Goal: Task Accomplishment & Management: Manage account settings

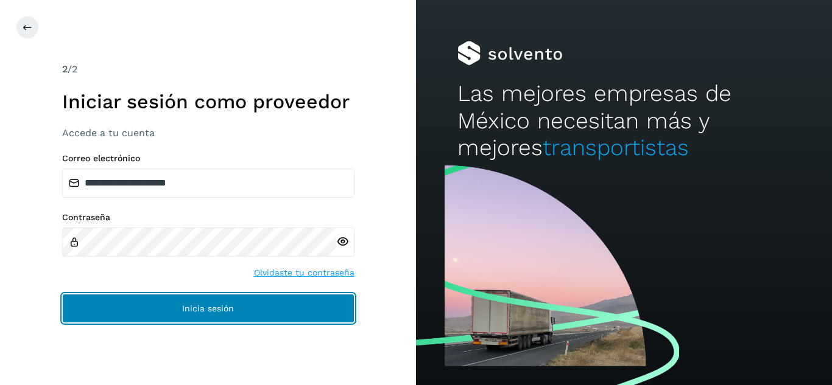
click at [300, 310] on button "Inicia sesión" at bounding box center [208, 308] width 292 height 29
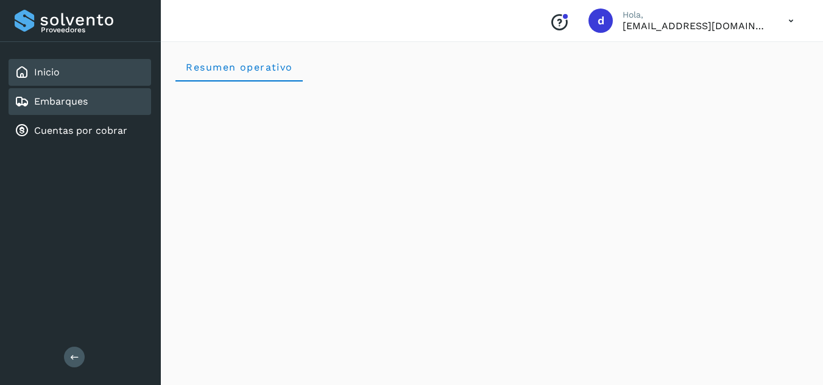
click at [83, 104] on link "Embarques" at bounding box center [61, 102] width 54 height 12
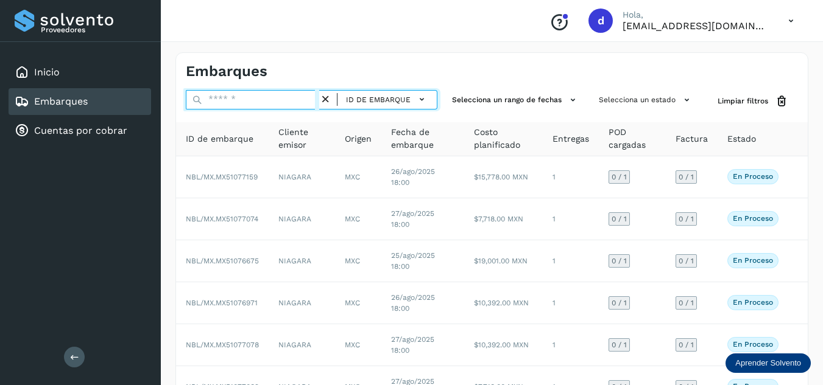
click at [256, 99] on input "text" at bounding box center [252, 99] width 133 height 19
paste input "**********"
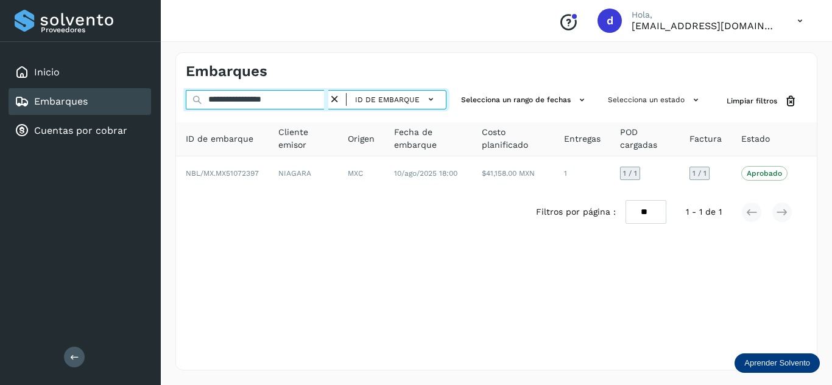
type input "**********"
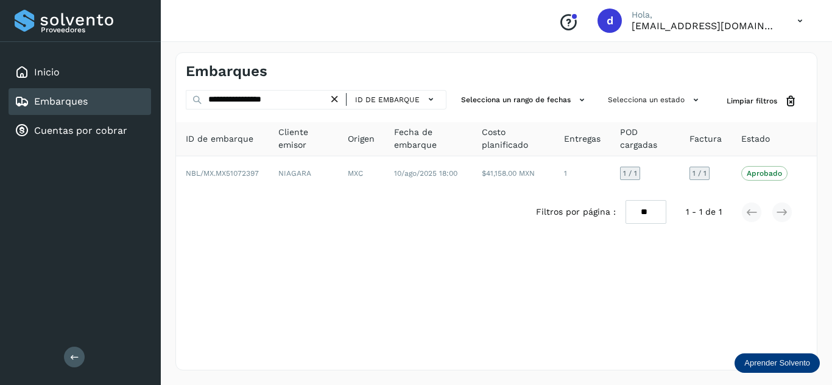
click at [339, 99] on icon at bounding box center [334, 99] width 13 height 13
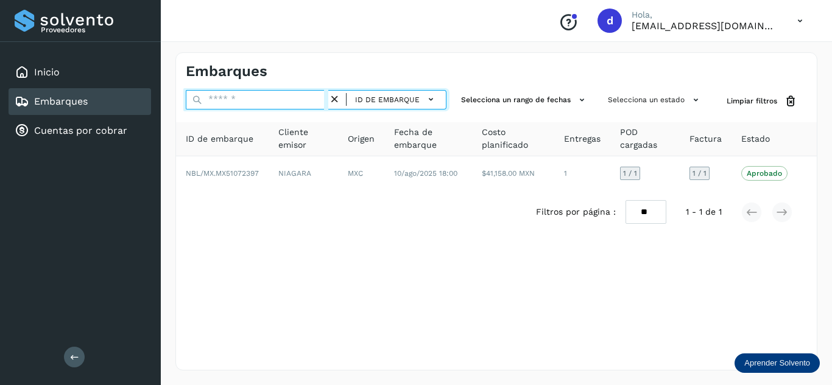
click at [300, 99] on input "text" at bounding box center [257, 99] width 143 height 19
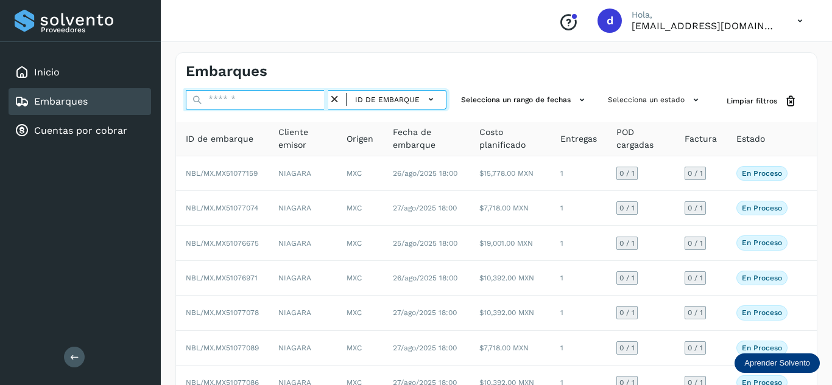
paste input "**********"
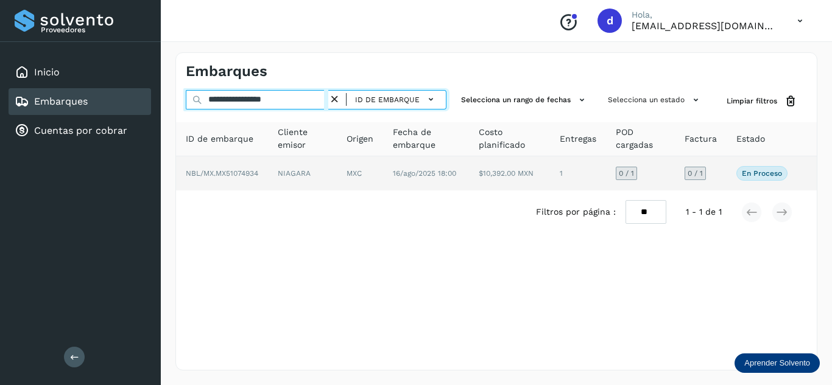
type input "**********"
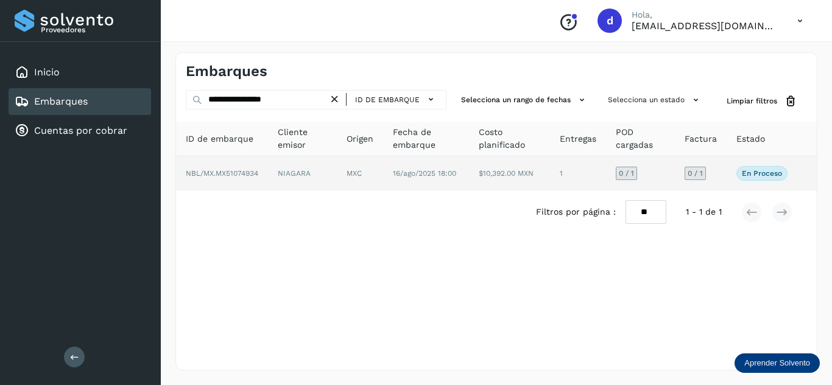
click at [238, 174] on span "NBL/MX.MX51074934" at bounding box center [222, 173] width 72 height 9
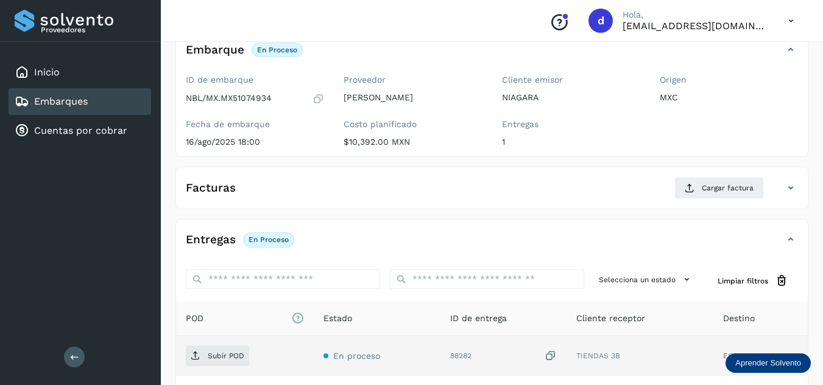
scroll to position [183, 0]
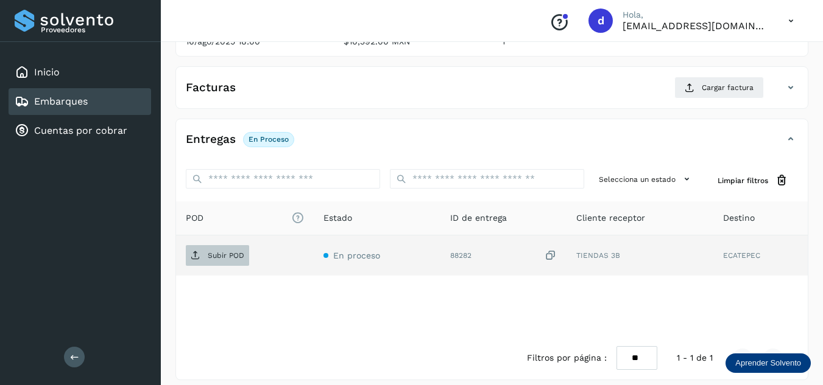
click at [226, 261] on span "Subir POD" at bounding box center [217, 255] width 63 height 19
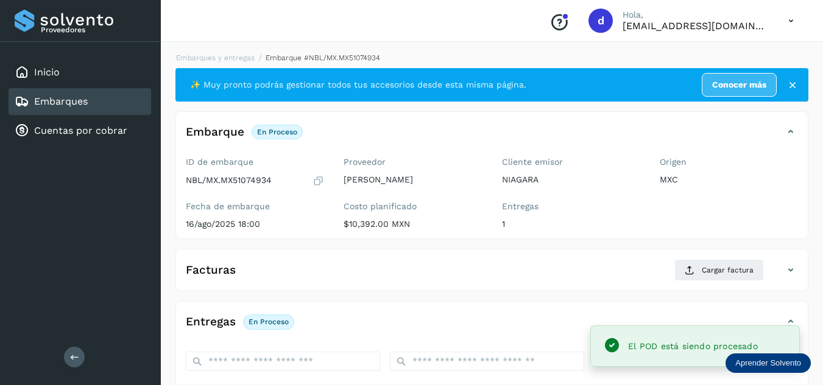
scroll to position [61, 0]
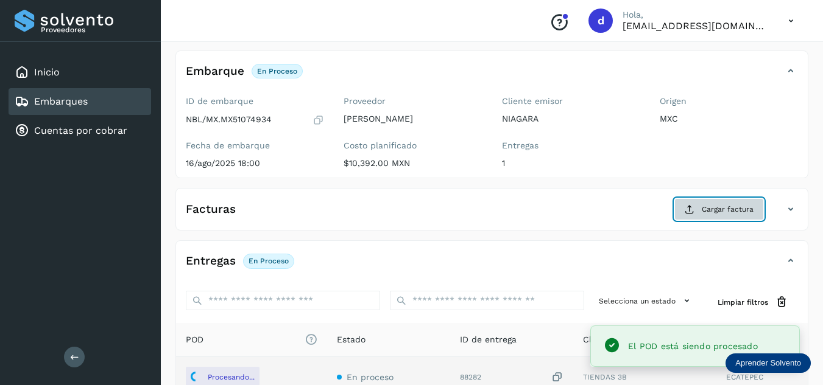
click at [707, 214] on span "Cargar factura" at bounding box center [728, 209] width 52 height 11
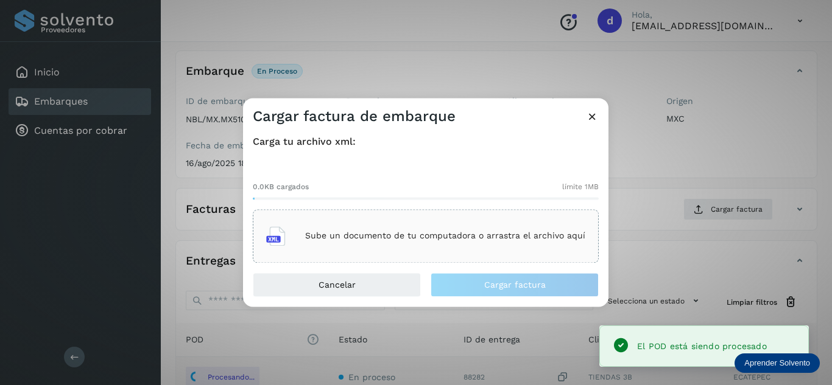
click at [437, 250] on div "Sube un documento de tu computadora o arrastra el archivo aquí" at bounding box center [425, 236] width 319 height 33
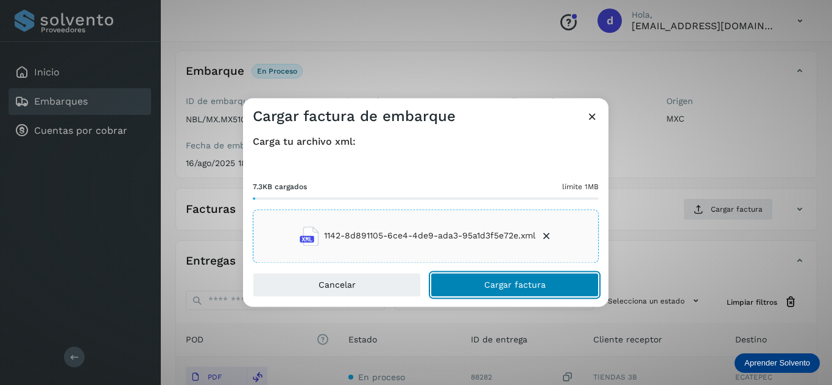
click at [507, 280] on button "Cargar factura" at bounding box center [515, 285] width 168 height 24
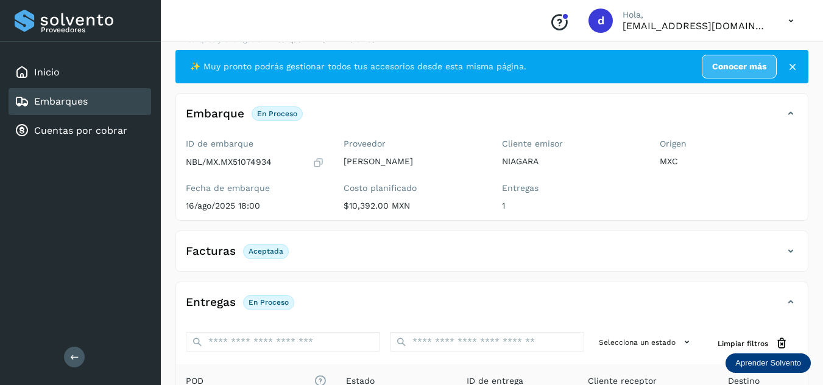
scroll to position [0, 0]
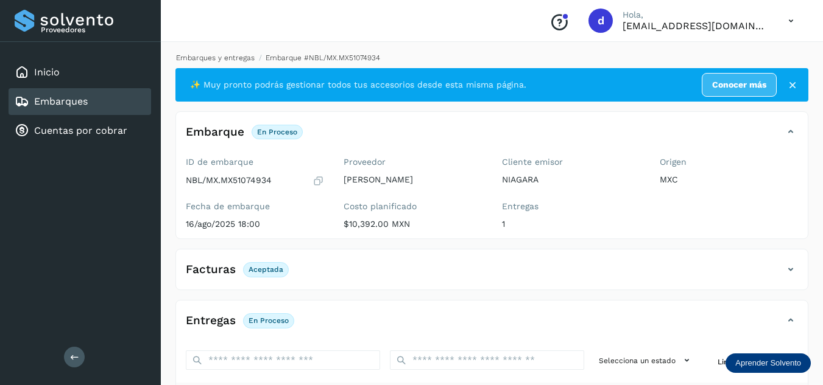
click at [209, 57] on link "Embarques y entregas" at bounding box center [215, 58] width 79 height 9
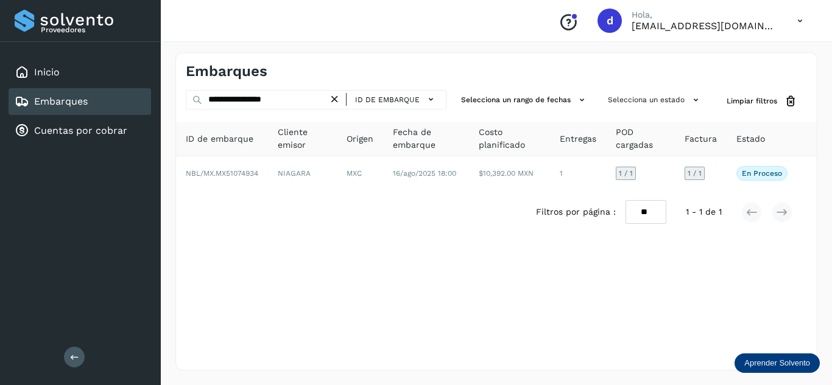
click at [339, 99] on icon at bounding box center [334, 99] width 13 height 13
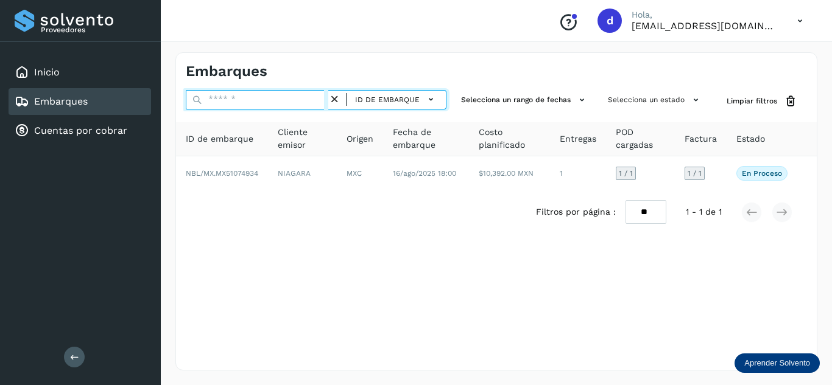
click at [302, 103] on input "text" at bounding box center [257, 99] width 143 height 19
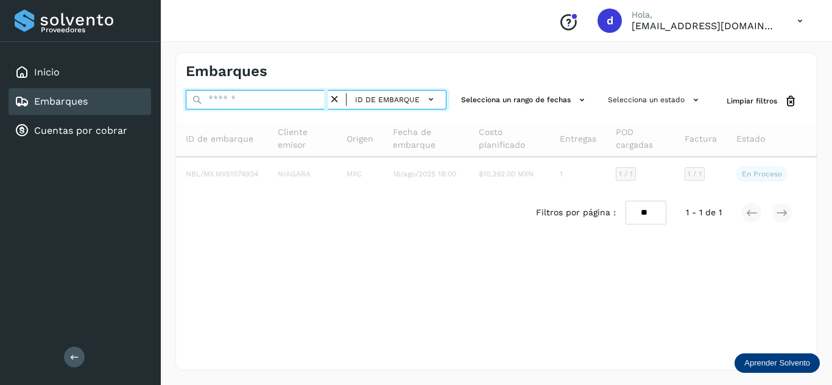
paste input "**********"
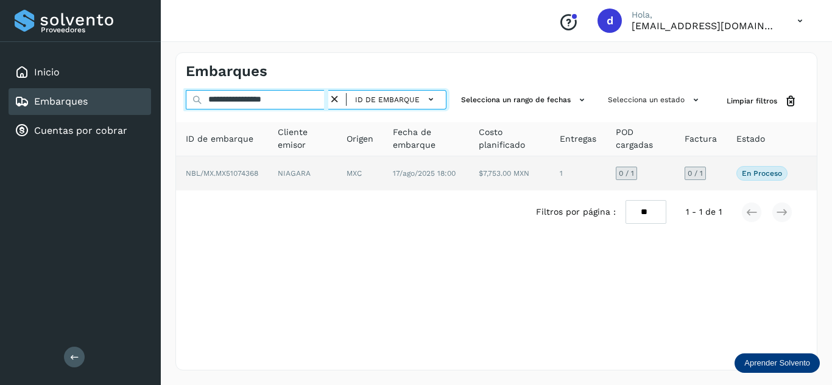
type input "**********"
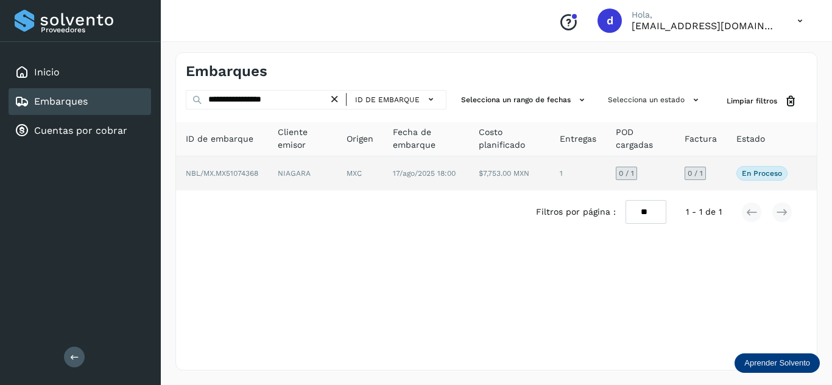
click at [225, 172] on span "NBL/MX.MX51074368" at bounding box center [222, 173] width 72 height 9
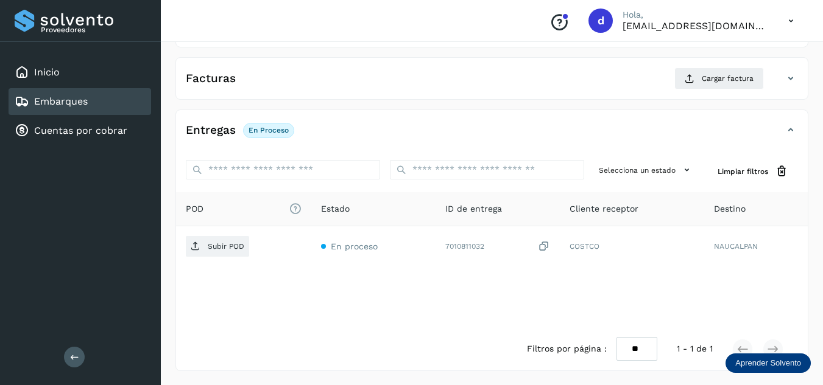
scroll to position [192, 0]
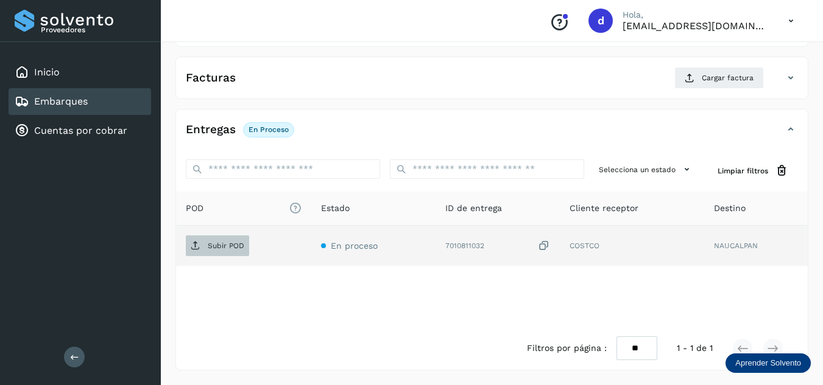
click at [231, 244] on p "Subir POD" at bounding box center [226, 246] width 37 height 9
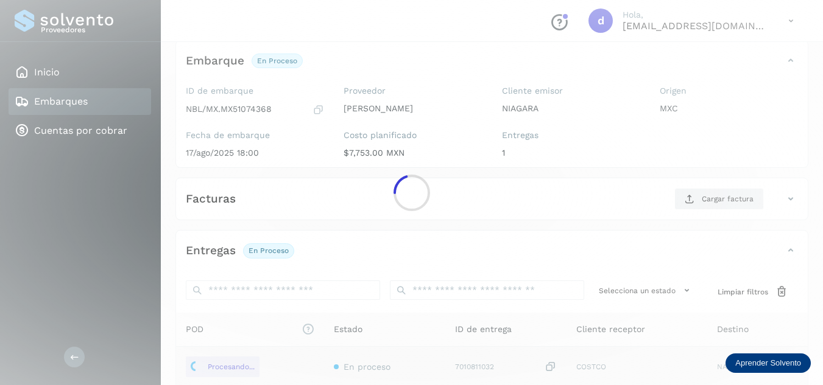
scroll to position [71, 0]
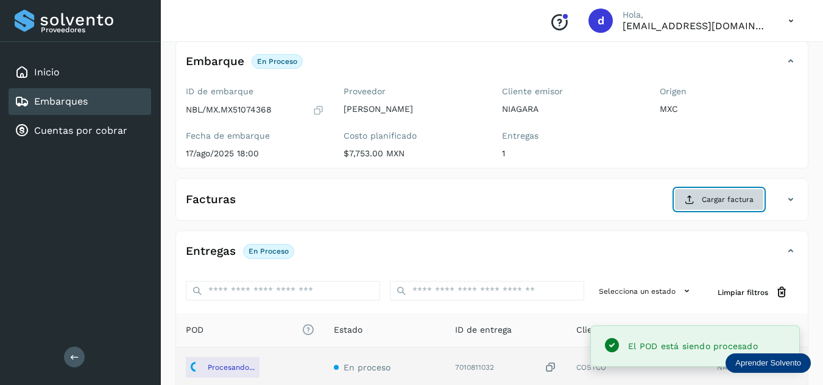
click at [707, 204] on span "Cargar factura" at bounding box center [728, 199] width 52 height 11
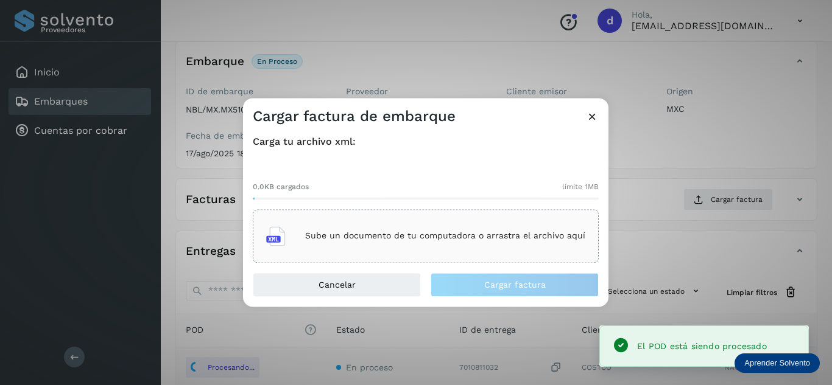
click at [401, 231] on p "Sube un documento de tu computadora o arrastra el archivo aquí" at bounding box center [445, 236] width 280 height 10
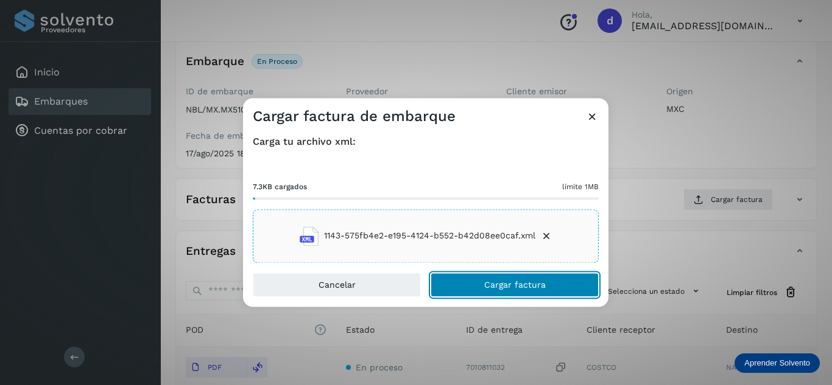
click at [471, 278] on button "Cargar factura" at bounding box center [515, 285] width 168 height 24
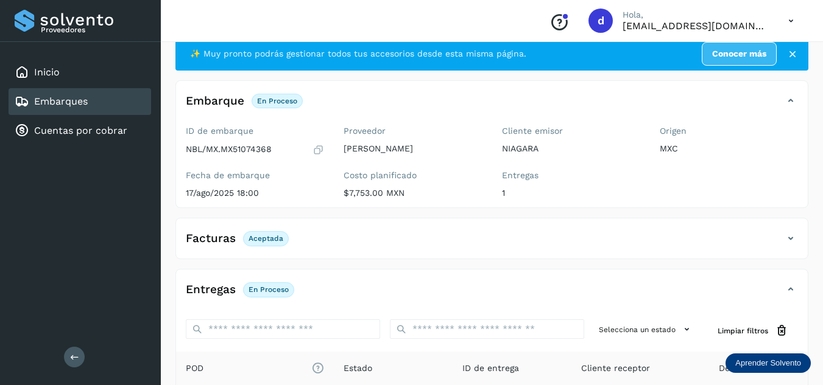
scroll to position [0, 0]
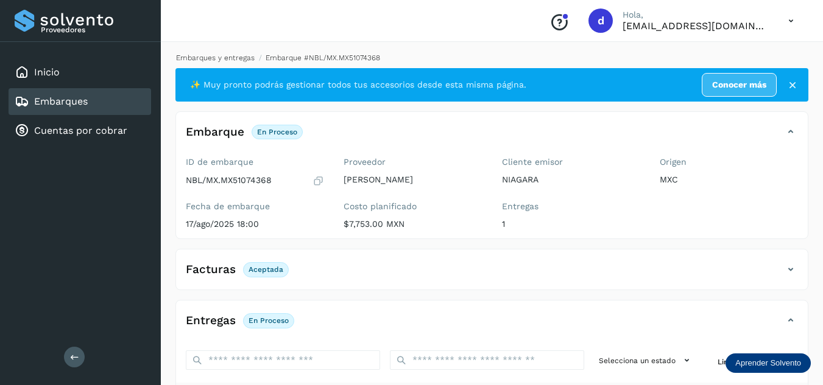
click at [229, 57] on link "Embarques y entregas" at bounding box center [215, 58] width 79 height 9
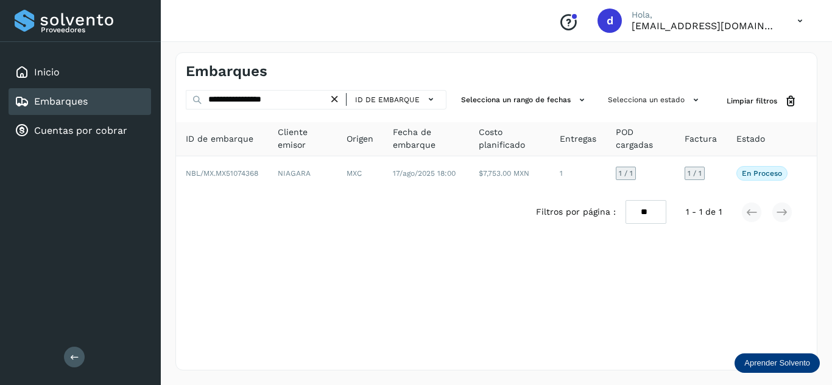
click at [336, 102] on icon at bounding box center [334, 99] width 13 height 13
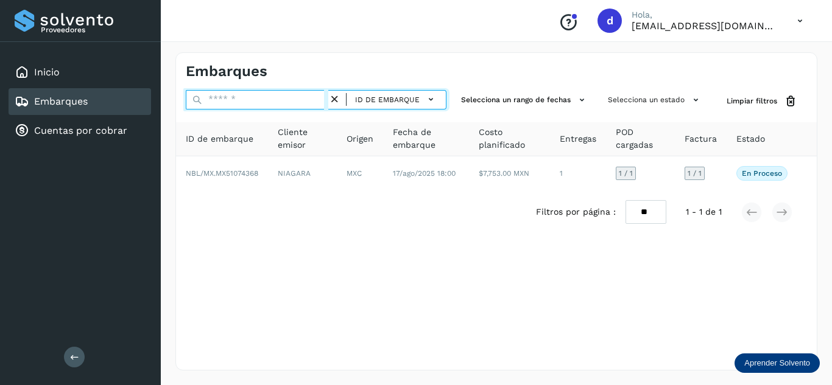
click at [327, 101] on input "text" at bounding box center [257, 99] width 143 height 19
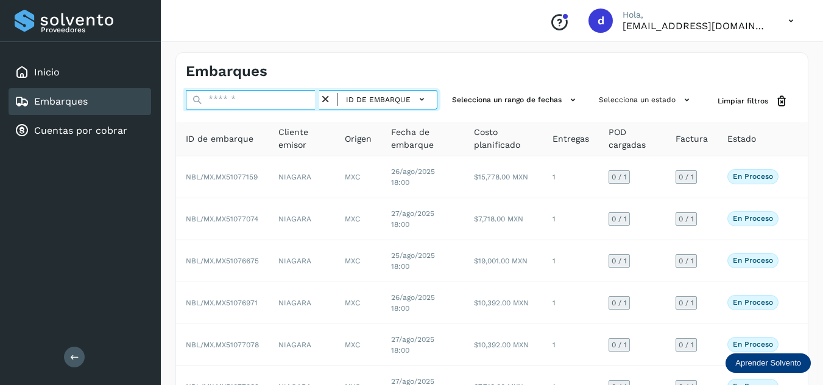
paste input "**********"
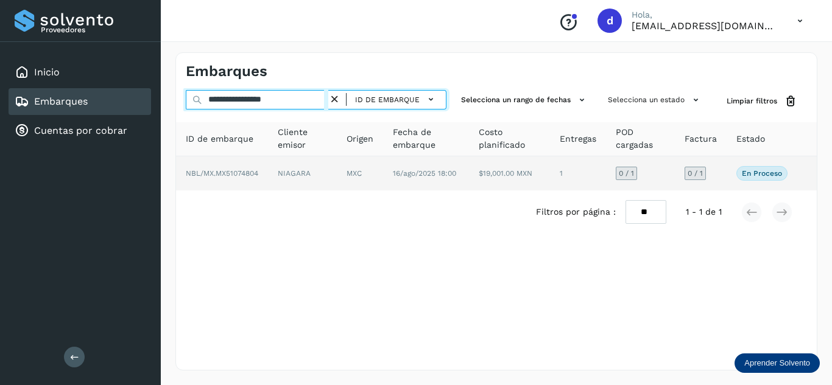
type input "**********"
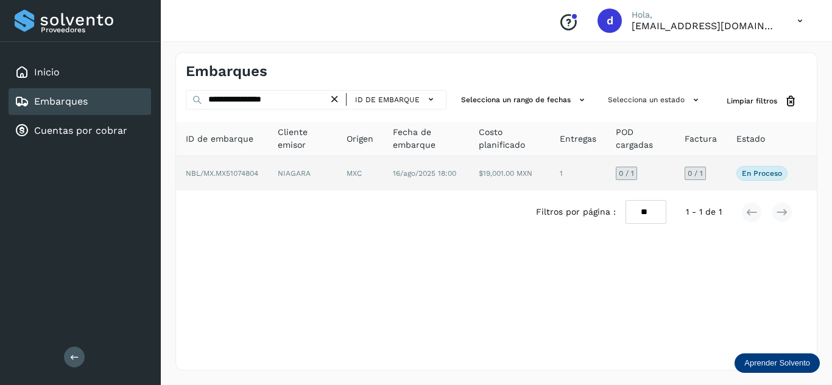
click at [256, 174] on span "NBL/MX.MX51074804" at bounding box center [222, 173] width 72 height 9
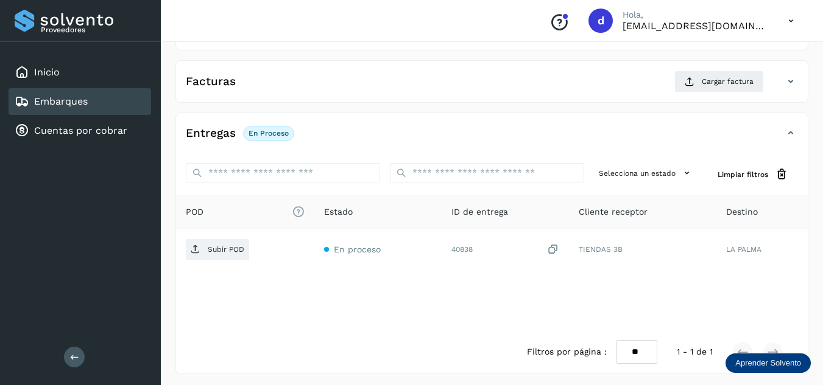
scroll to position [192, 0]
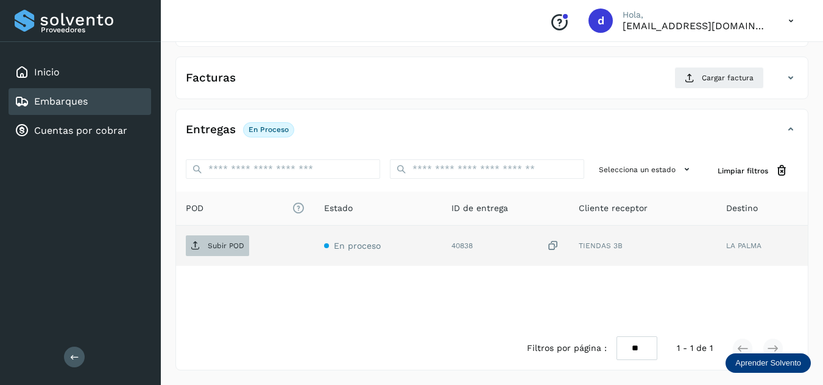
click at [209, 251] on span "Subir POD" at bounding box center [217, 245] width 63 height 19
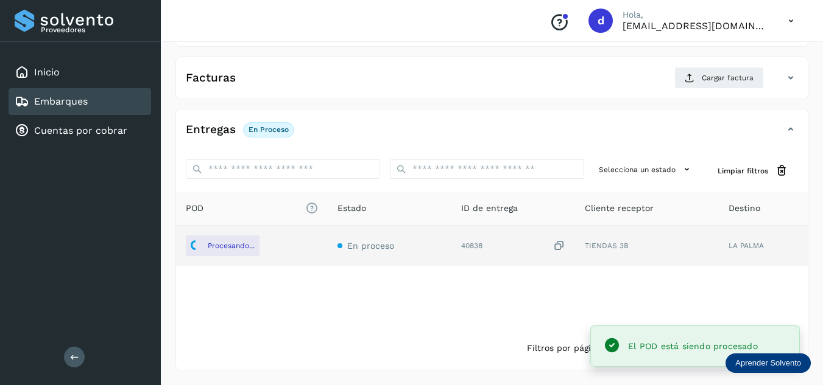
scroll to position [71, 0]
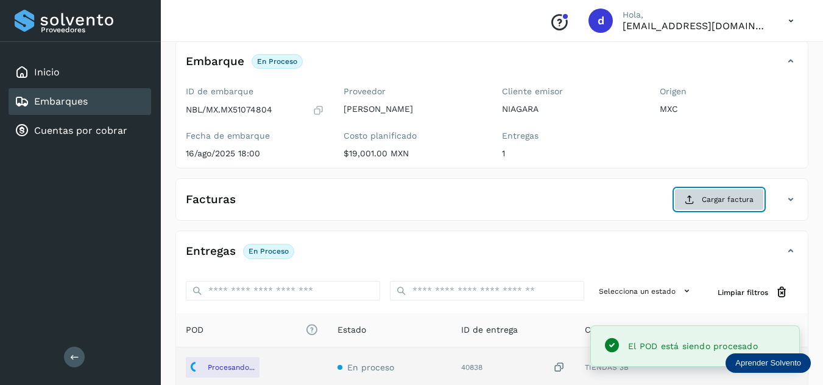
click at [722, 206] on button "Cargar factura" at bounding box center [719, 200] width 90 height 22
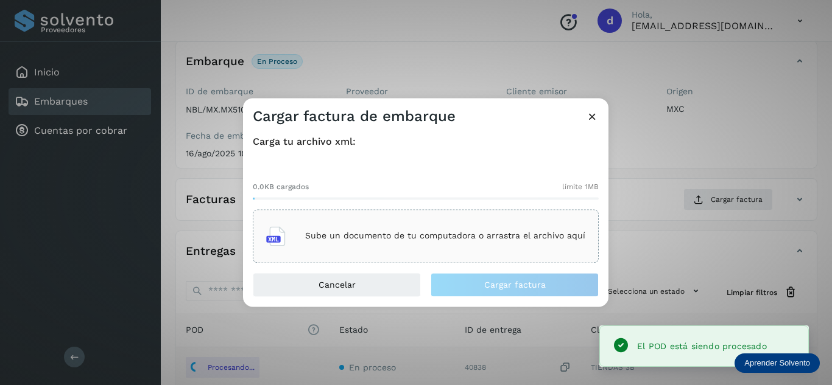
click at [412, 240] on p "Sube un documento de tu computadora o arrastra el archivo aquí" at bounding box center [445, 236] width 280 height 10
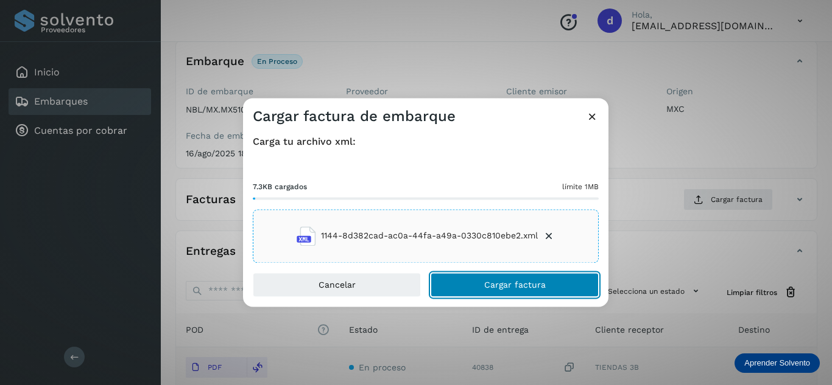
click at [563, 286] on button "Cargar factura" at bounding box center [515, 285] width 168 height 24
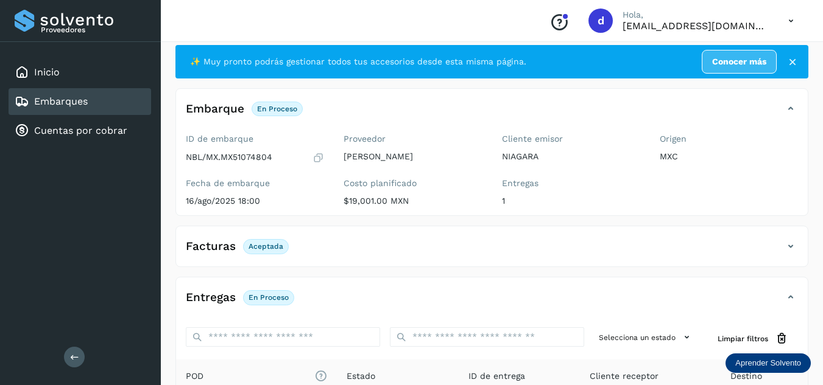
scroll to position [0, 0]
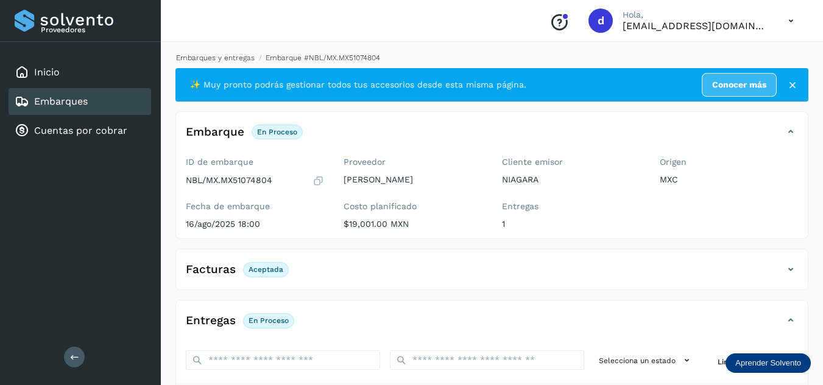
click at [236, 59] on link "Embarques y entregas" at bounding box center [215, 58] width 79 height 9
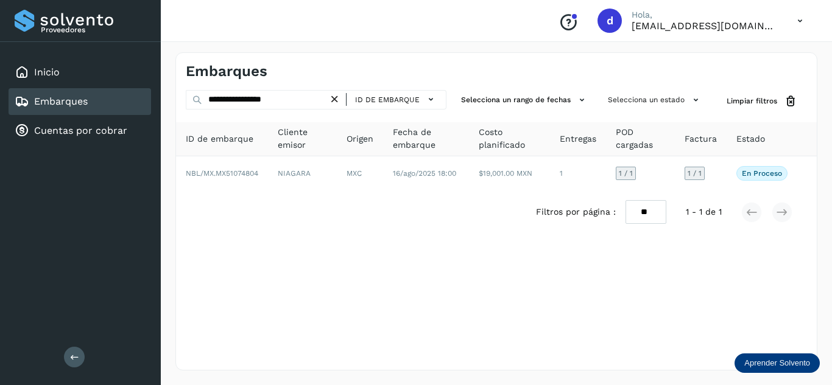
click at [335, 102] on icon at bounding box center [334, 99] width 13 height 13
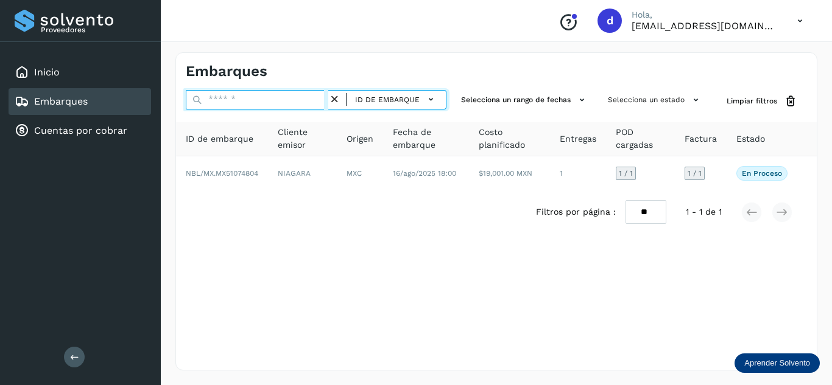
click at [311, 102] on input "text" at bounding box center [257, 99] width 143 height 19
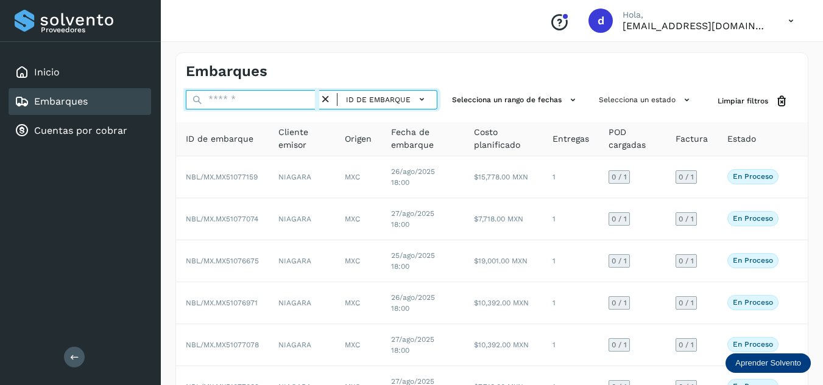
paste input "**********"
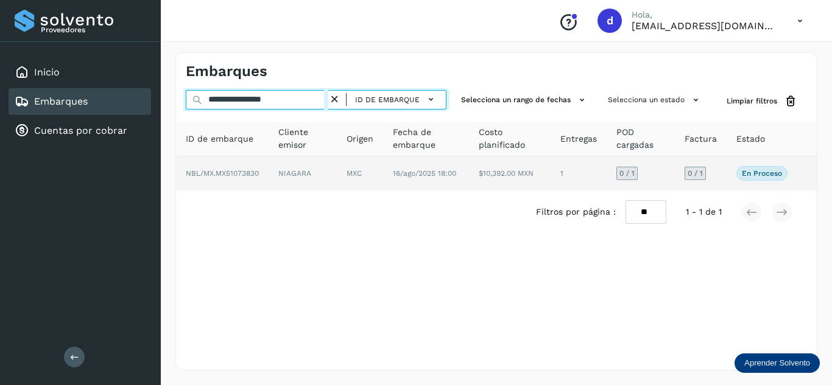
type input "**********"
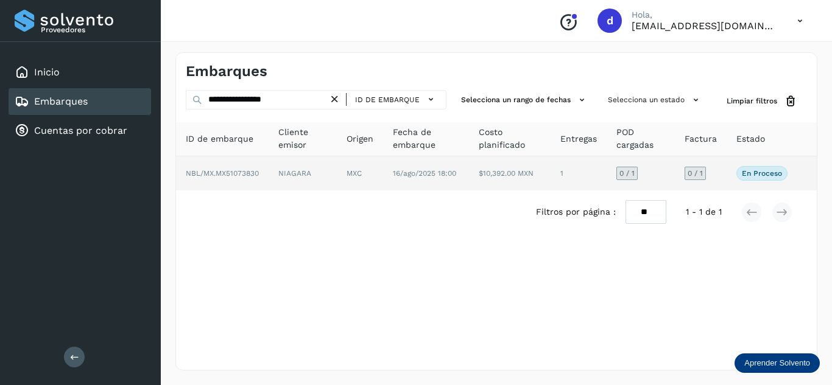
click at [237, 168] on td "NBL/MX.MX51073830" at bounding box center [222, 174] width 93 height 34
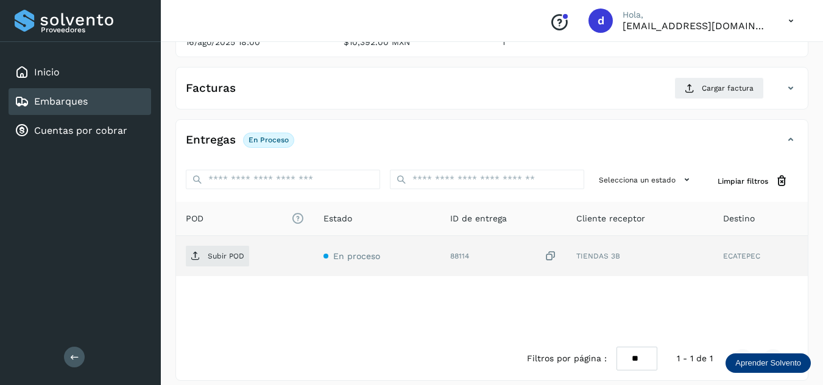
scroll to position [183, 0]
click at [233, 261] on span "Subir POD" at bounding box center [217, 255] width 63 height 19
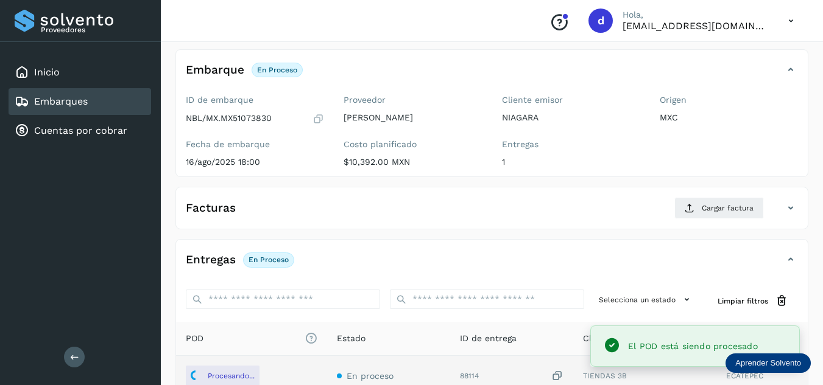
scroll to position [61, 0]
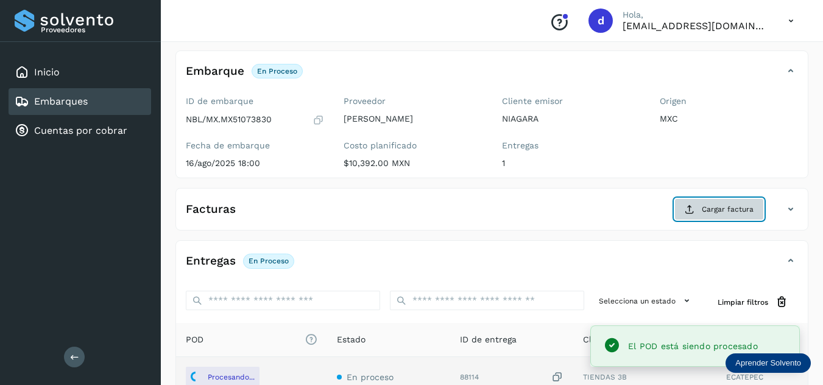
click at [745, 209] on span "Cargar factura" at bounding box center [728, 209] width 52 height 11
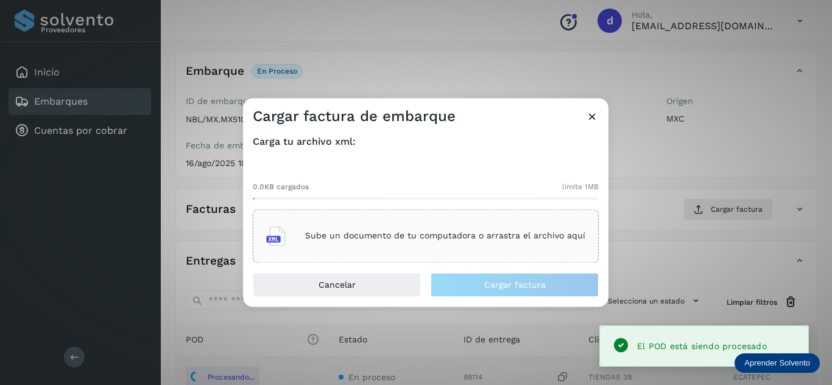
click at [466, 241] on p "Sube un documento de tu computadora o arrastra el archivo aquí" at bounding box center [445, 236] width 280 height 10
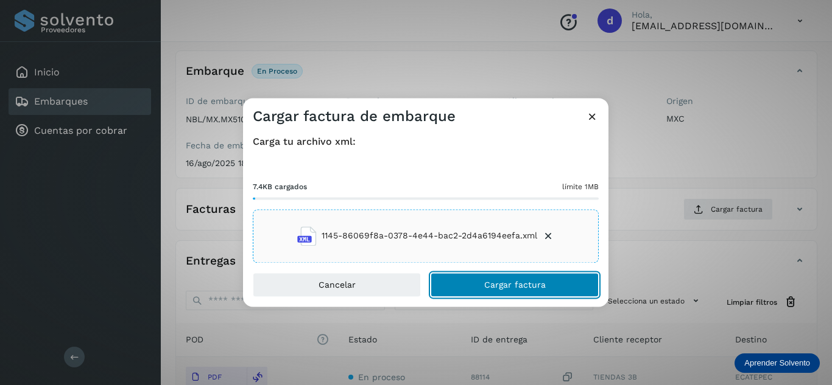
click at [457, 283] on button "Cargar factura" at bounding box center [515, 285] width 168 height 24
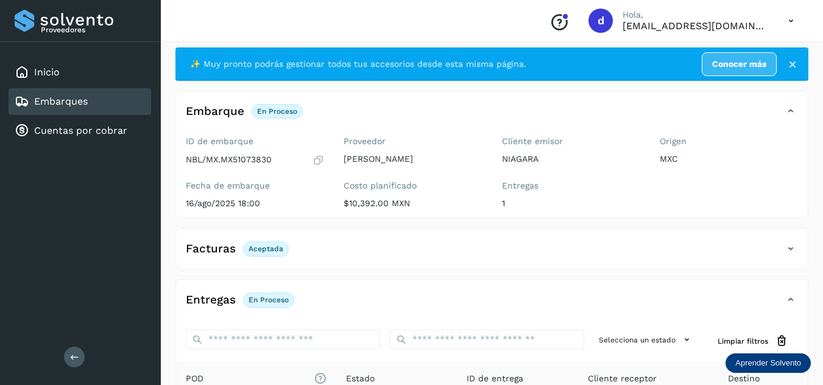
scroll to position [0, 0]
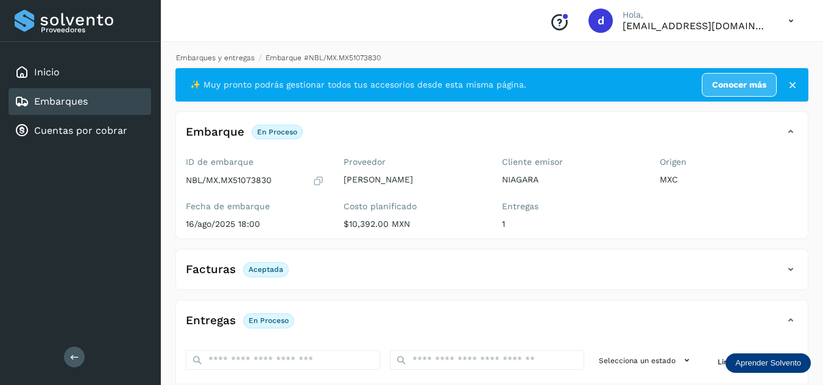
click at [218, 58] on link "Embarques y entregas" at bounding box center [215, 58] width 79 height 9
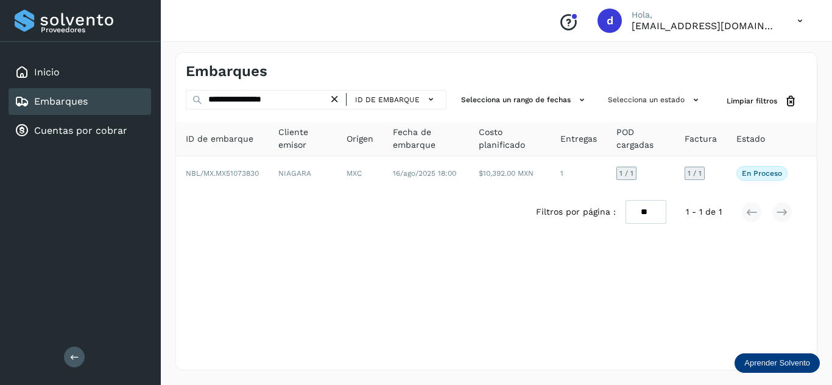
click at [336, 99] on icon at bounding box center [334, 99] width 13 height 13
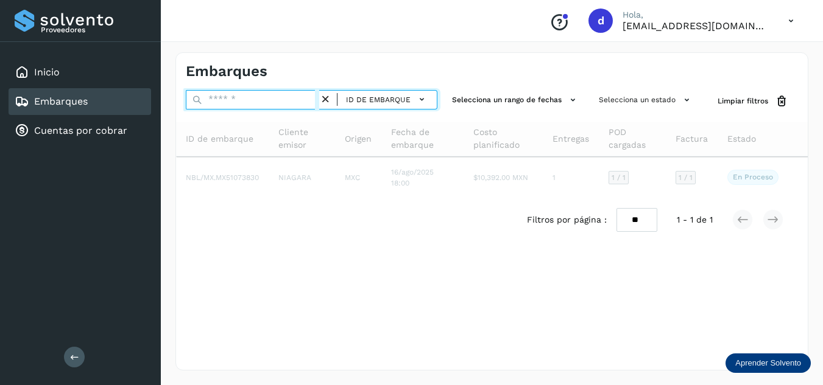
click at [290, 95] on input "text" at bounding box center [252, 99] width 133 height 19
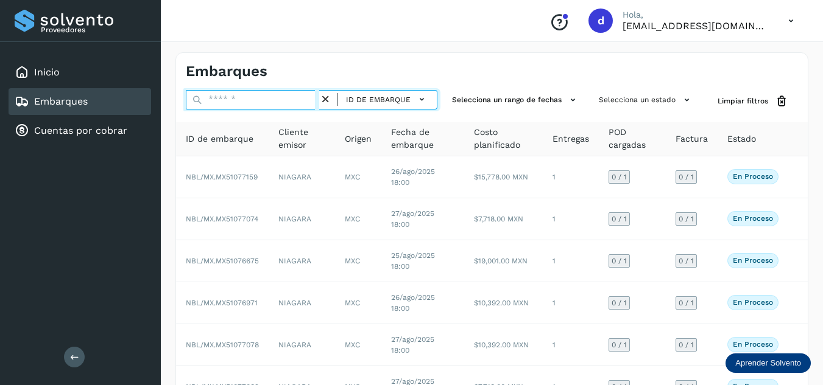
paste input "**********"
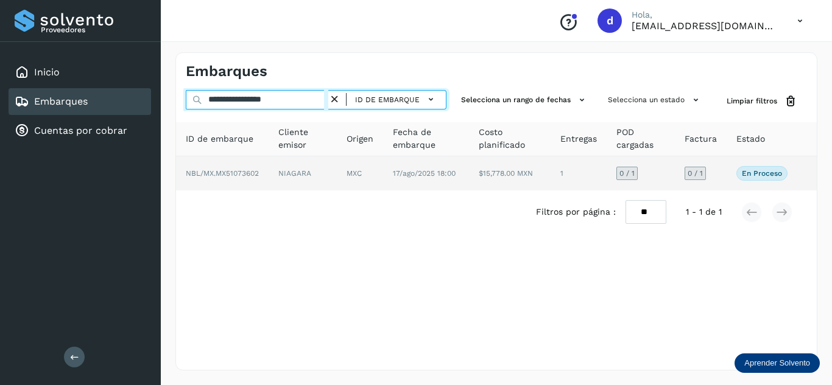
type input "**********"
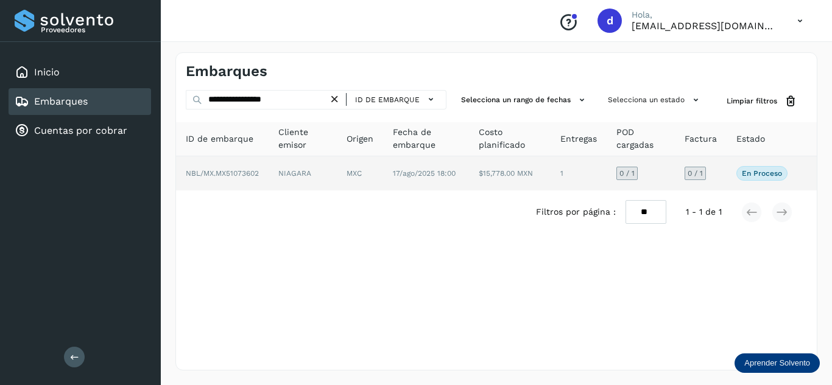
click at [256, 173] on span "NBL/MX.MX51073602" at bounding box center [222, 173] width 73 height 9
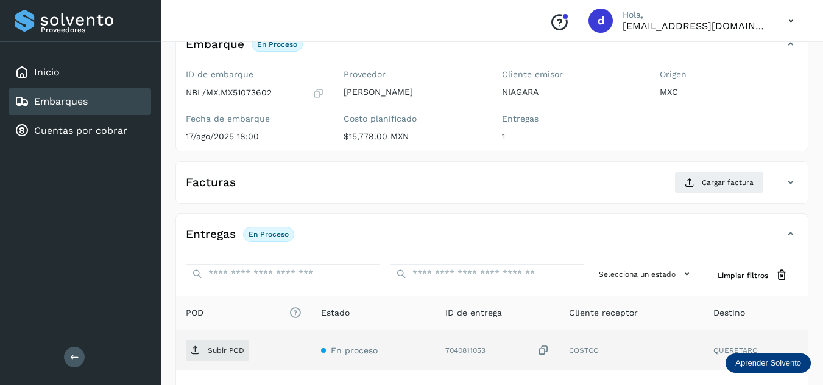
scroll to position [183, 0]
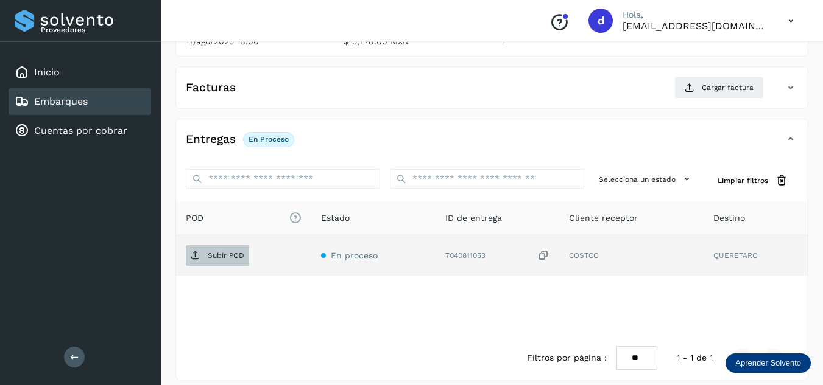
click at [200, 252] on icon at bounding box center [196, 256] width 10 height 10
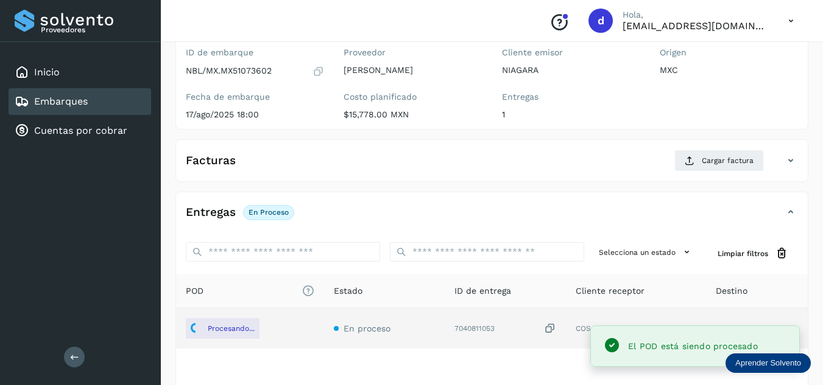
scroll to position [0, 0]
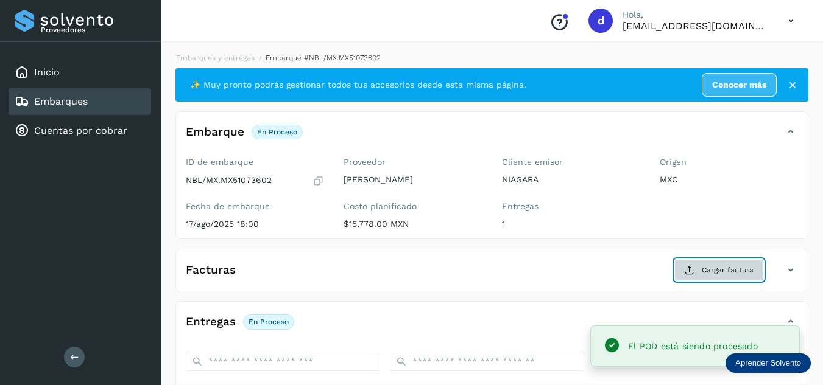
click at [728, 272] on span "Cargar factura" at bounding box center [728, 270] width 52 height 11
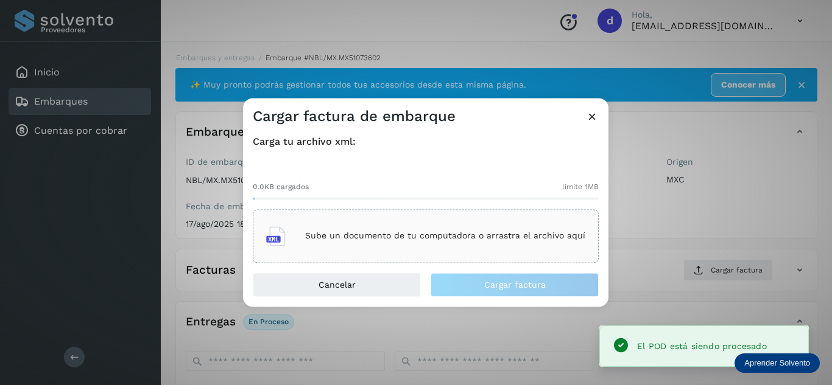
click at [504, 235] on p "Sube un documento de tu computadora o arrastra el archivo aquí" at bounding box center [445, 236] width 280 height 10
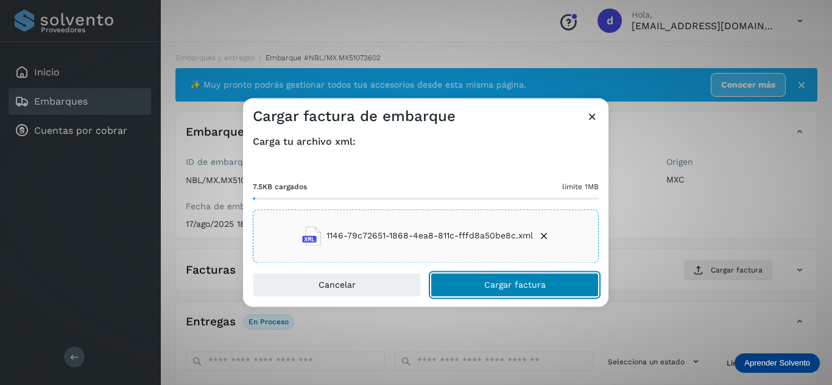
click at [544, 286] on button "Cargar factura" at bounding box center [515, 285] width 168 height 24
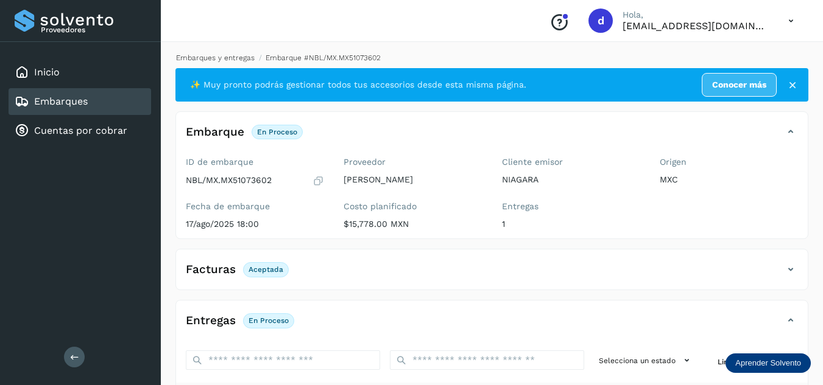
click at [208, 56] on link "Embarques y entregas" at bounding box center [215, 58] width 79 height 9
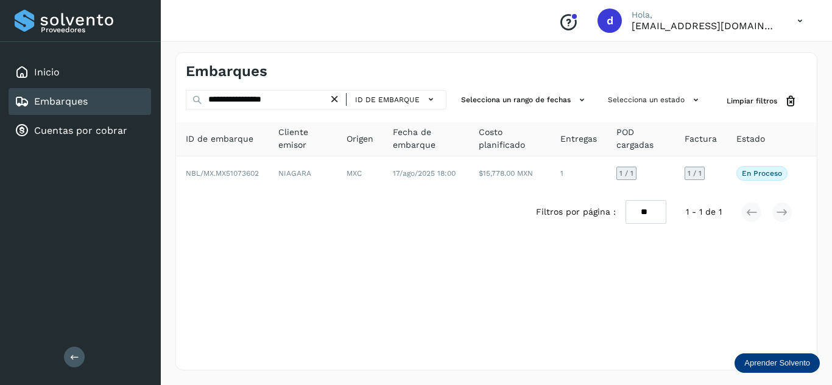
click at [341, 95] on icon at bounding box center [334, 99] width 13 height 13
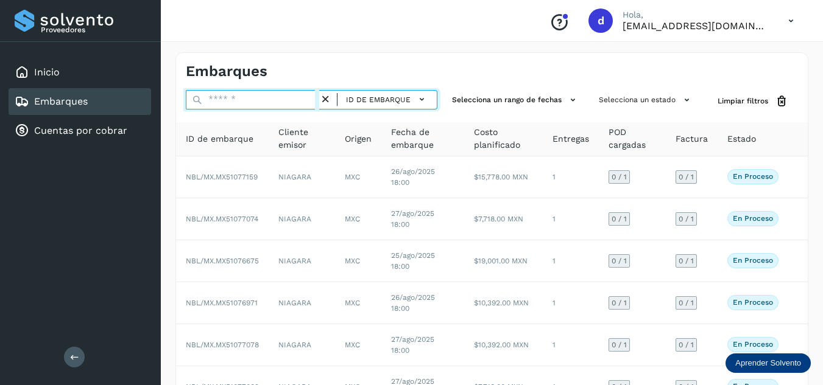
click at [308, 100] on input "text" at bounding box center [252, 99] width 133 height 19
paste input "**********"
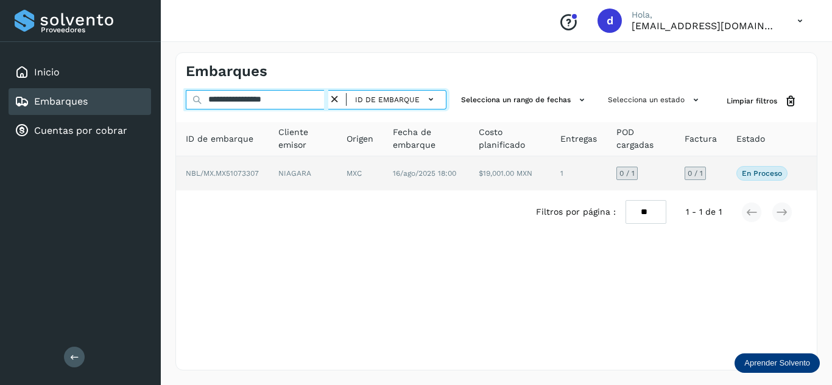
type input "**********"
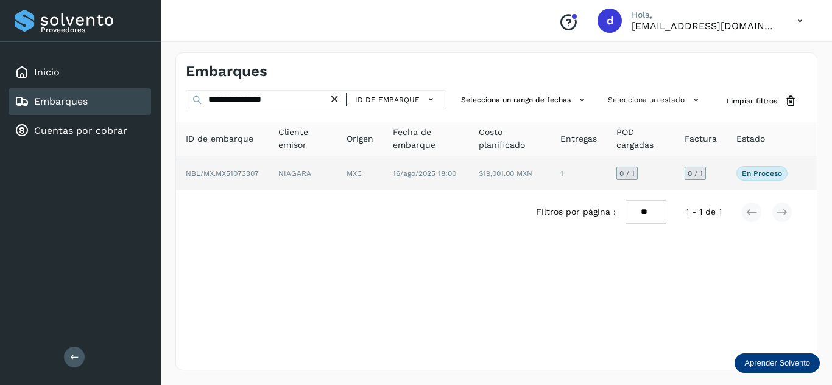
click at [250, 174] on span "NBL/MX.MX51073307" at bounding box center [222, 173] width 73 height 9
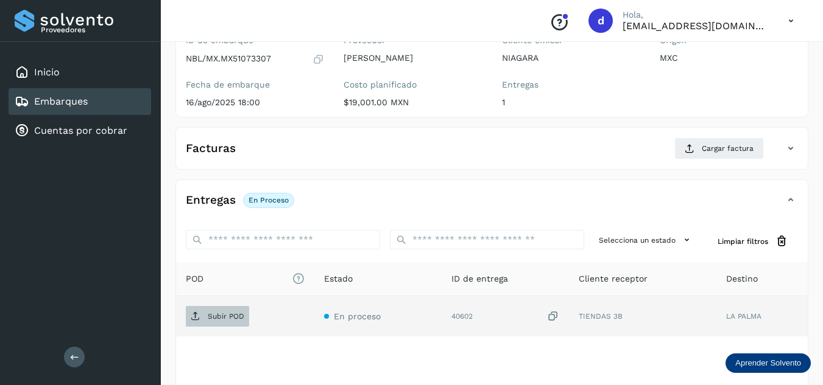
scroll to position [183, 0]
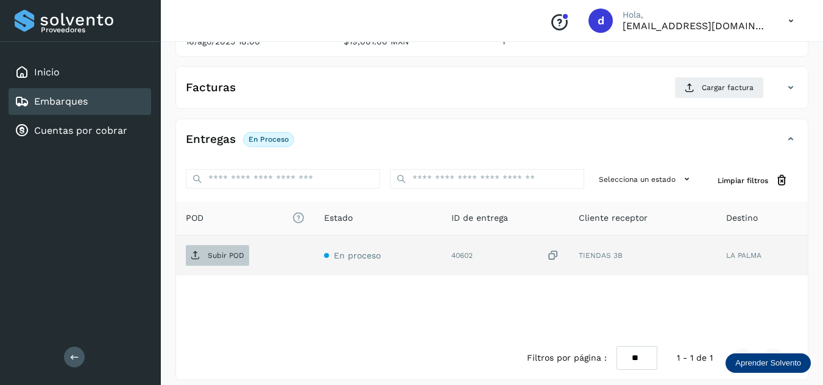
click at [234, 259] on p "Subir POD" at bounding box center [226, 256] width 37 height 9
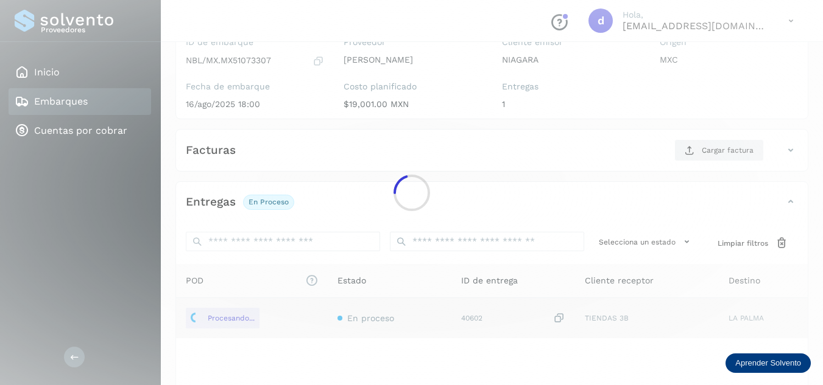
scroll to position [61, 0]
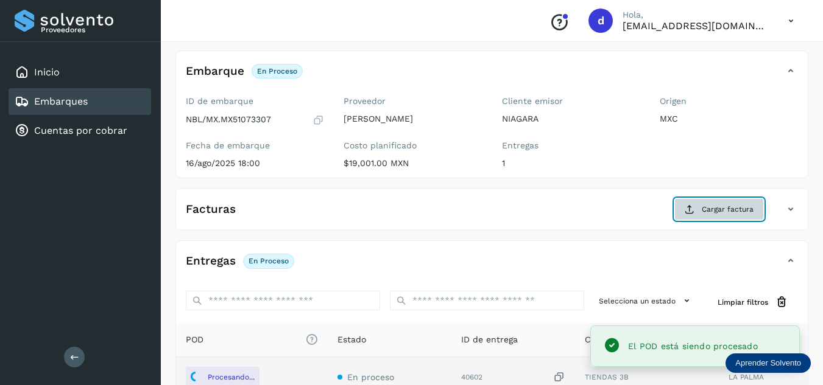
click at [716, 213] on span "Cargar factura" at bounding box center [728, 209] width 52 height 11
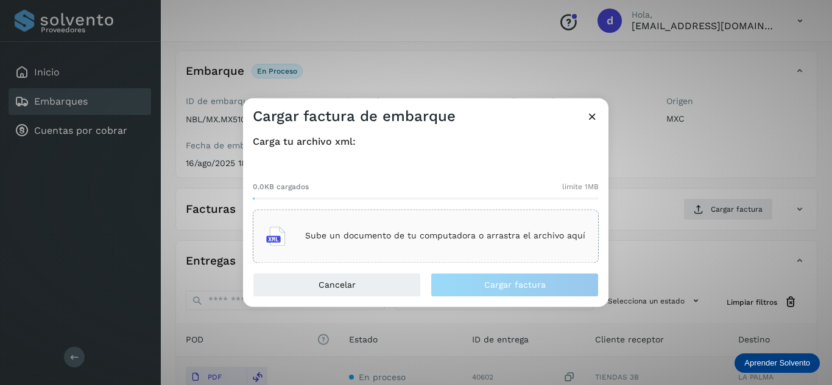
click at [432, 228] on div "Sube un documento de tu computadora o arrastra el archivo aquí" at bounding box center [425, 236] width 319 height 33
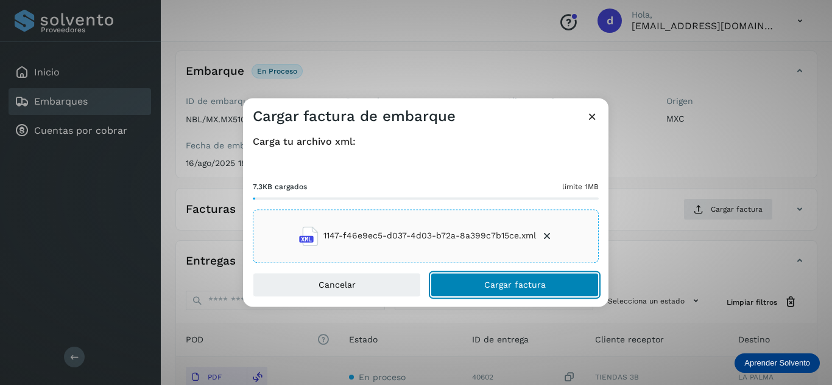
click at [515, 282] on span "Cargar factura" at bounding box center [515, 285] width 62 height 9
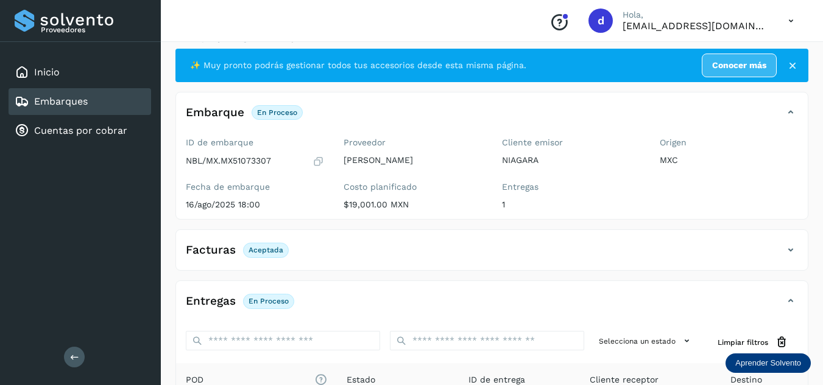
scroll to position [0, 0]
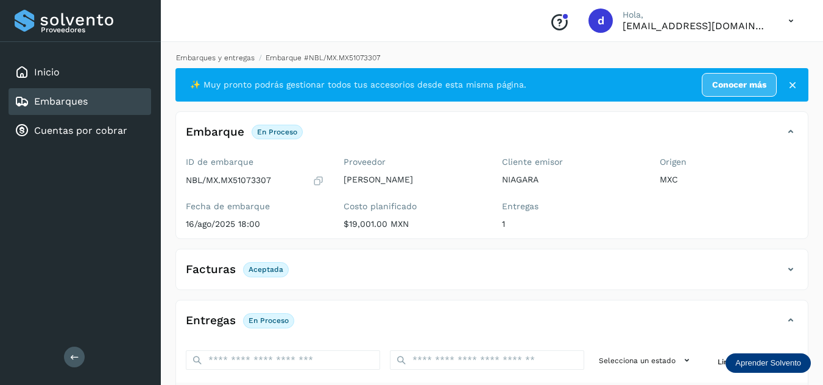
click at [203, 57] on link "Embarques y entregas" at bounding box center [215, 58] width 79 height 9
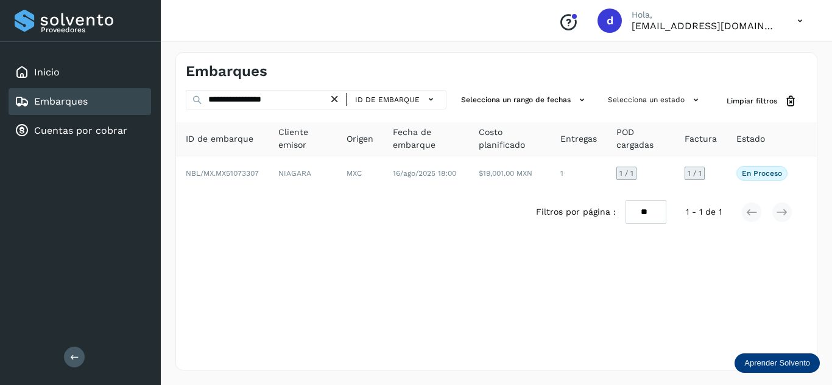
click at [337, 100] on icon at bounding box center [334, 99] width 13 height 13
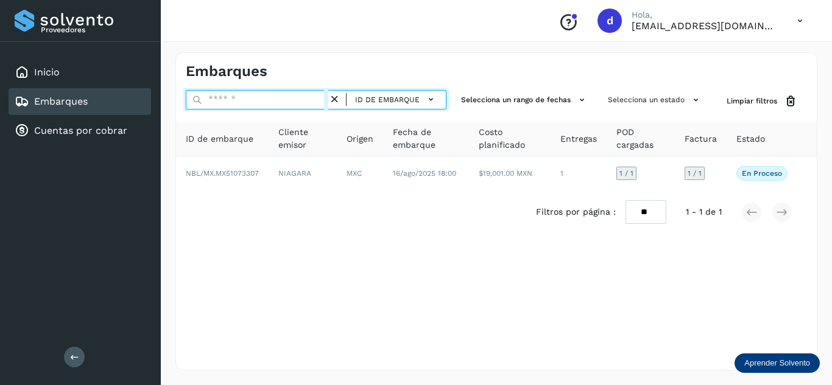
click at [315, 99] on input "text" at bounding box center [257, 99] width 143 height 19
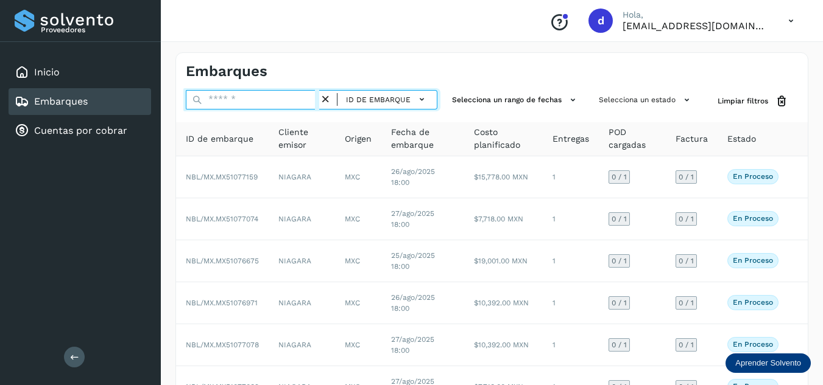
paste input "**********"
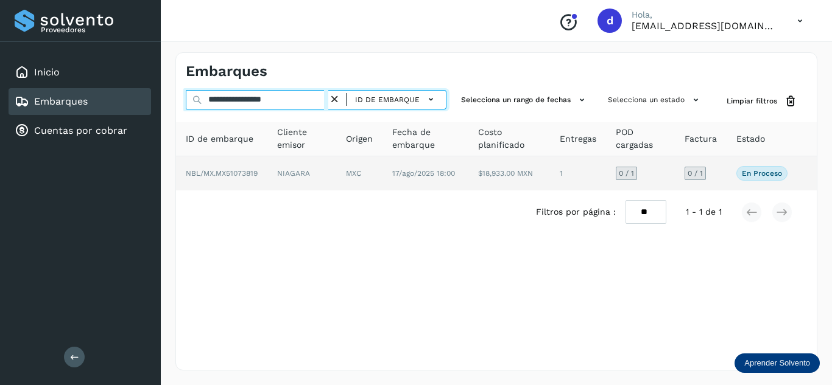
type input "**********"
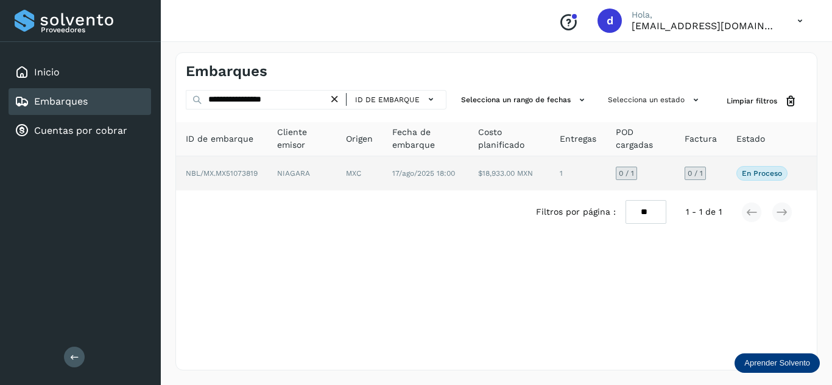
click at [241, 168] on td "NBL/MX.MX51073819" at bounding box center [221, 174] width 91 height 34
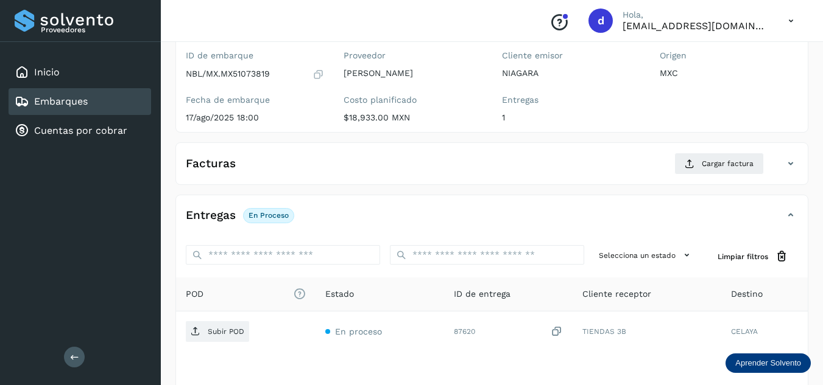
scroll to position [122, 0]
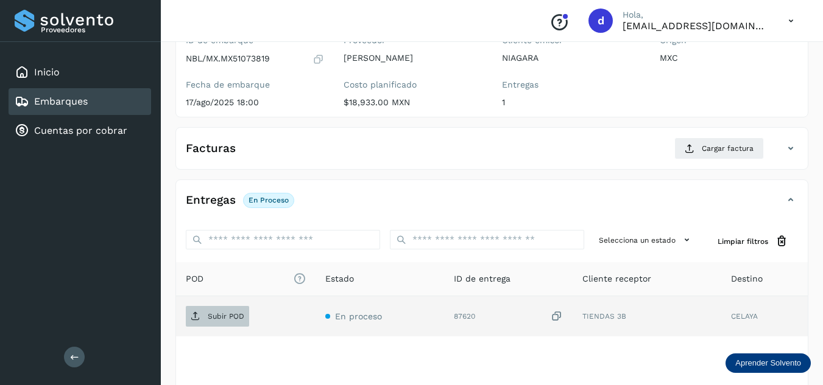
click at [233, 323] on span "Subir POD" at bounding box center [217, 316] width 63 height 19
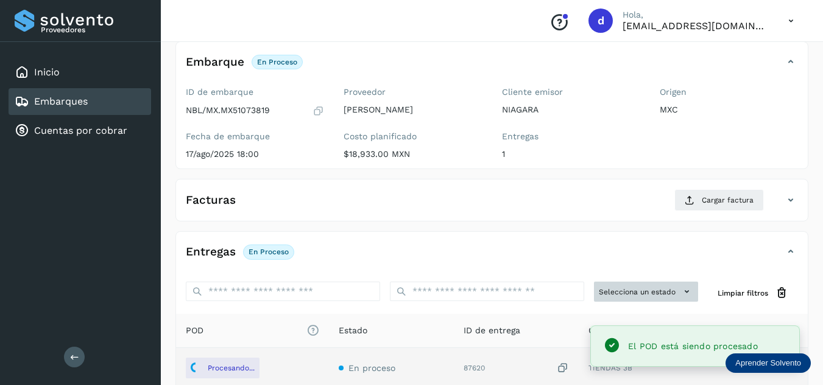
scroll to position [0, 0]
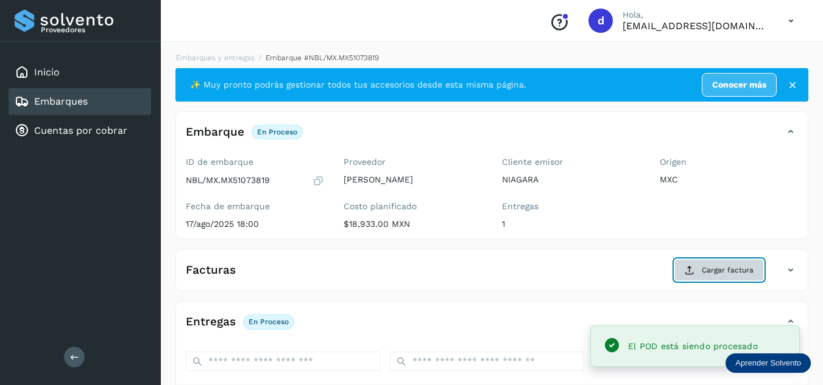
click at [704, 270] on span "Cargar factura" at bounding box center [728, 270] width 52 height 11
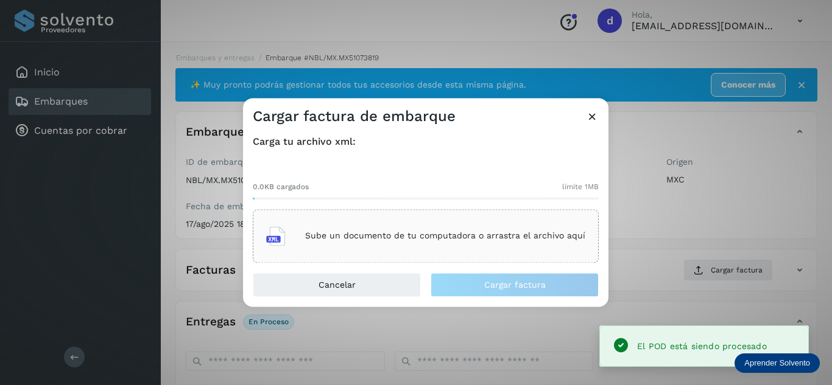
click at [462, 234] on p "Sube un documento de tu computadora o arrastra el archivo aquí" at bounding box center [445, 236] width 280 height 10
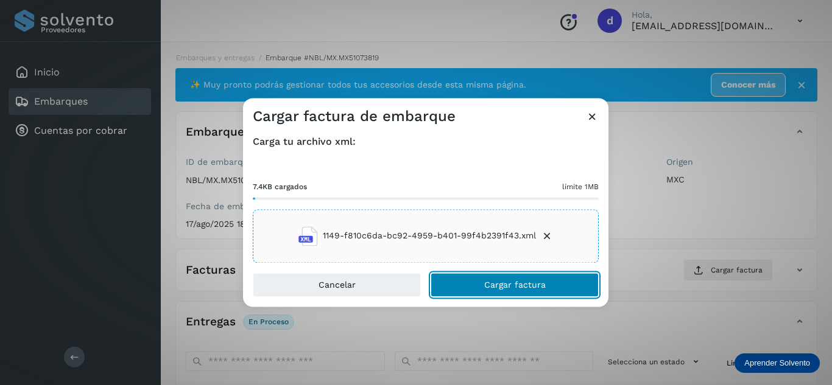
click at [540, 293] on button "Cargar factura" at bounding box center [515, 285] width 168 height 24
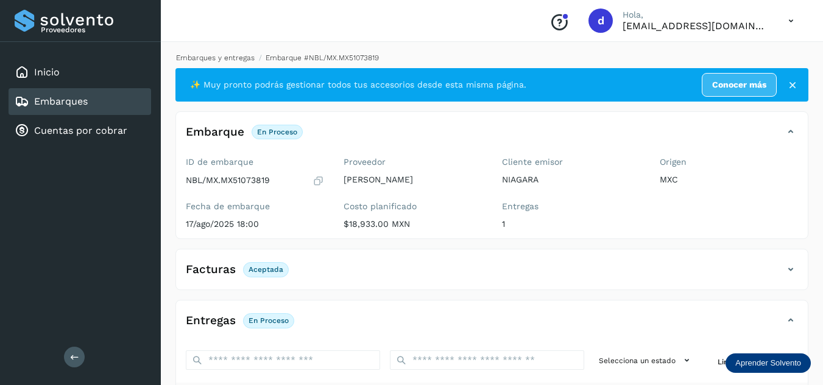
click at [241, 59] on link "Embarques y entregas" at bounding box center [215, 58] width 79 height 9
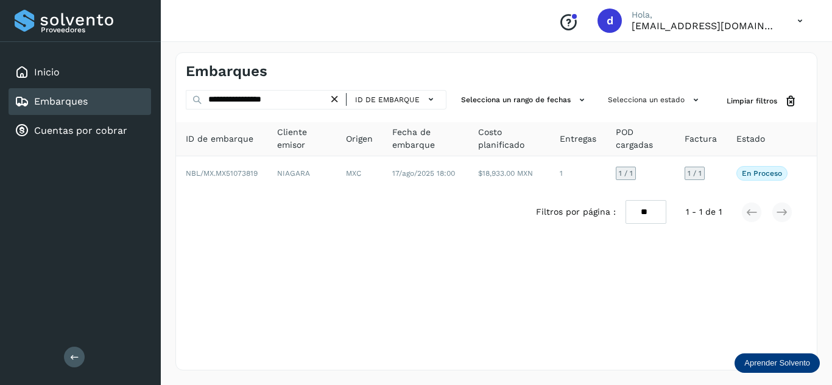
click at [337, 100] on icon at bounding box center [334, 99] width 13 height 13
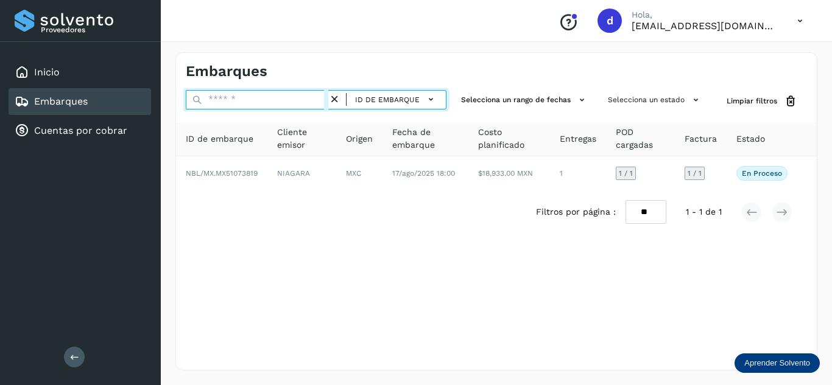
click at [312, 100] on input "text" at bounding box center [257, 99] width 143 height 19
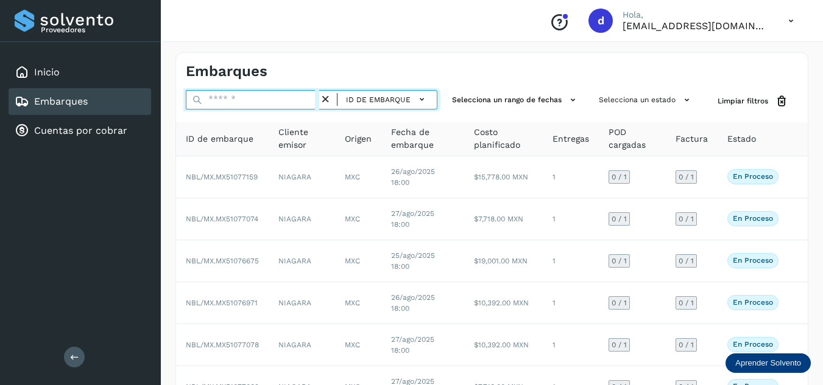
paste input "**********"
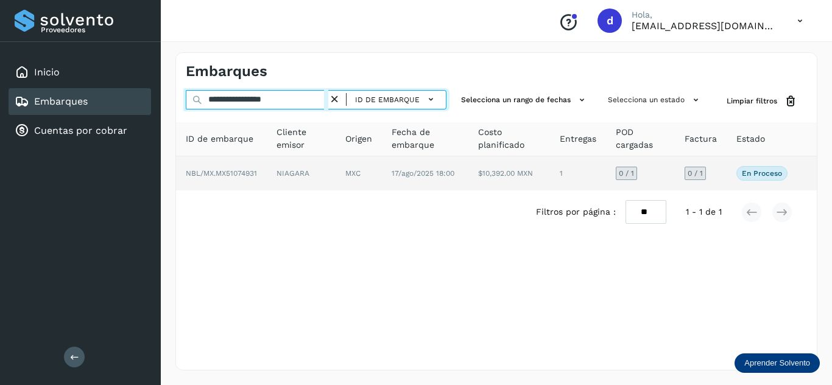
type input "**********"
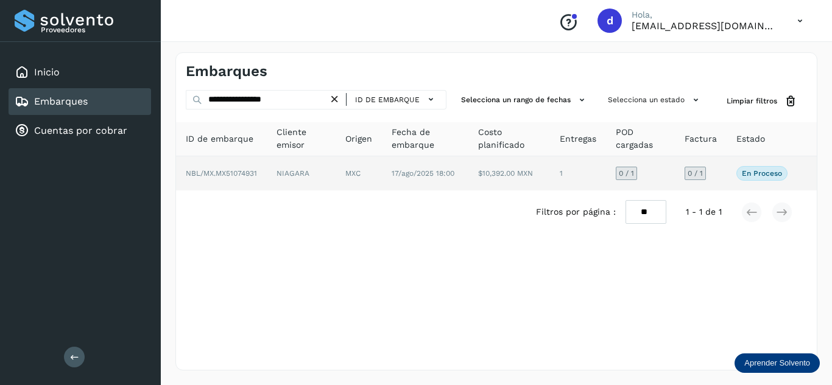
click at [226, 172] on span "NBL/MX.MX51074931" at bounding box center [221, 173] width 71 height 9
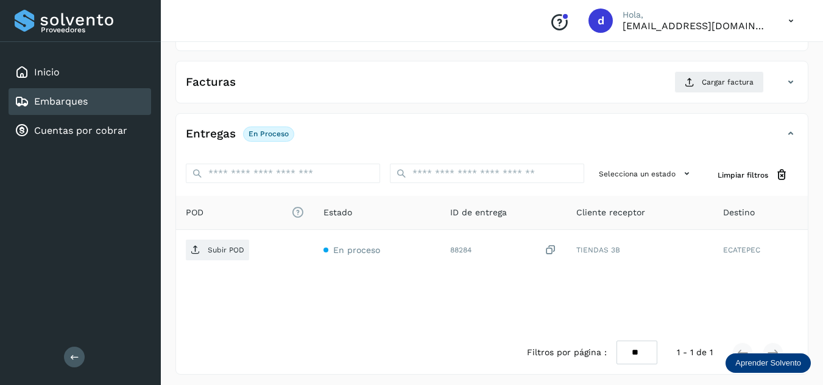
scroll to position [192, 0]
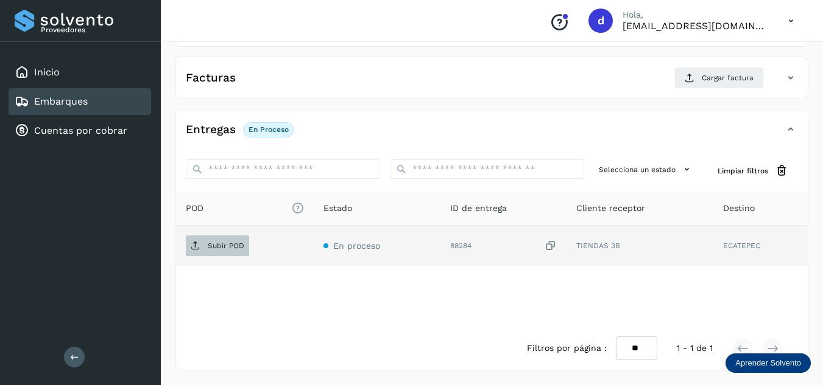
click at [238, 242] on p "Subir POD" at bounding box center [226, 246] width 37 height 9
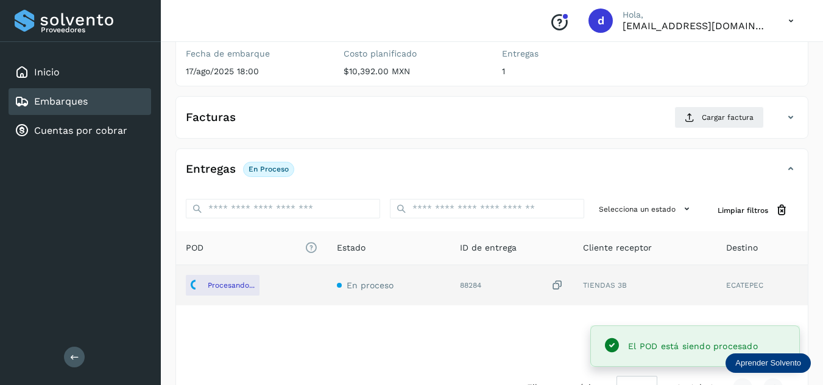
scroll to position [132, 0]
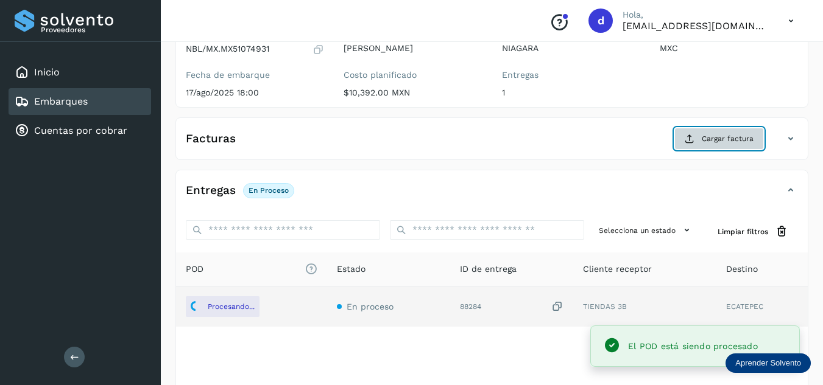
click at [703, 141] on button "Cargar factura" at bounding box center [719, 139] width 90 height 22
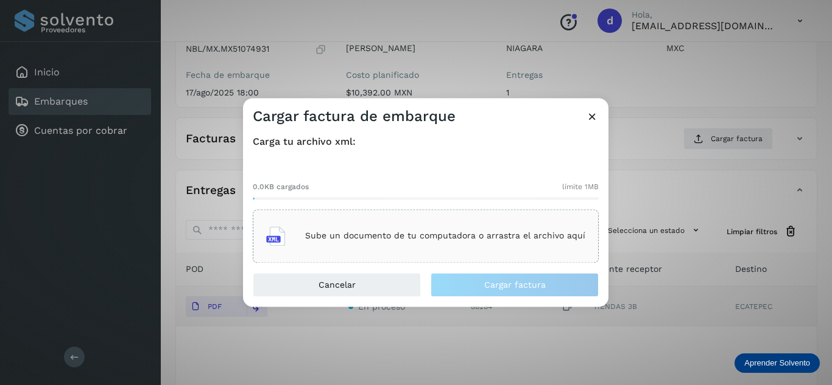
click at [535, 234] on p "Sube un documento de tu computadora o arrastra el archivo aquí" at bounding box center [445, 236] width 280 height 10
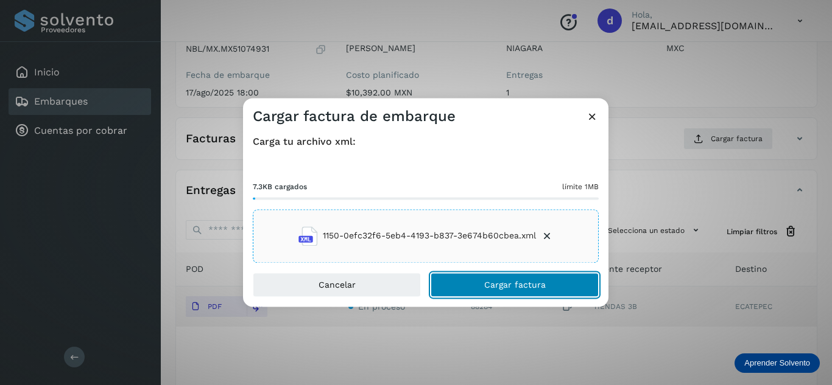
click at [574, 294] on button "Cargar factura" at bounding box center [515, 285] width 168 height 24
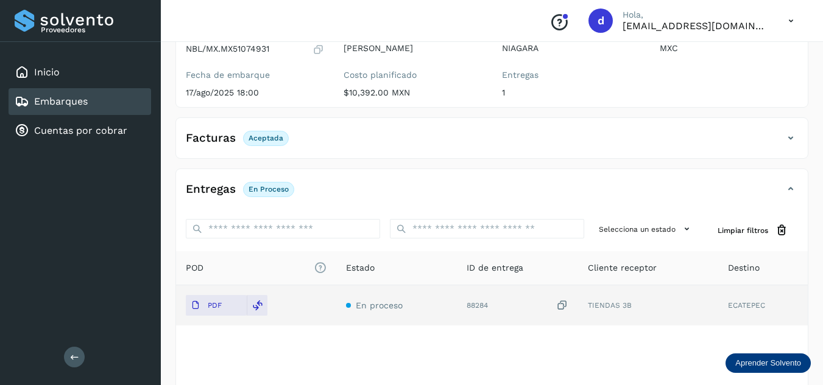
scroll to position [0, 0]
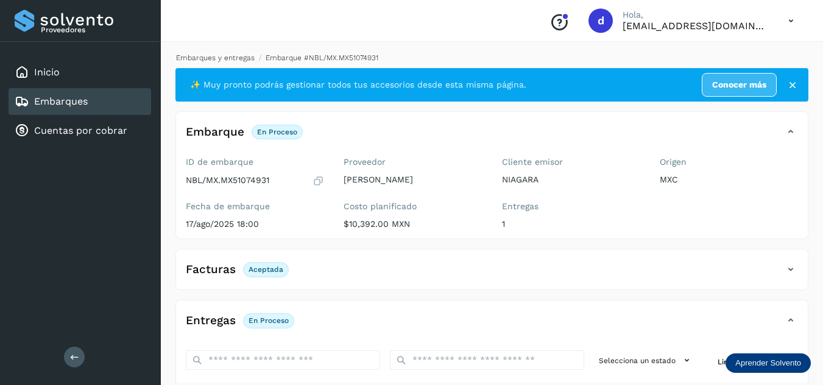
click at [238, 54] on link "Embarques y entregas" at bounding box center [215, 58] width 79 height 9
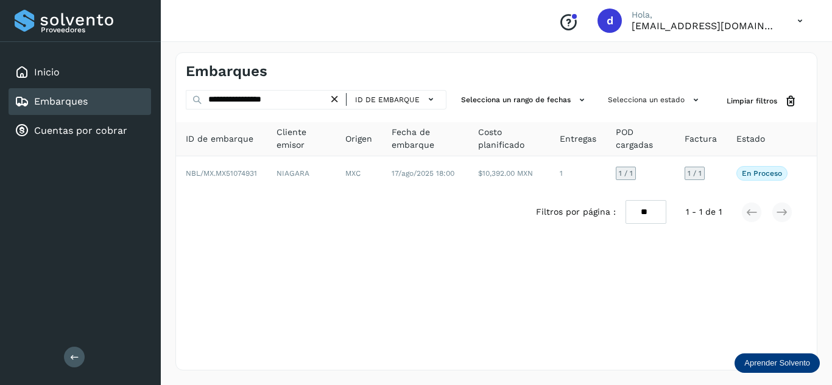
click at [338, 102] on icon at bounding box center [334, 99] width 13 height 13
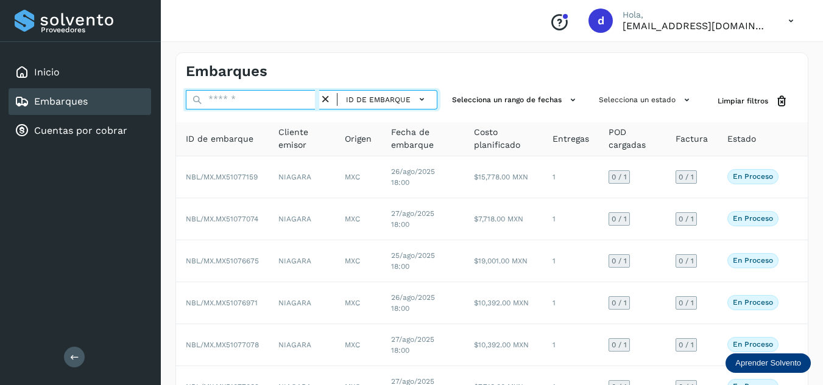
click at [319, 102] on input "text" at bounding box center [252, 99] width 133 height 19
paste input "**********"
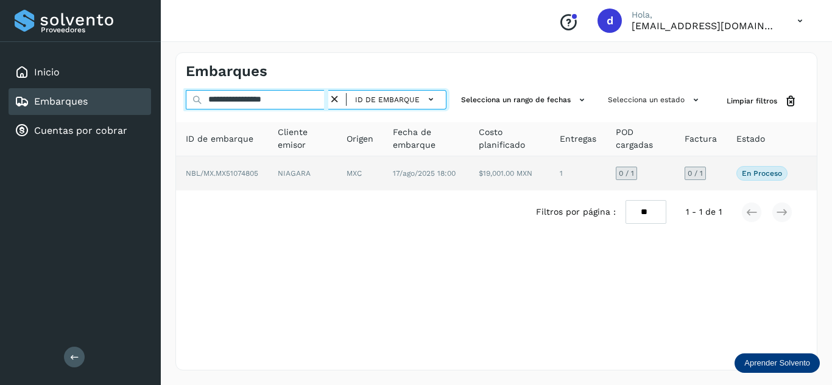
type input "**********"
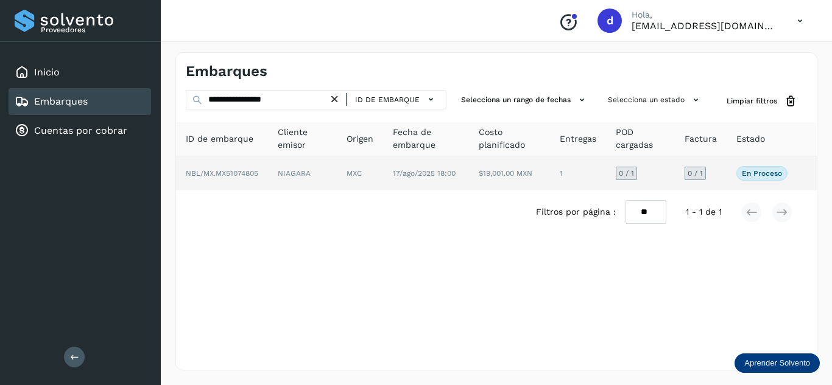
click at [238, 175] on span "NBL/MX.MX51074805" at bounding box center [222, 173] width 72 height 9
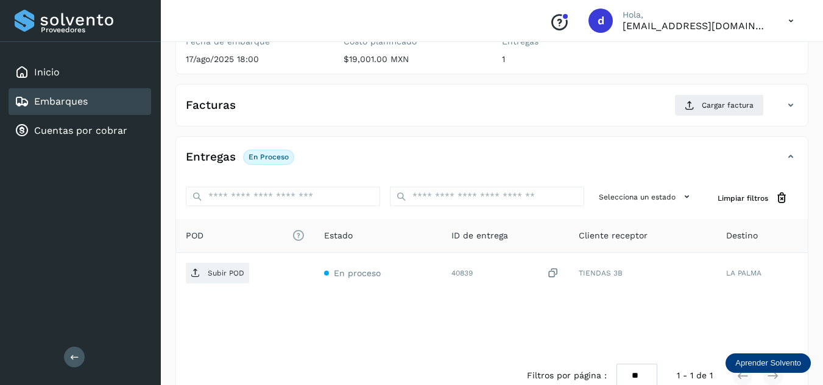
scroll to position [183, 0]
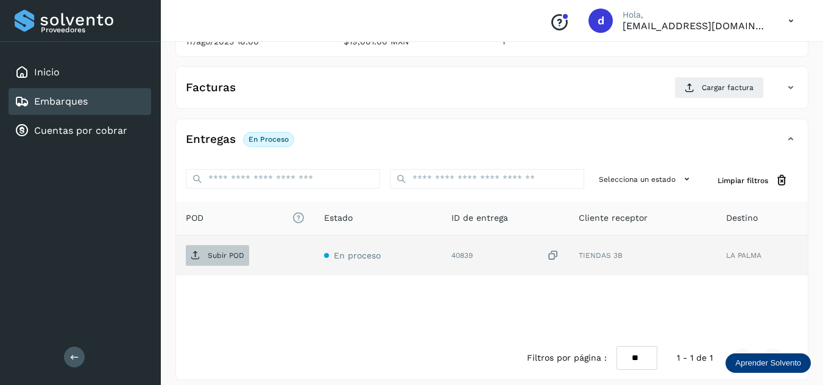
click at [223, 259] on p "Subir POD" at bounding box center [226, 256] width 37 height 9
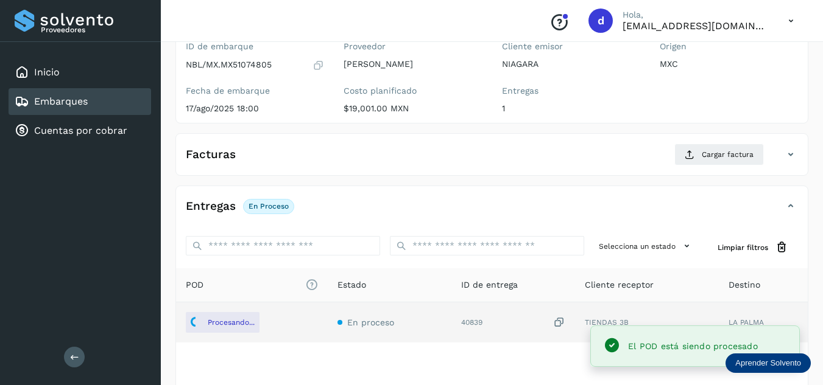
scroll to position [61, 0]
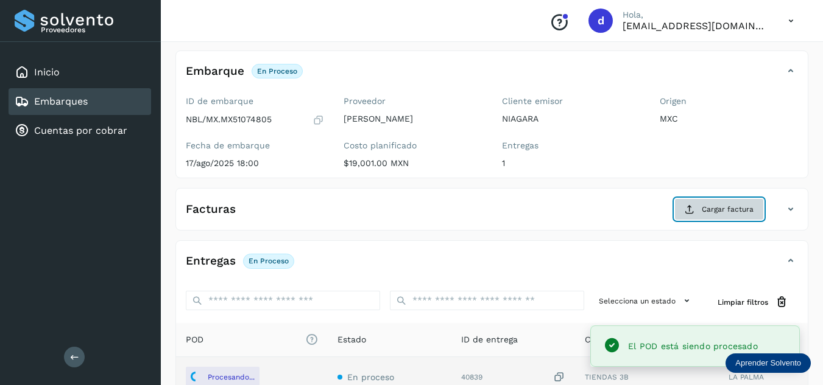
click at [715, 209] on span "Cargar factura" at bounding box center [728, 209] width 52 height 11
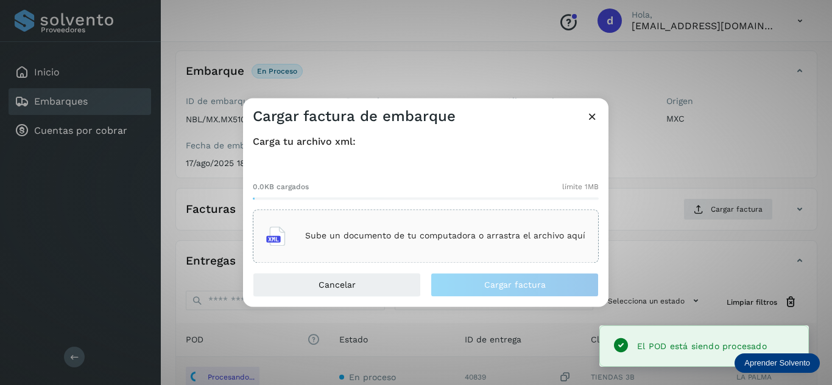
click at [532, 240] on p "Sube un documento de tu computadora o arrastra el archivo aquí" at bounding box center [445, 236] width 280 height 10
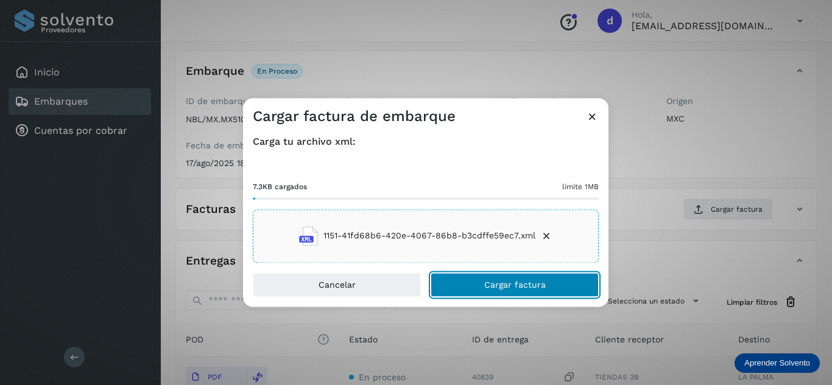
click at [535, 284] on span "Cargar factura" at bounding box center [515, 285] width 62 height 9
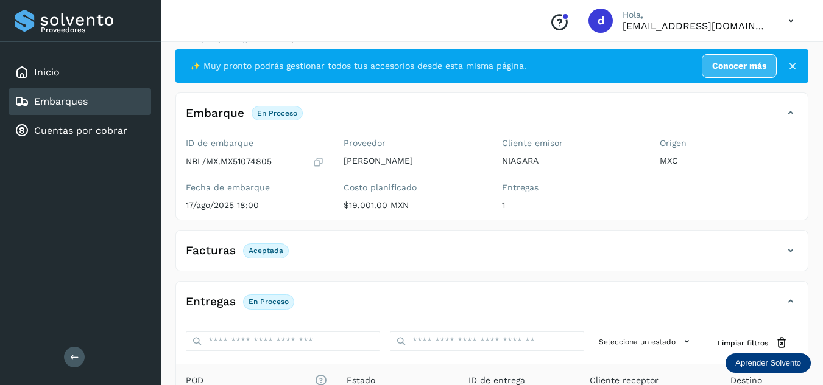
scroll to position [0, 0]
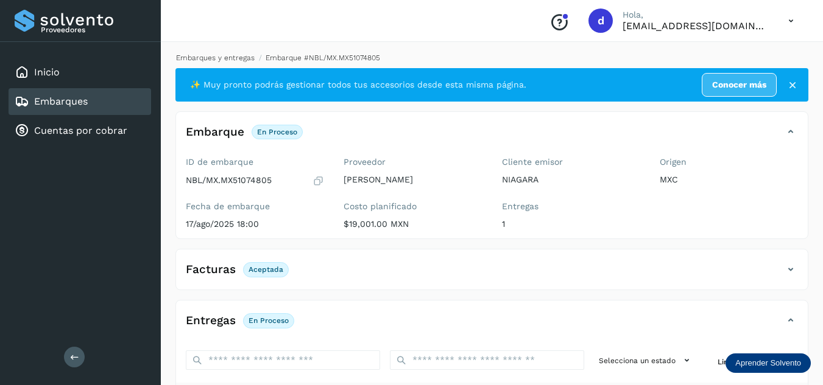
click at [236, 61] on link "Embarques y entregas" at bounding box center [215, 58] width 79 height 9
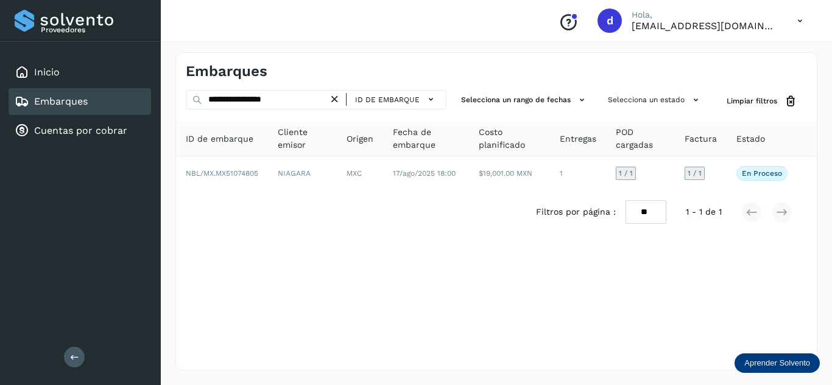
click at [337, 104] on icon at bounding box center [334, 99] width 13 height 13
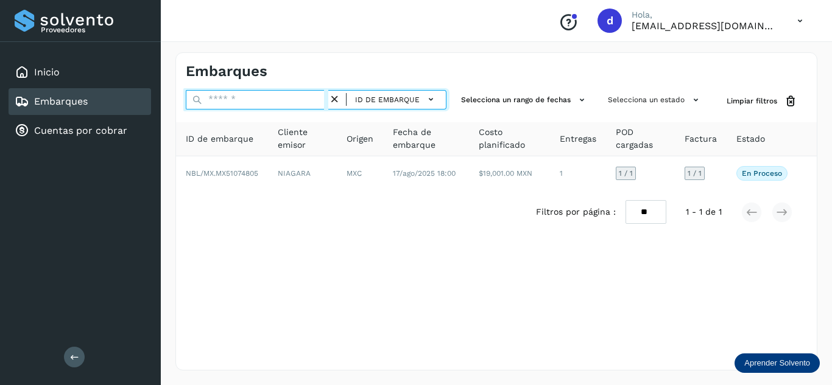
click at [323, 102] on input "text" at bounding box center [257, 99] width 143 height 19
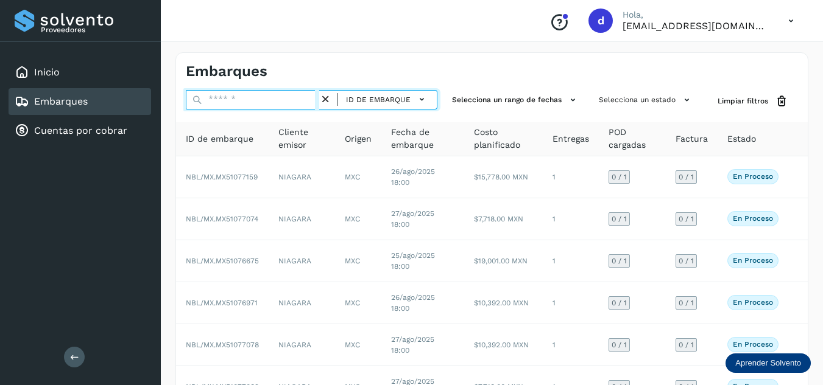
paste input "**********"
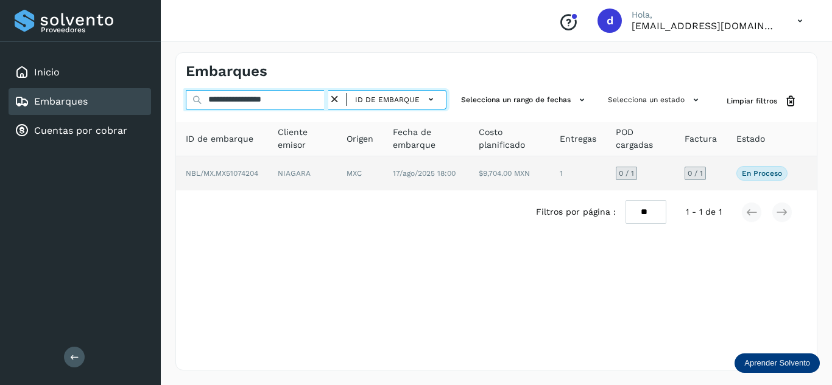
type input "**********"
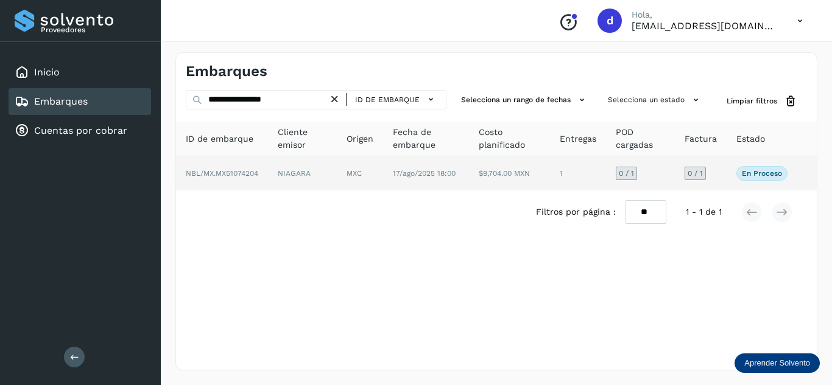
click at [243, 173] on span "NBL/MX.MX51074204" at bounding box center [222, 173] width 72 height 9
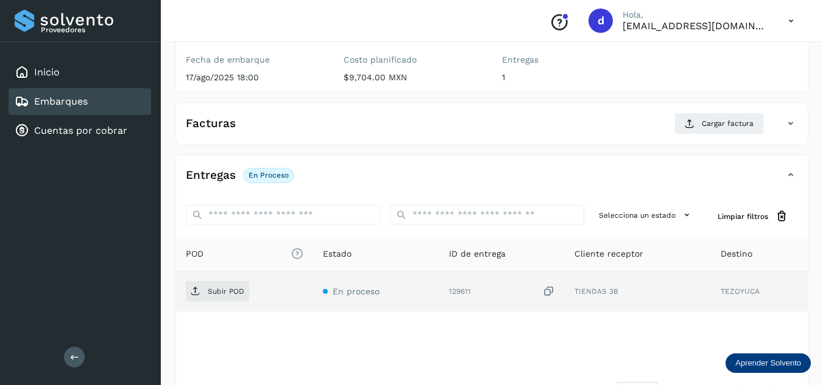
scroll to position [183, 0]
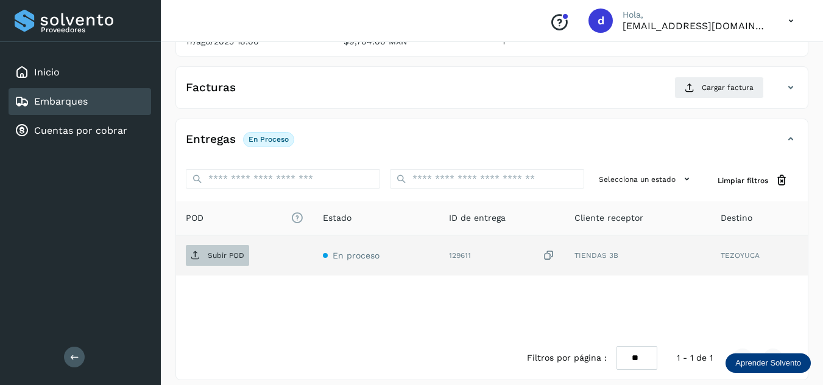
click at [219, 259] on p "Subir POD" at bounding box center [226, 256] width 37 height 9
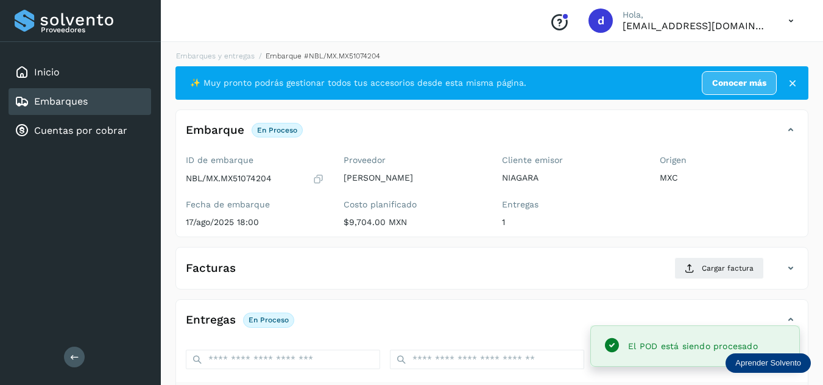
scroll to position [0, 0]
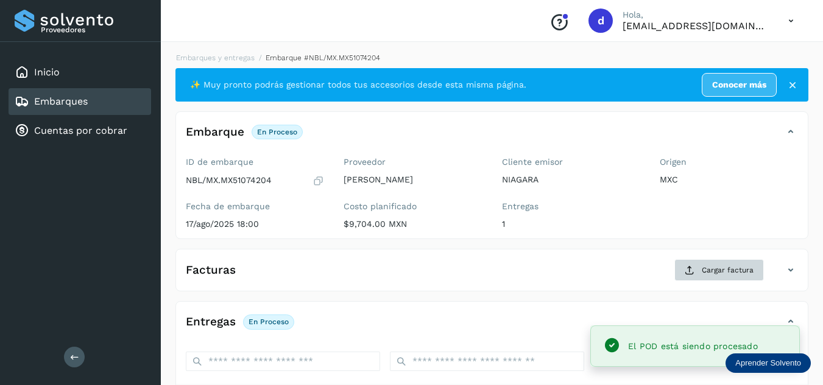
click at [720, 258] on div "Facturas Cargar factura Aún no has subido ninguna factura" at bounding box center [491, 270] width 633 height 43
click at [718, 269] on span "Cargar factura" at bounding box center [728, 270] width 52 height 11
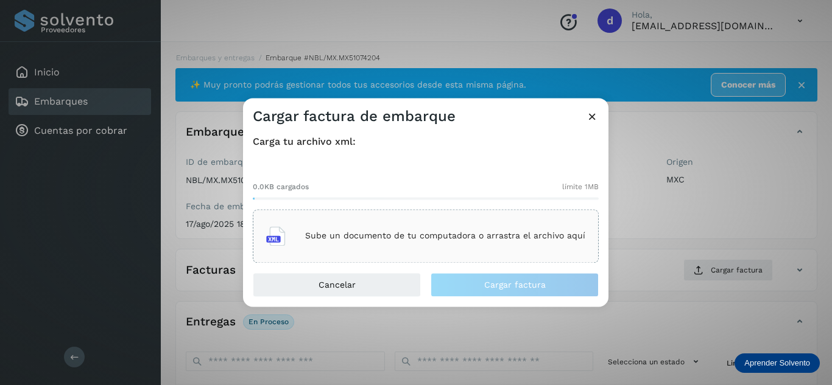
click at [418, 239] on p "Sube un documento de tu computadora o arrastra el archivo aquí" at bounding box center [445, 236] width 280 height 10
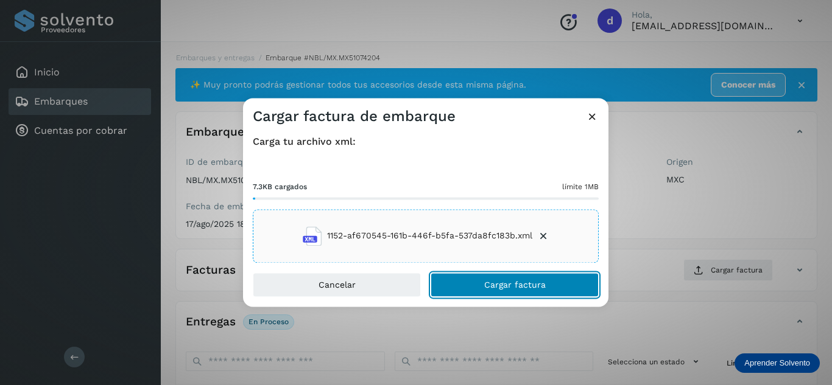
click at [554, 285] on button "Cargar factura" at bounding box center [515, 285] width 168 height 24
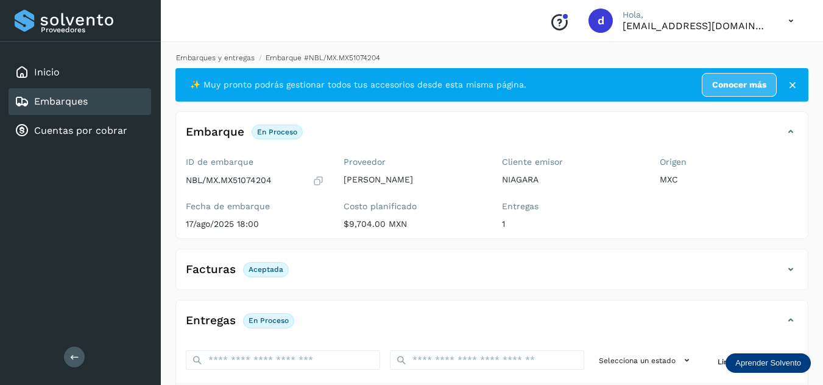
click at [231, 60] on link "Embarques y entregas" at bounding box center [215, 58] width 79 height 9
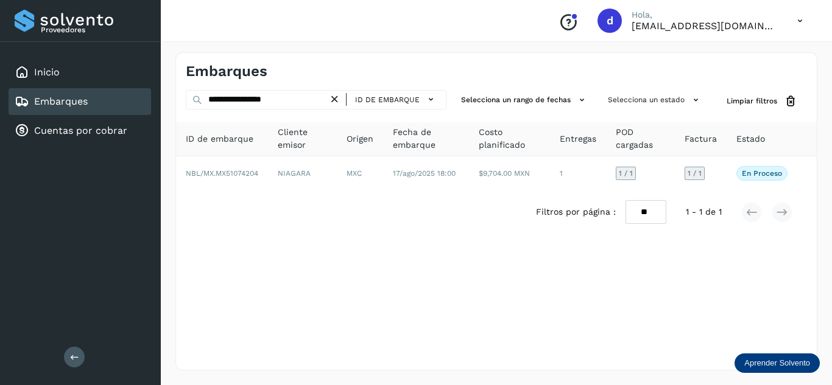
click at [339, 100] on icon at bounding box center [334, 99] width 13 height 13
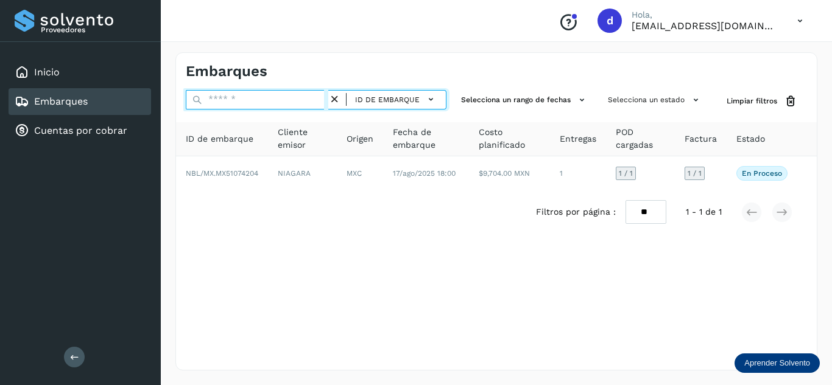
click at [316, 102] on input "text" at bounding box center [257, 99] width 143 height 19
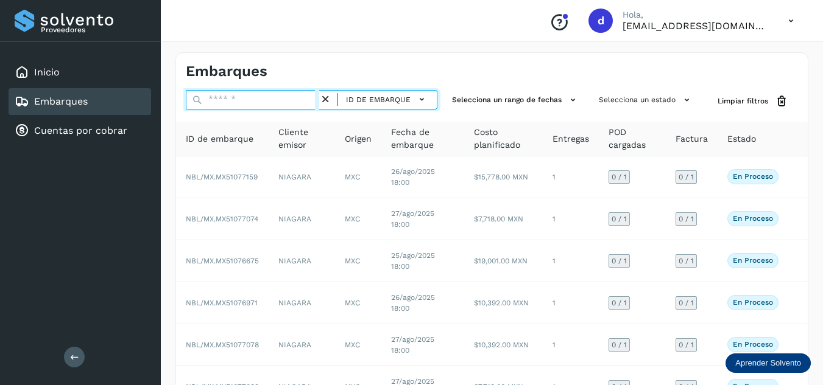
paste input "**********"
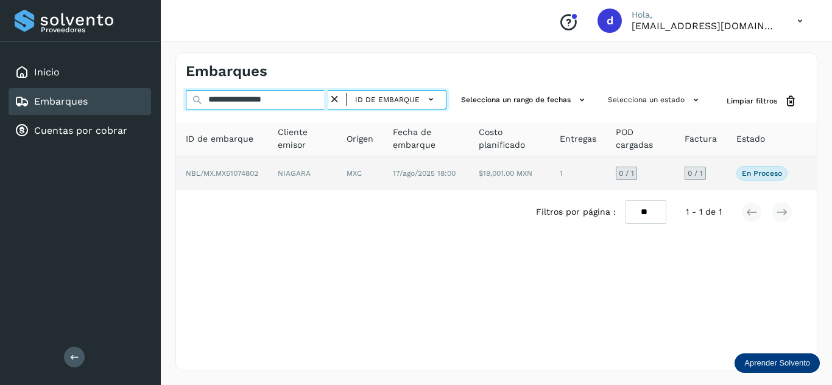
type input "**********"
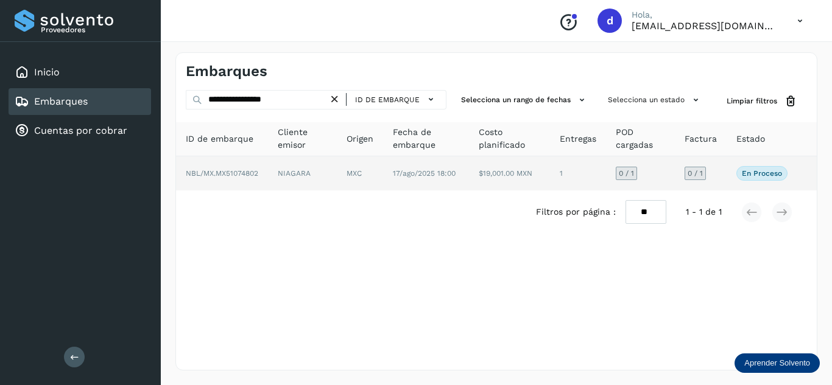
click at [245, 172] on span "NBL/MX.MX51074802" at bounding box center [222, 173] width 72 height 9
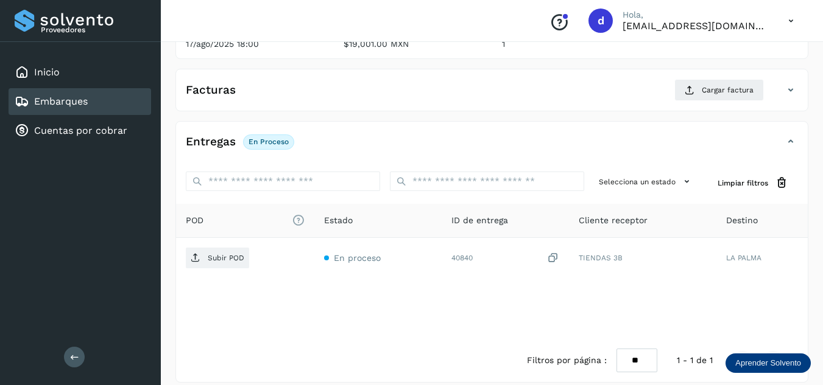
scroll to position [192, 0]
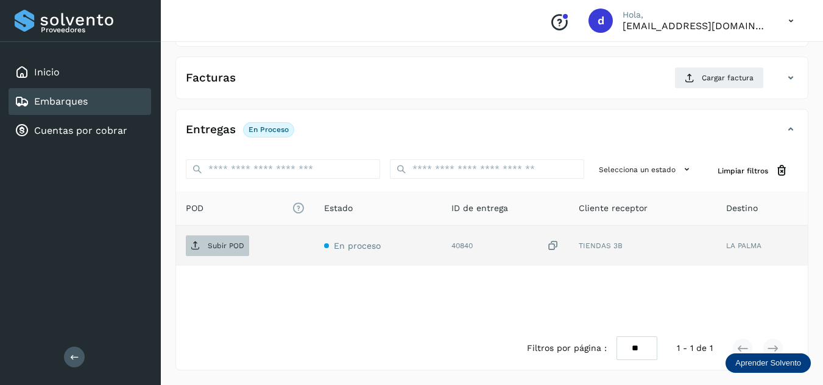
click at [203, 248] on span "Subir POD" at bounding box center [217, 245] width 63 height 19
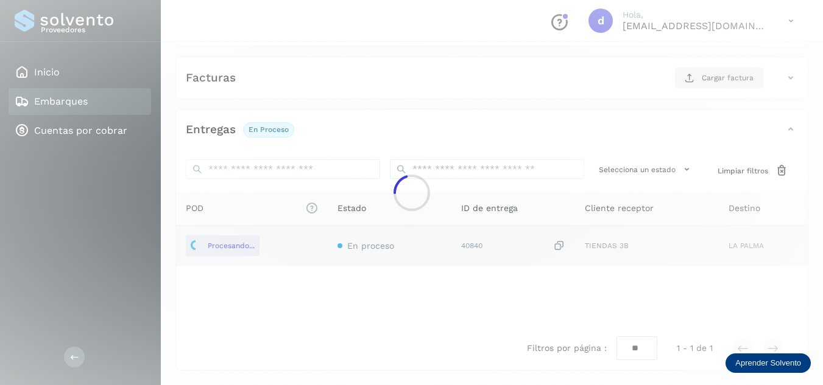
scroll to position [132, 0]
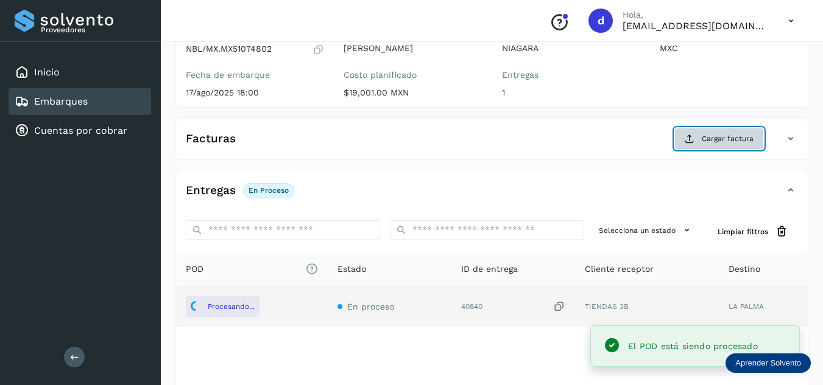
click at [725, 144] on span "Cargar factura" at bounding box center [728, 138] width 52 height 11
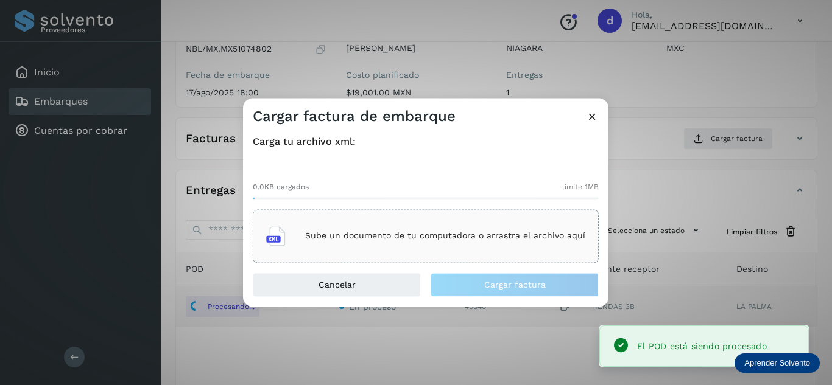
click at [515, 227] on div "Sube un documento de tu computadora o arrastra el archivo aquí" at bounding box center [425, 236] width 319 height 33
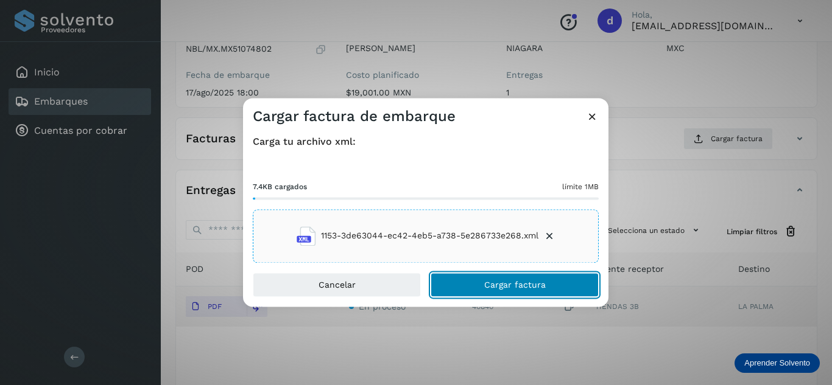
click at [533, 287] on span "Cargar factura" at bounding box center [515, 285] width 62 height 9
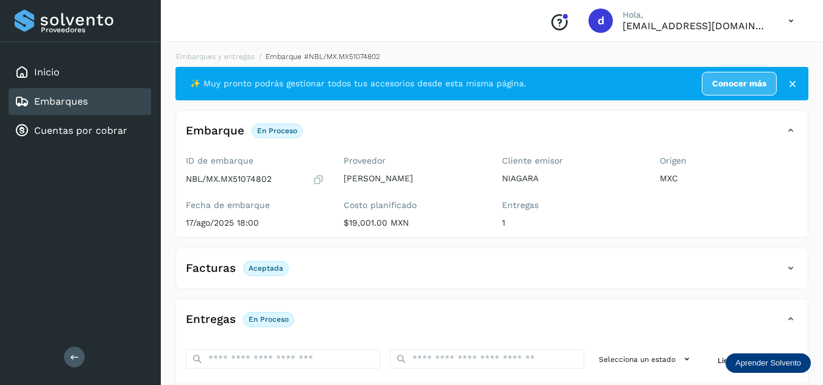
scroll to position [0, 0]
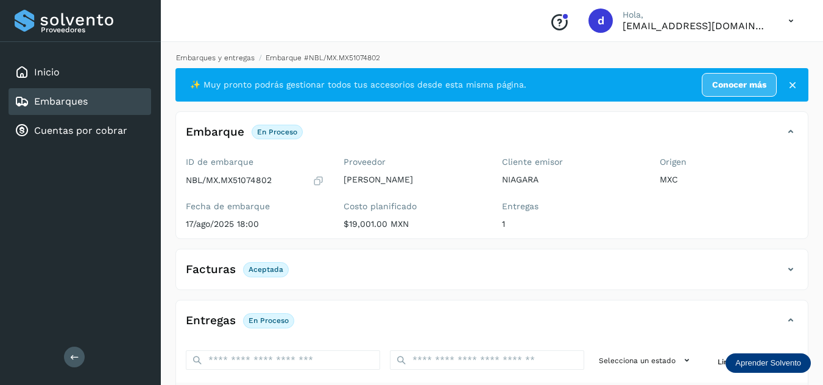
click at [239, 57] on link "Embarques y entregas" at bounding box center [215, 58] width 79 height 9
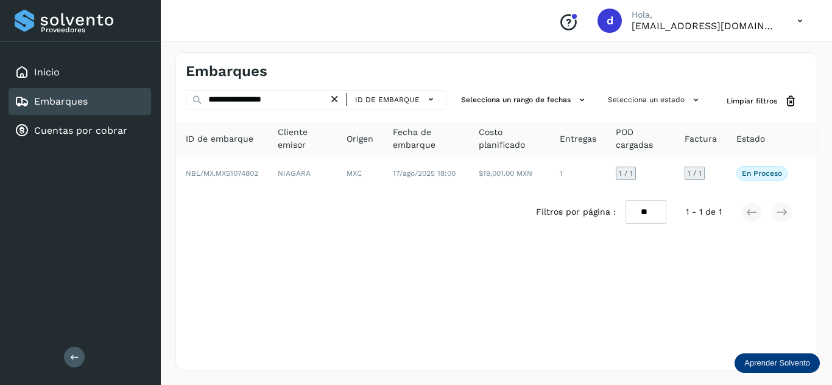
click at [337, 100] on icon at bounding box center [334, 99] width 13 height 13
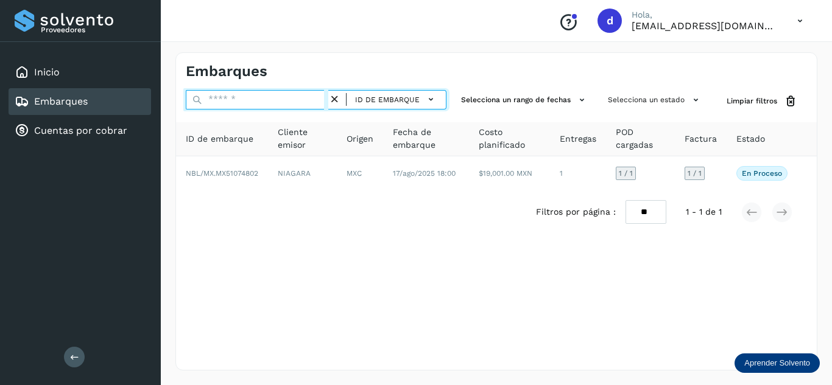
click at [314, 103] on input "text" at bounding box center [257, 99] width 143 height 19
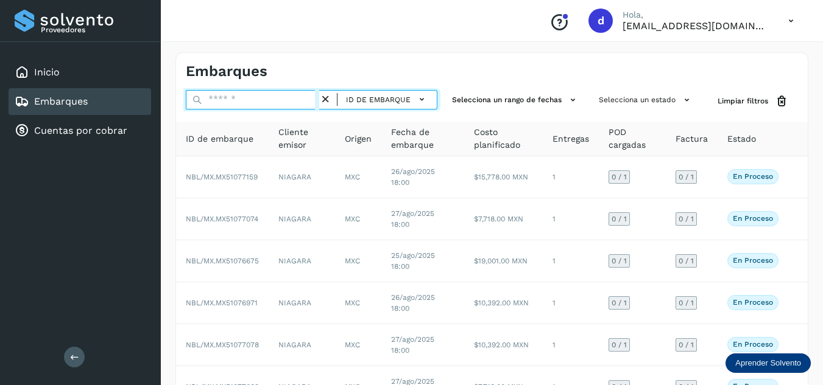
paste input "**********"
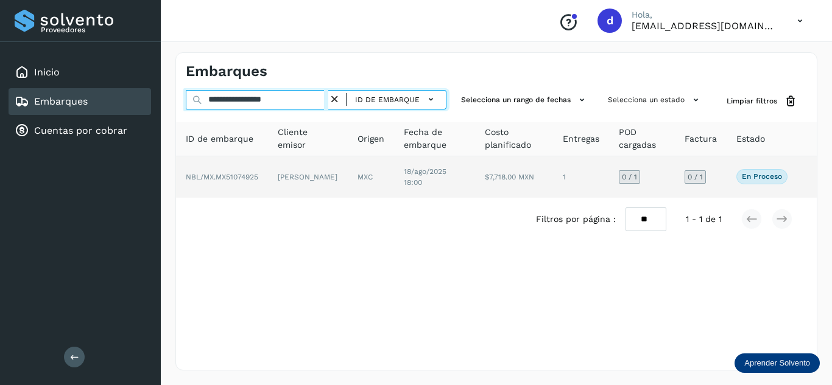
type input "**********"
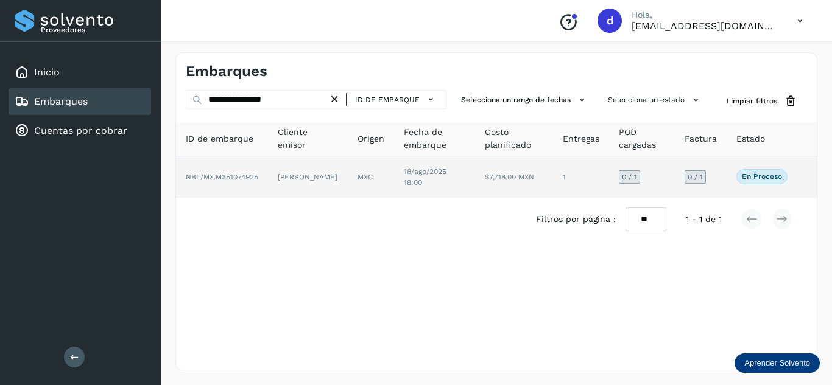
click at [252, 181] on td "NBL/MX.MX51074925" at bounding box center [222, 177] width 92 height 41
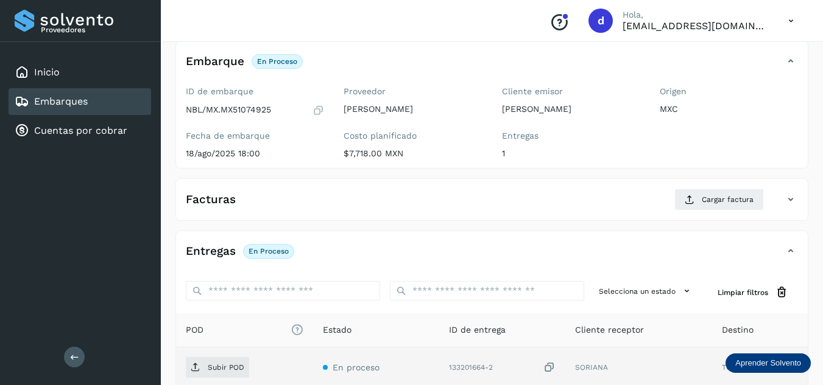
scroll to position [183, 0]
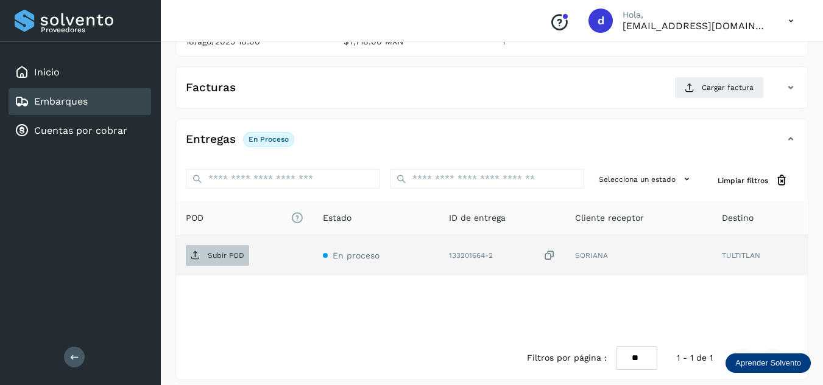
click at [220, 253] on p "Subir POD" at bounding box center [226, 256] width 37 height 9
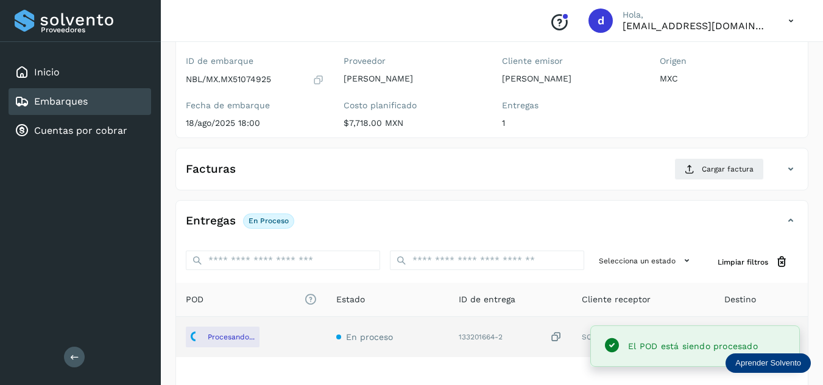
scroll to position [0, 0]
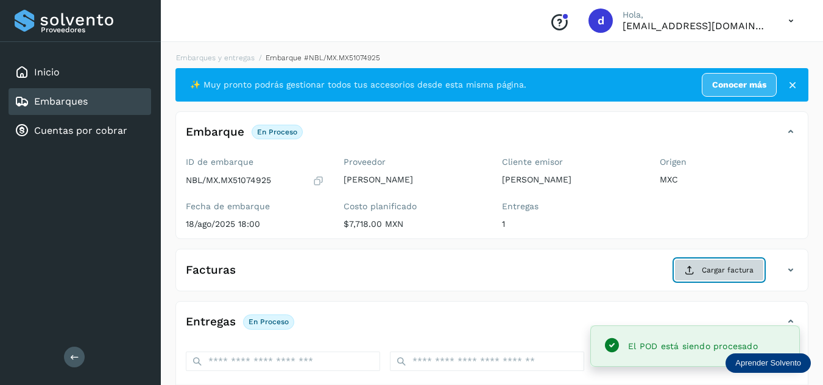
click at [705, 271] on span "Cargar factura" at bounding box center [728, 270] width 52 height 11
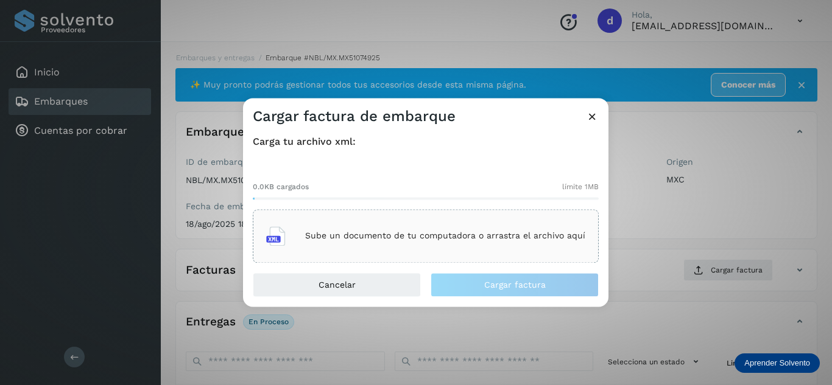
click at [453, 238] on p "Sube un documento de tu computadora o arrastra el archivo aquí" at bounding box center [445, 236] width 280 height 10
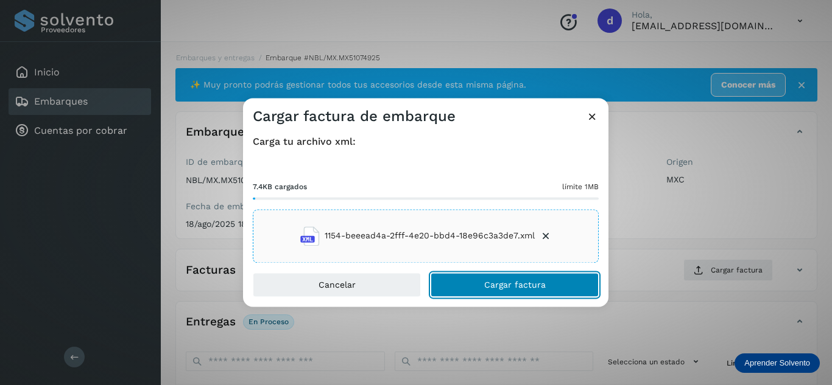
click at [516, 286] on span "Cargar factura" at bounding box center [515, 285] width 62 height 9
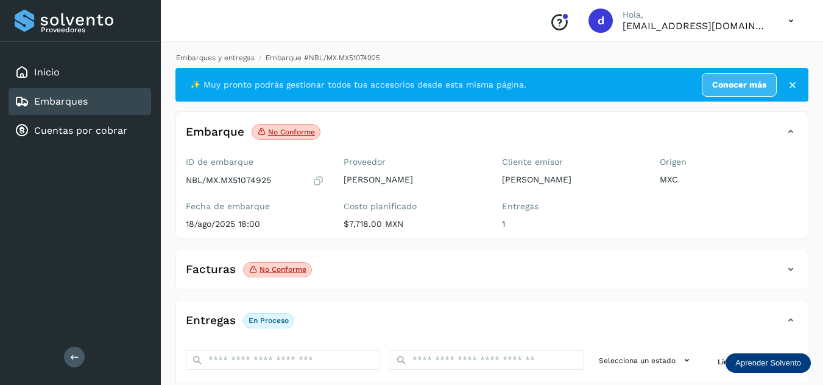
click at [227, 55] on link "Embarques y entregas" at bounding box center [215, 58] width 79 height 9
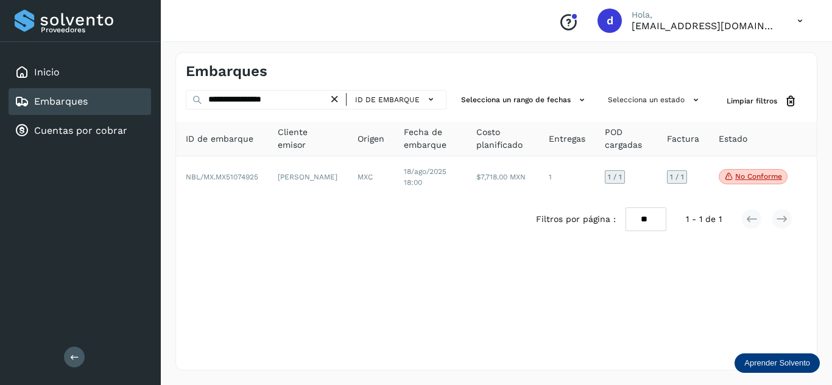
click at [339, 99] on icon at bounding box center [334, 99] width 13 height 13
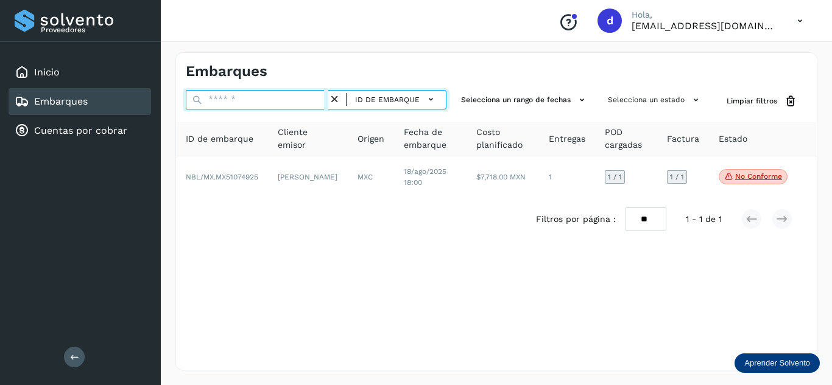
click at [320, 98] on input "text" at bounding box center [257, 99] width 143 height 19
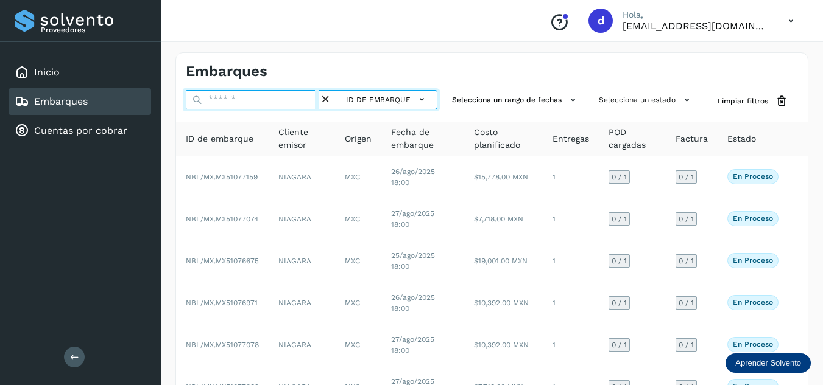
paste input "**********"
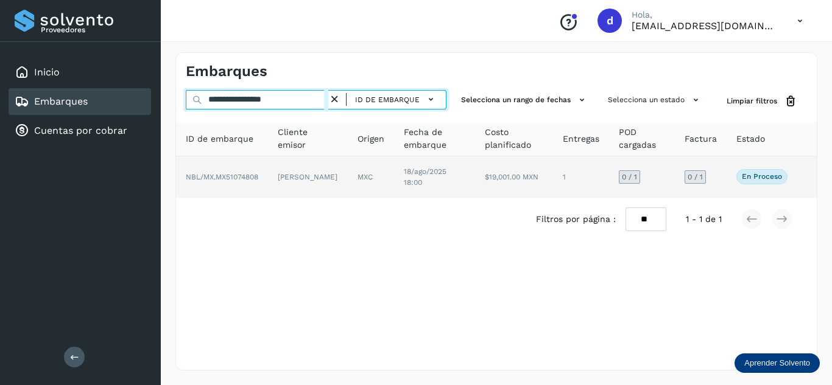
type input "**********"
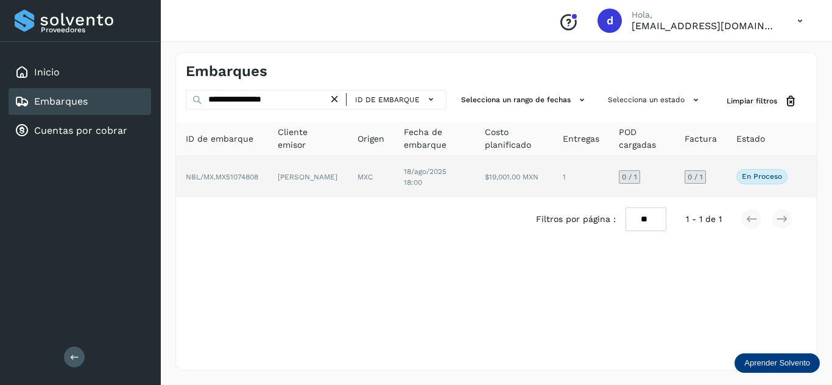
click at [247, 179] on span "NBL/MX.MX51074808" at bounding box center [222, 177] width 72 height 9
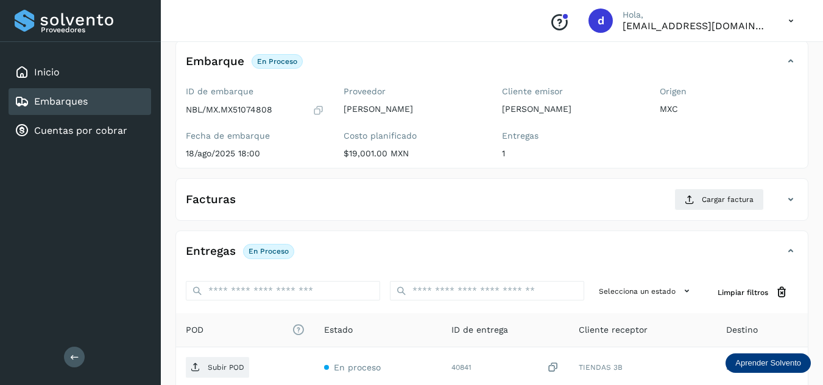
scroll to position [183, 0]
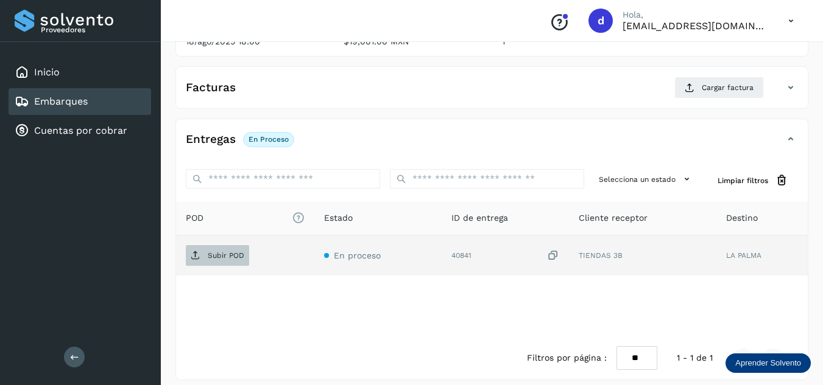
click at [224, 259] on p "Subir POD" at bounding box center [226, 256] width 37 height 9
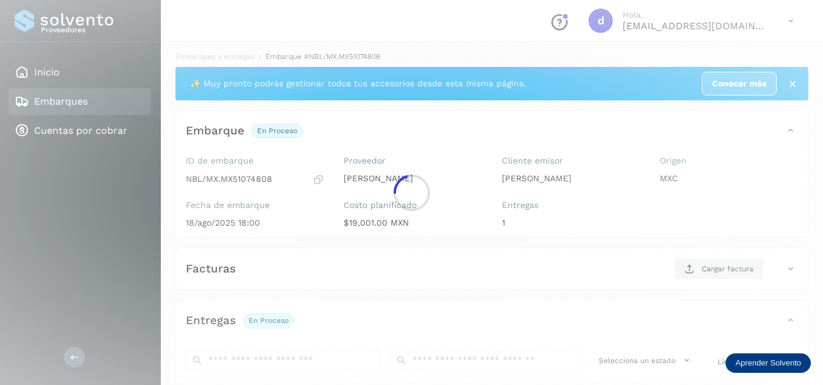
scroll to position [0, 0]
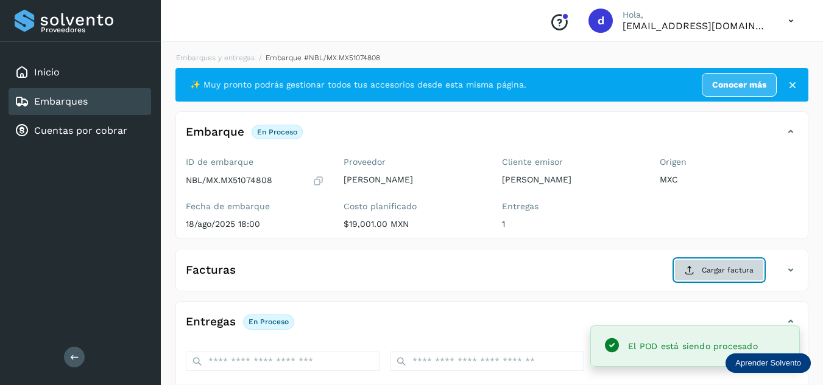
click at [712, 270] on span "Cargar factura" at bounding box center [728, 270] width 52 height 11
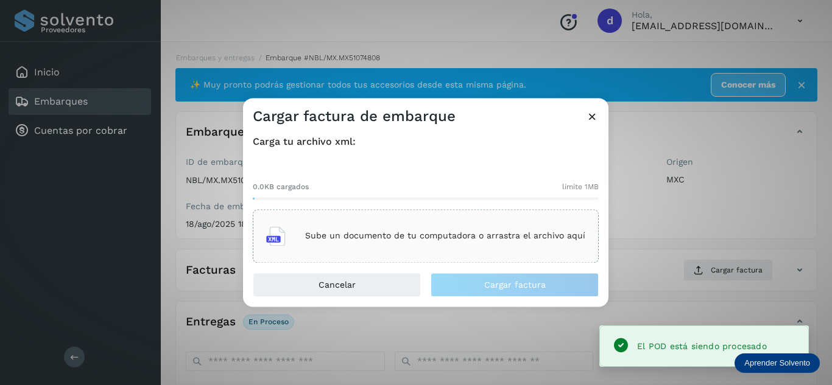
click at [443, 238] on p "Sube un documento de tu computadora o arrastra el archivo aquí" at bounding box center [445, 236] width 280 height 10
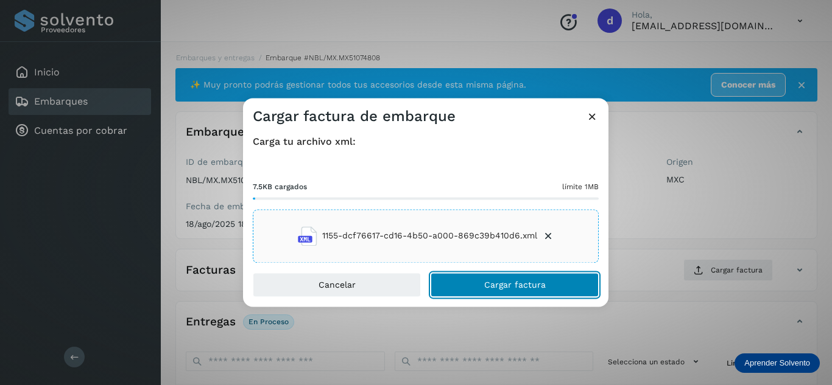
click at [475, 283] on button "Cargar factura" at bounding box center [515, 285] width 168 height 24
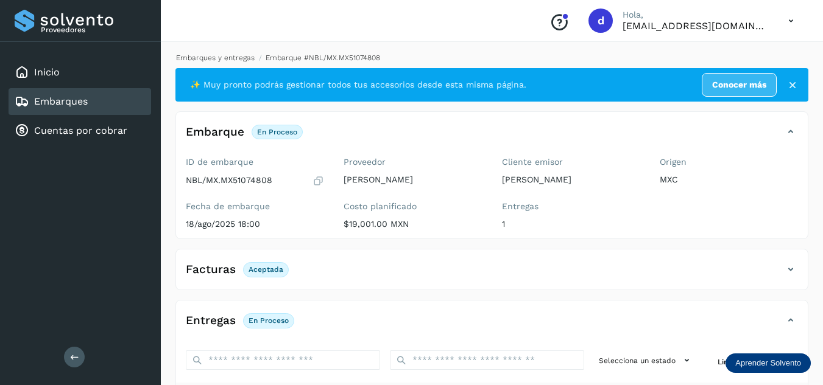
click at [229, 58] on link "Embarques y entregas" at bounding box center [215, 58] width 79 height 9
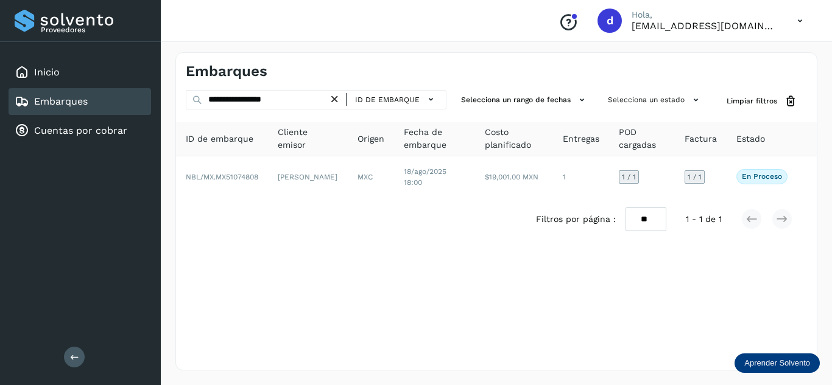
click at [336, 101] on icon at bounding box center [334, 99] width 13 height 13
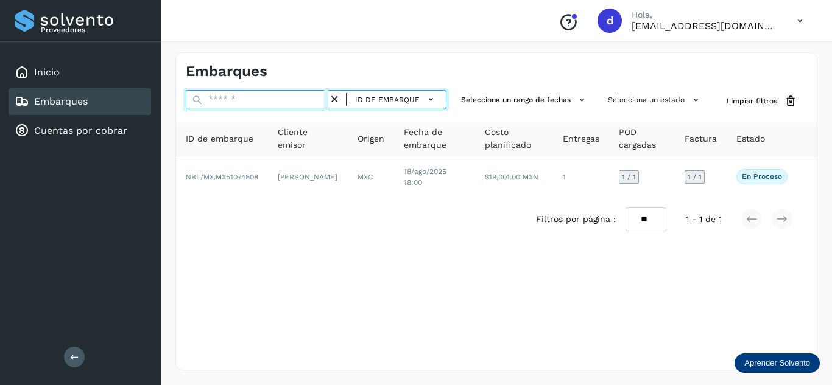
click at [317, 102] on input "text" at bounding box center [257, 99] width 143 height 19
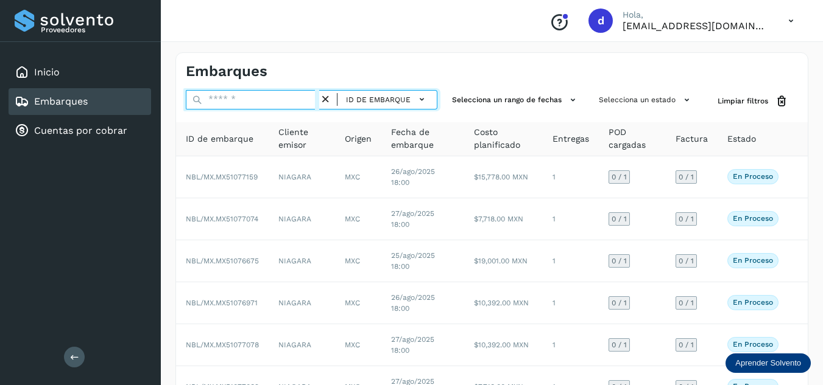
paste input "**********"
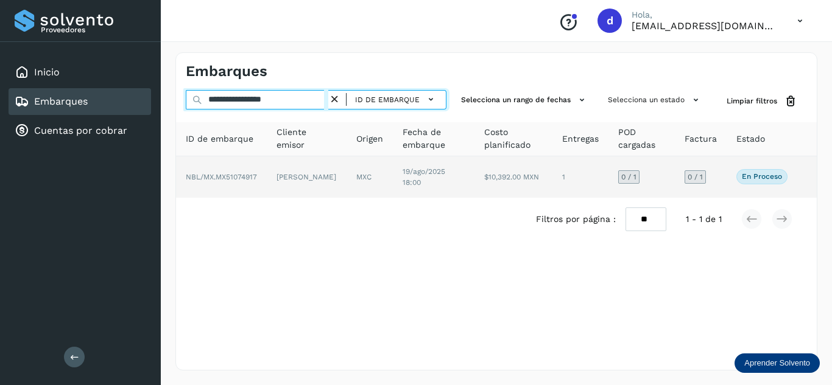
type input "**********"
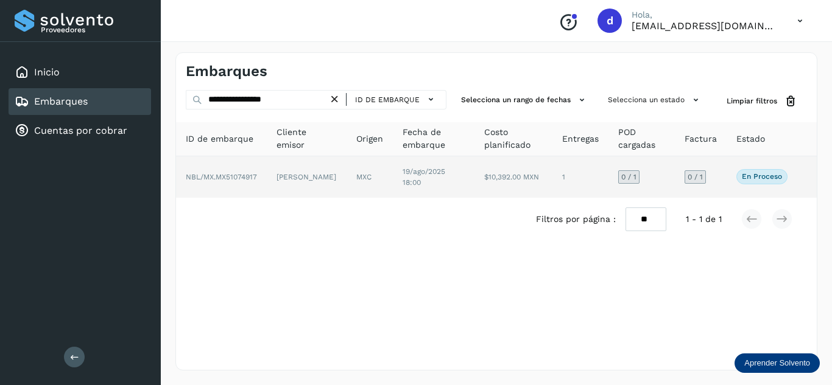
click at [233, 177] on span "NBL/MX.MX51074917" at bounding box center [221, 177] width 71 height 9
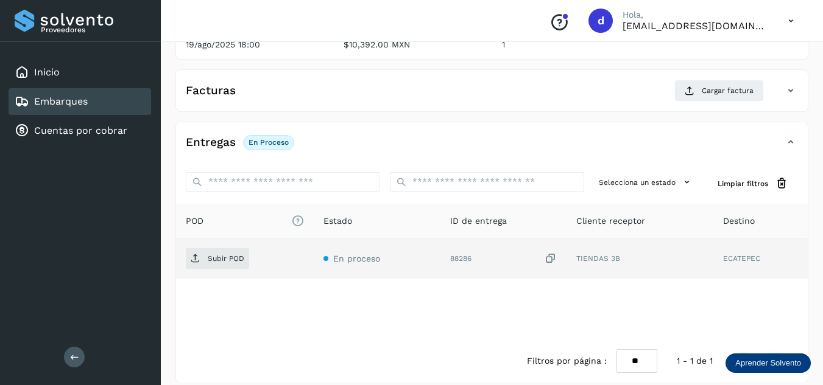
scroll to position [183, 0]
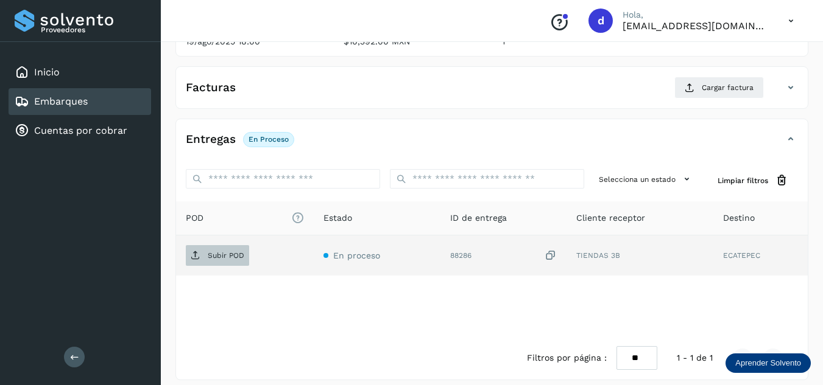
click at [237, 254] on p "Subir POD" at bounding box center [226, 256] width 37 height 9
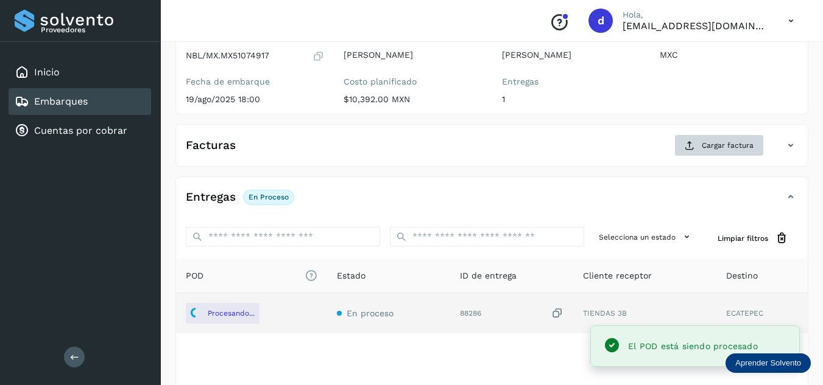
scroll to position [122, 0]
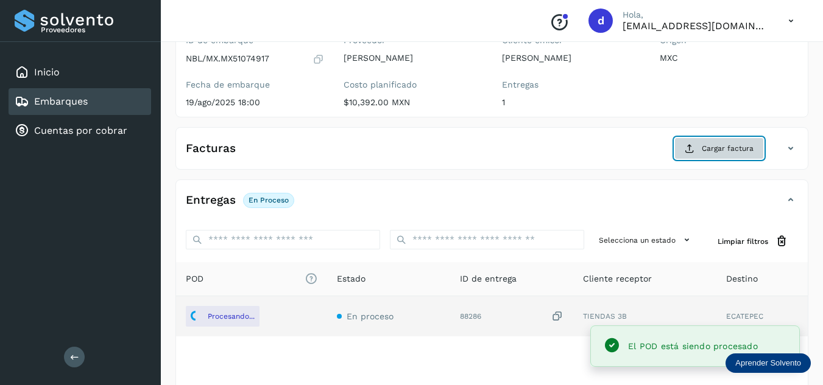
click at [718, 150] on span "Cargar factura" at bounding box center [728, 148] width 52 height 11
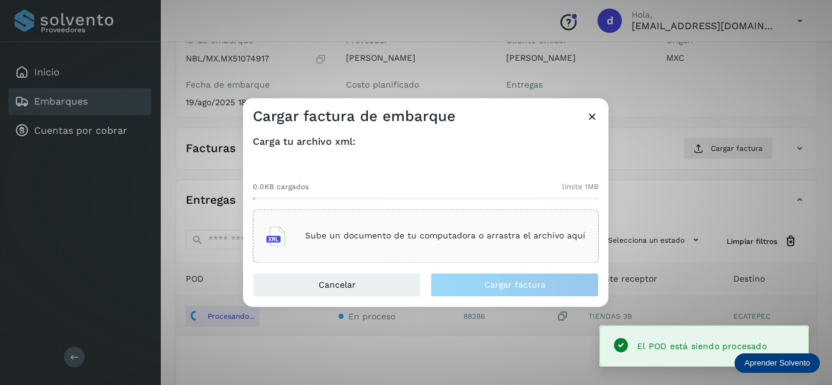
click at [417, 237] on p "Sube un documento de tu computadora o arrastra el archivo aquí" at bounding box center [445, 236] width 280 height 10
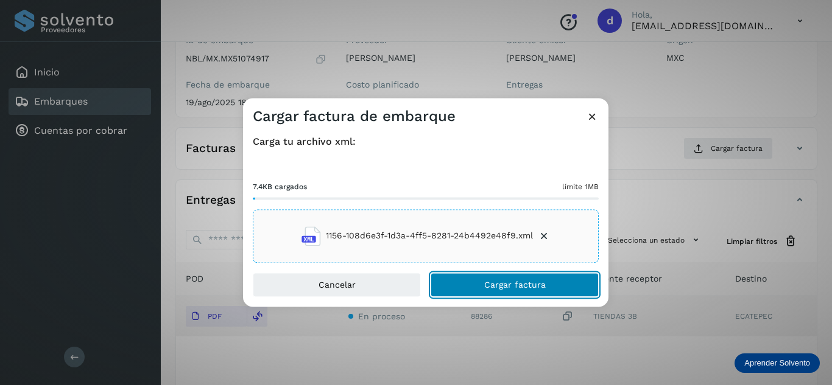
click at [546, 287] on button "Cargar factura" at bounding box center [515, 285] width 168 height 24
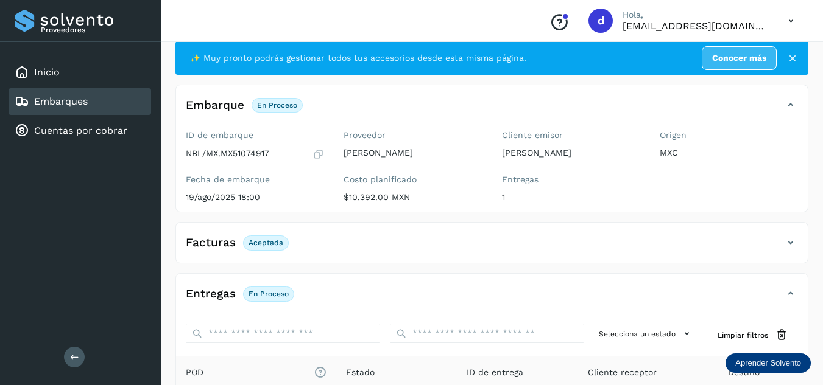
scroll to position [0, 0]
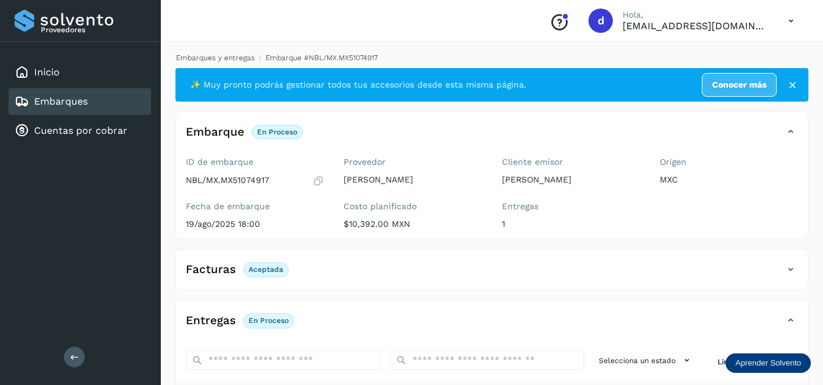
click at [248, 60] on link "Embarques y entregas" at bounding box center [215, 58] width 79 height 9
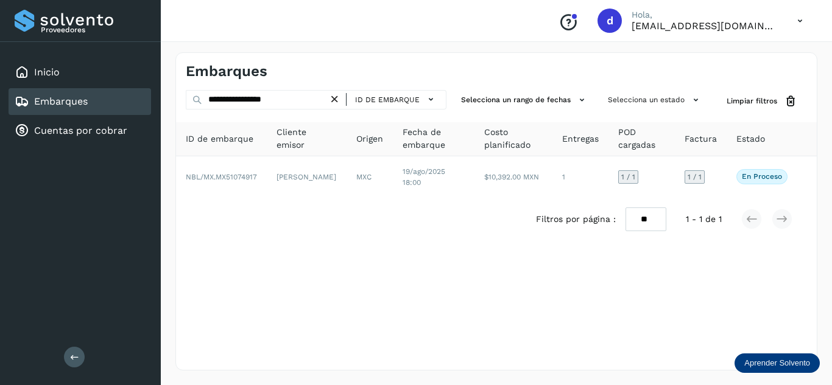
click at [340, 99] on icon at bounding box center [334, 99] width 13 height 13
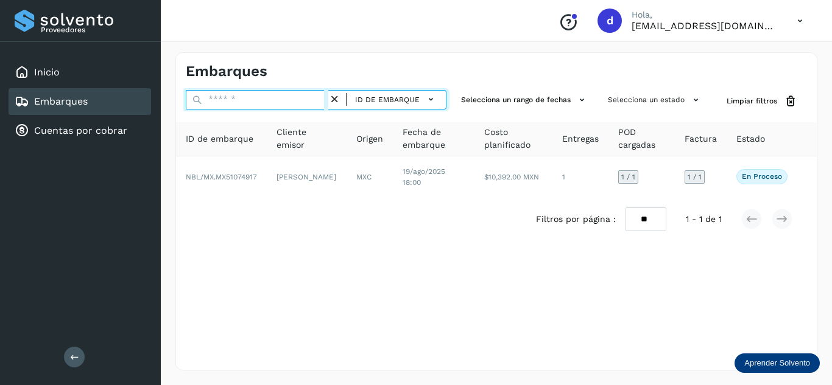
click at [328, 99] on input "text" at bounding box center [257, 99] width 143 height 19
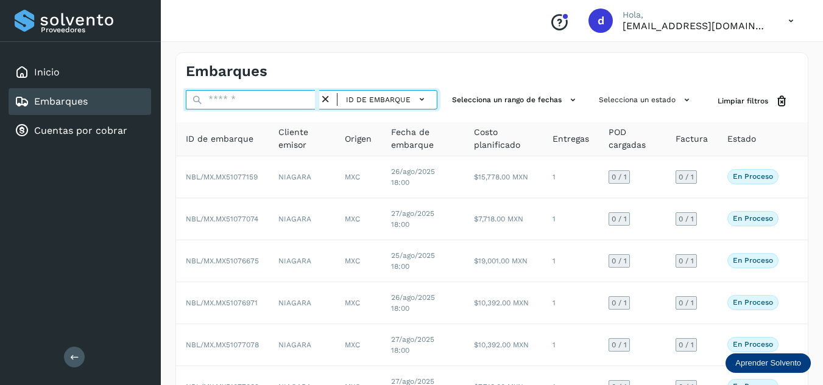
paste input "**********"
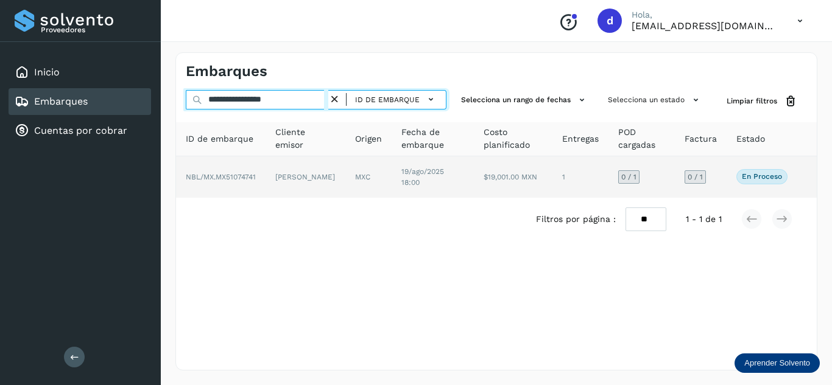
type input "**********"
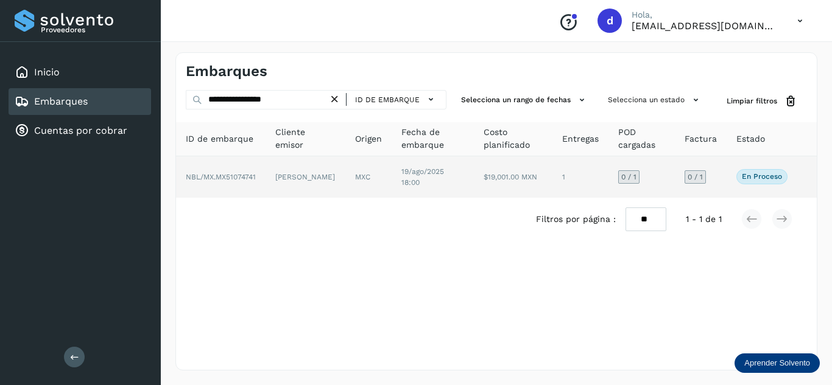
click at [253, 183] on td "NBL/MX.MX51074741" at bounding box center [221, 177] width 90 height 41
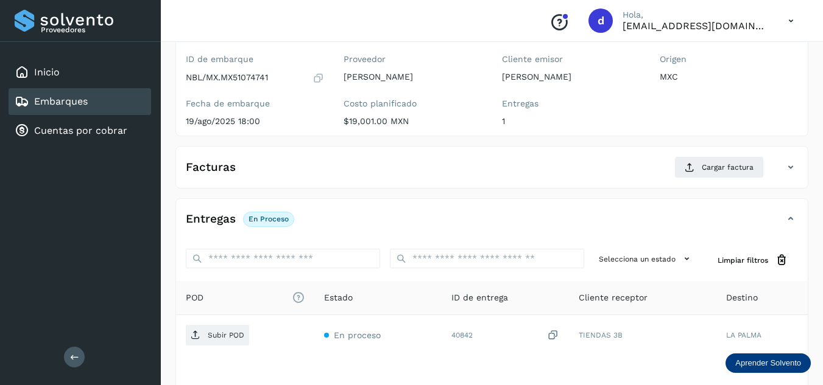
scroll to position [122, 0]
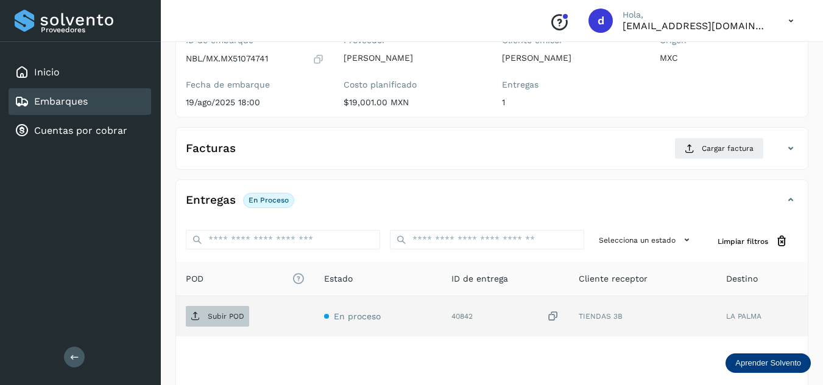
click at [211, 323] on span "Subir POD" at bounding box center [217, 316] width 63 height 19
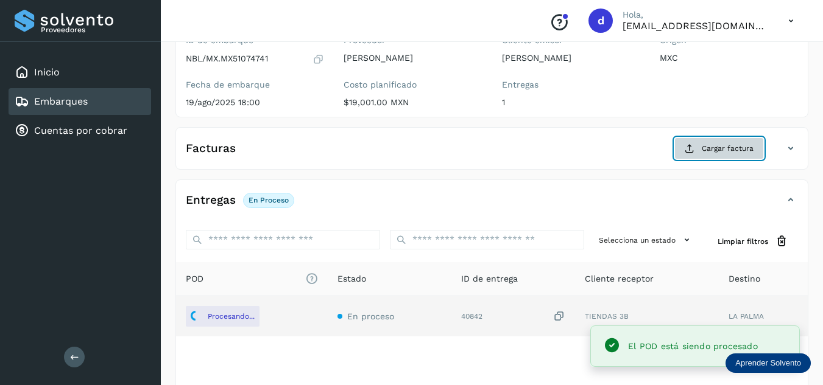
click at [739, 152] on span "Cargar factura" at bounding box center [728, 148] width 52 height 11
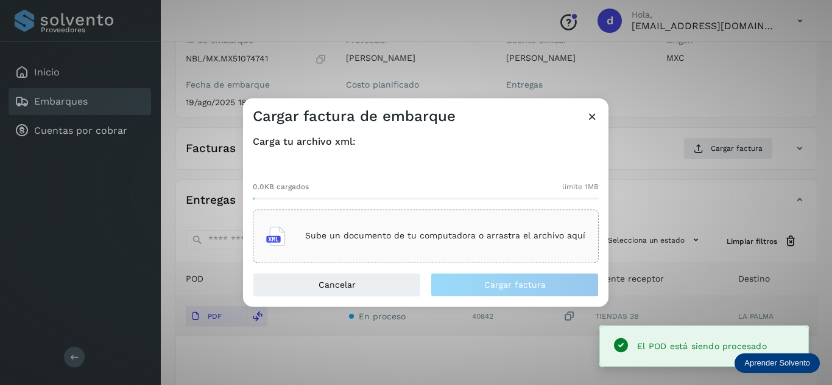
click at [479, 227] on div "Sube un documento de tu computadora o arrastra el archivo aquí" at bounding box center [425, 236] width 319 height 33
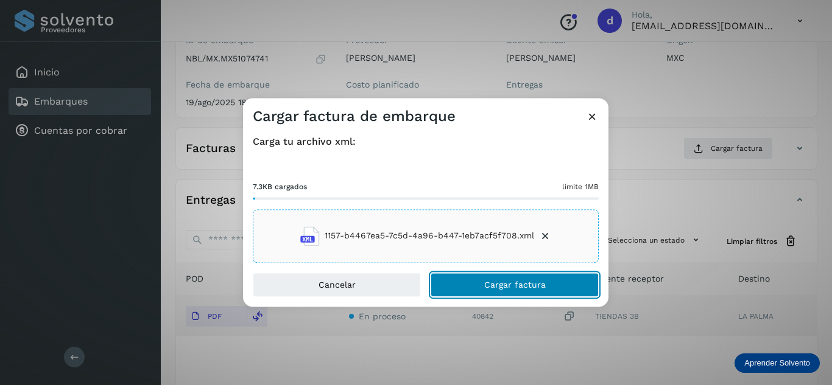
click at [582, 290] on button "Cargar factura" at bounding box center [515, 285] width 168 height 24
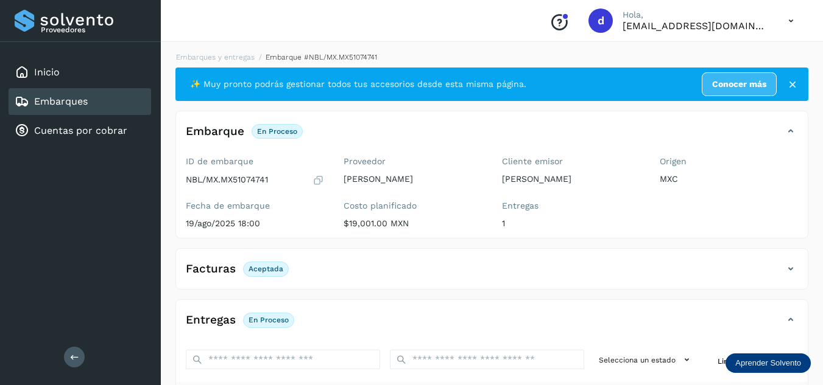
scroll to position [0, 0]
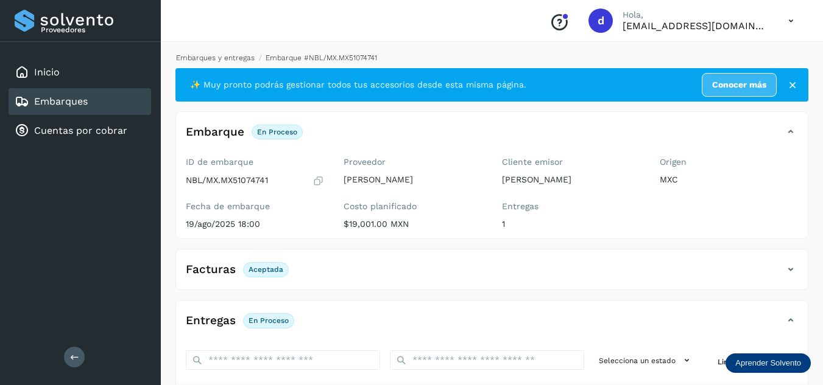
click at [212, 56] on link "Embarques y entregas" at bounding box center [215, 58] width 79 height 9
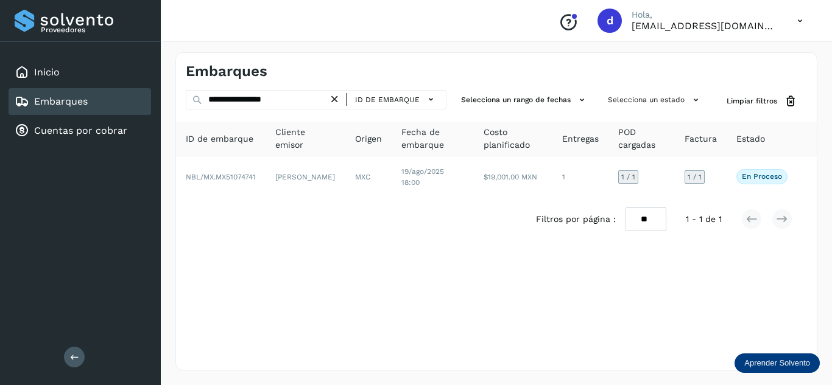
click at [340, 99] on icon at bounding box center [334, 99] width 13 height 13
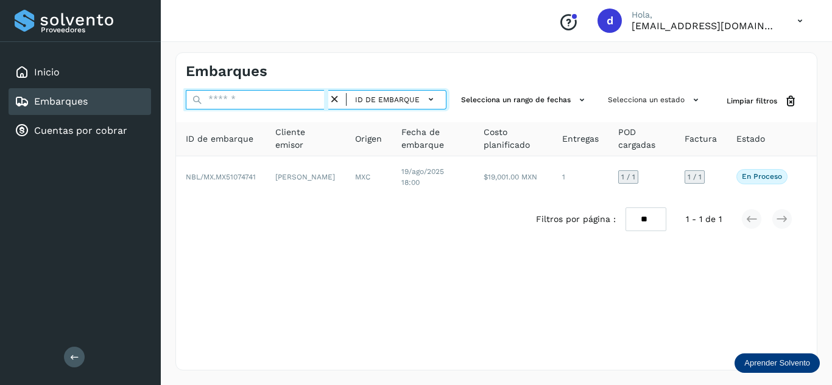
click at [307, 100] on input "text" at bounding box center [257, 99] width 143 height 19
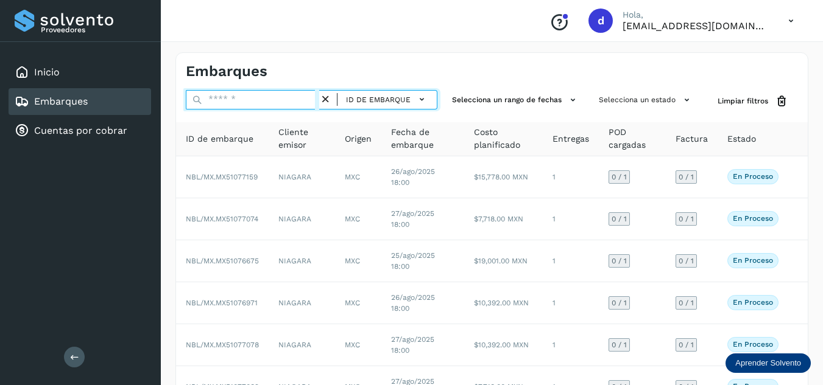
paste input "**********"
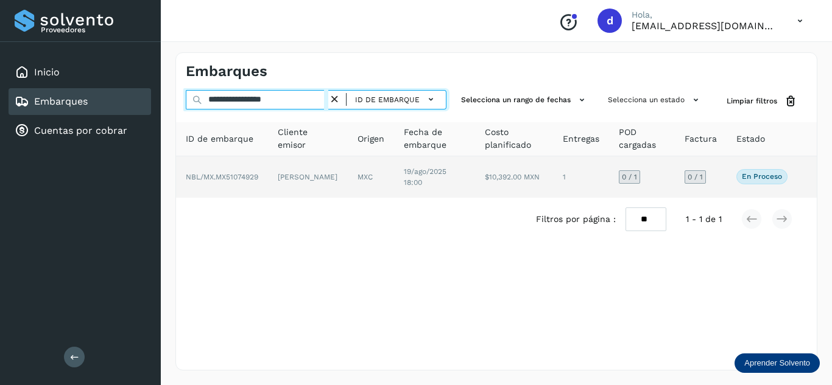
type input "**********"
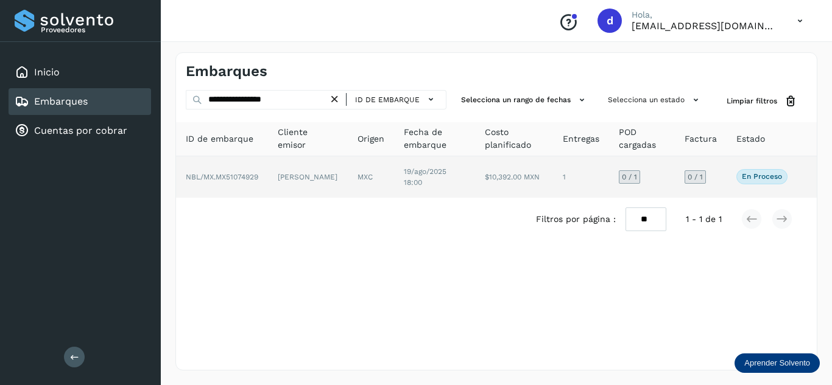
click at [264, 178] on td "NBL/MX.MX51074929" at bounding box center [222, 177] width 92 height 41
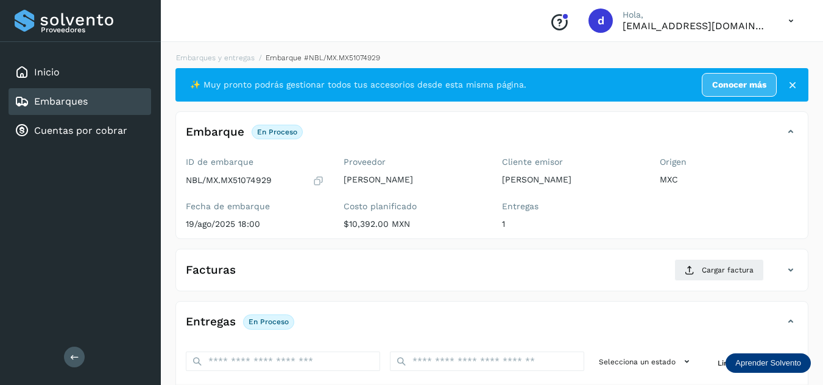
click at [255, 178] on p "NBL/MX.MX51074929" at bounding box center [229, 180] width 86 height 10
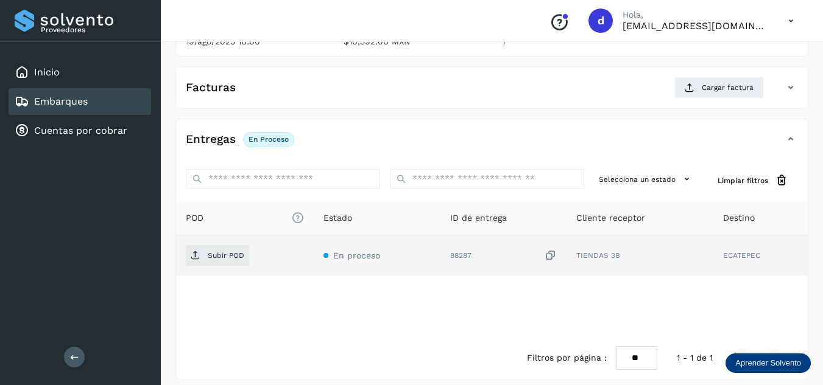
click at [229, 267] on td "Subir POD" at bounding box center [245, 256] width 138 height 40
click at [231, 261] on span "Subir POD" at bounding box center [217, 255] width 63 height 19
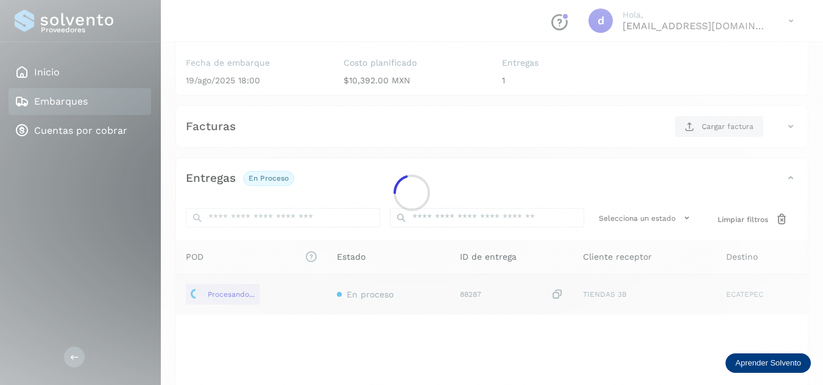
scroll to position [122, 0]
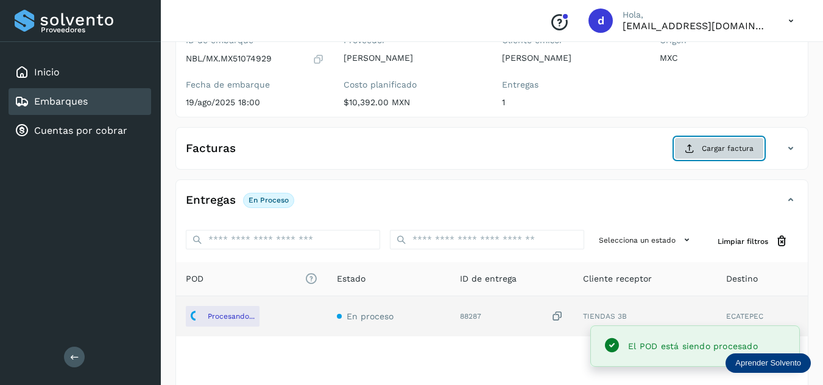
click at [702, 148] on span "Cargar factura" at bounding box center [728, 148] width 52 height 11
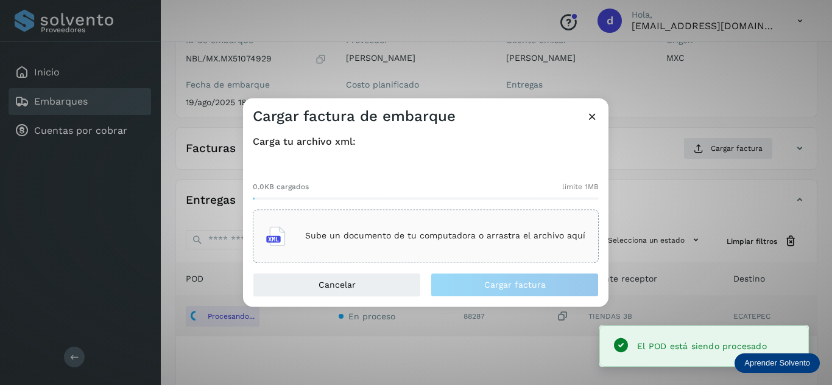
click at [490, 222] on div "Sube un documento de tu computadora o arrastra el archivo aquí" at bounding box center [425, 236] width 319 height 33
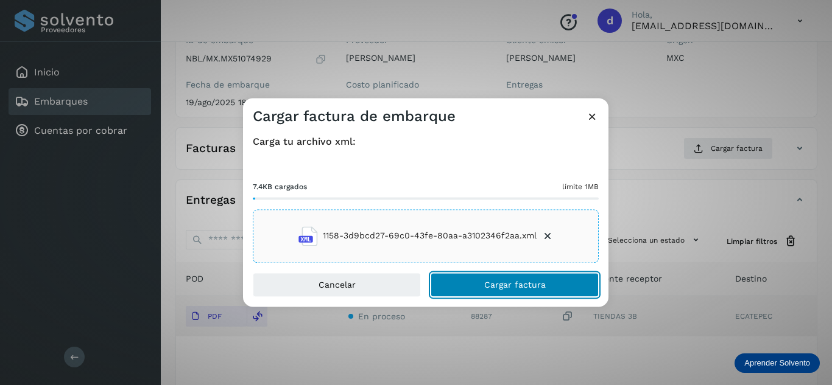
click at [511, 284] on span "Cargar factura" at bounding box center [515, 285] width 62 height 9
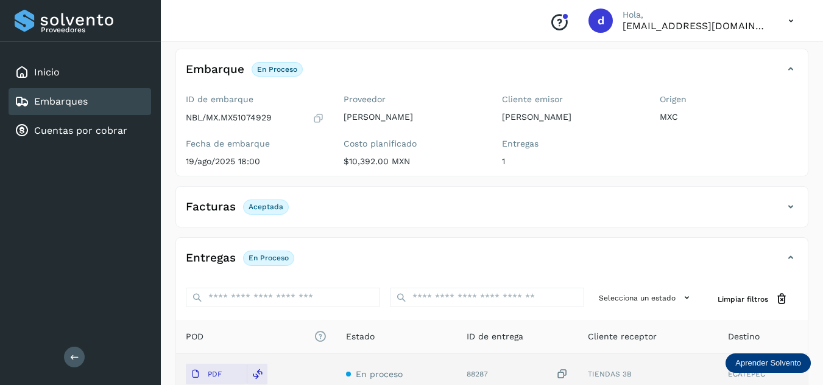
scroll to position [0, 0]
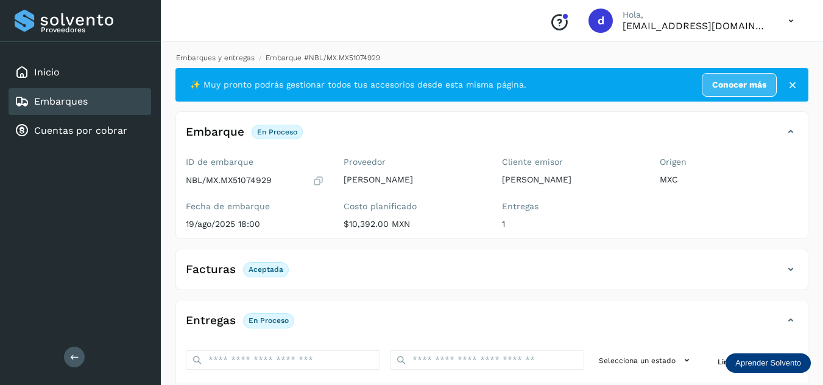
click at [218, 60] on link "Embarques y entregas" at bounding box center [215, 58] width 79 height 9
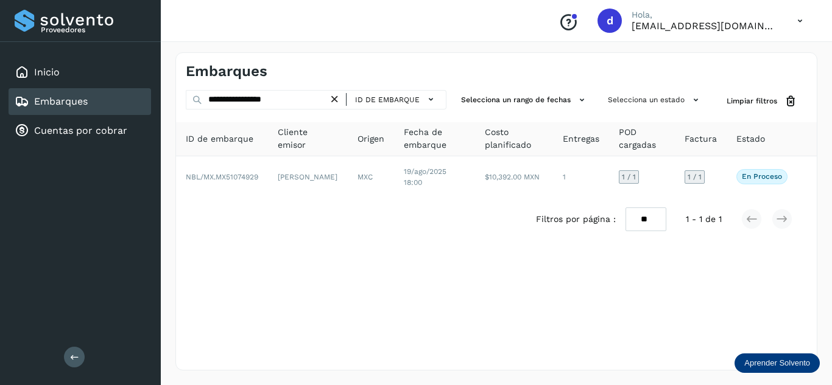
click at [337, 96] on icon at bounding box center [334, 99] width 13 height 13
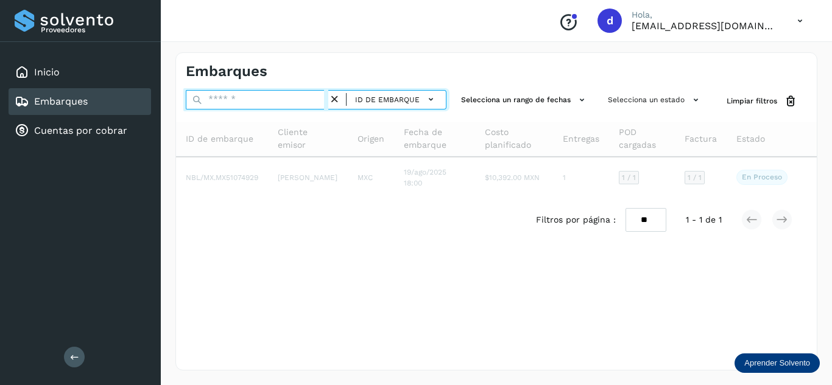
click at [298, 106] on input "text" at bounding box center [257, 99] width 143 height 19
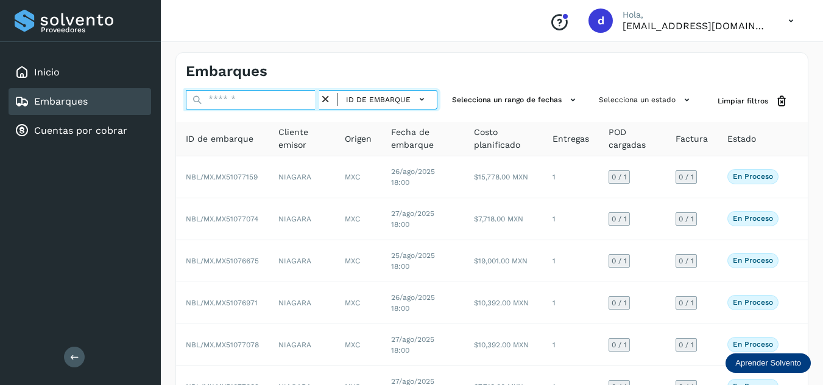
paste input "**********"
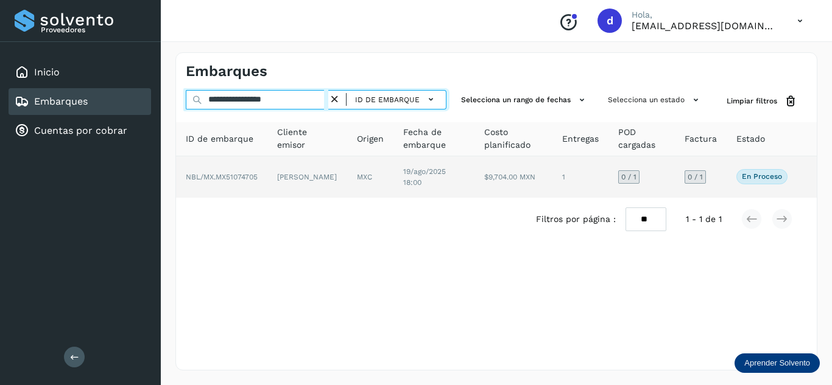
type input "**********"
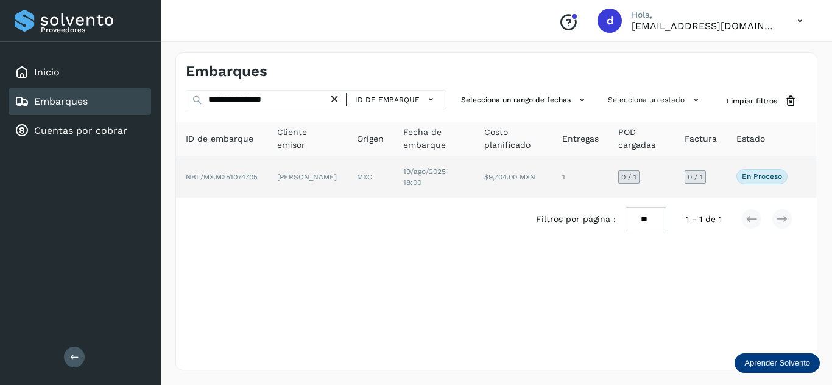
click at [248, 180] on span "NBL/MX.MX51074705" at bounding box center [222, 177] width 72 height 9
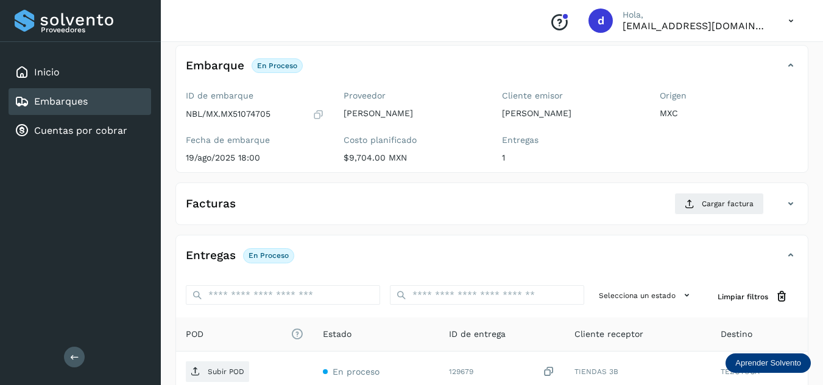
scroll to position [122, 0]
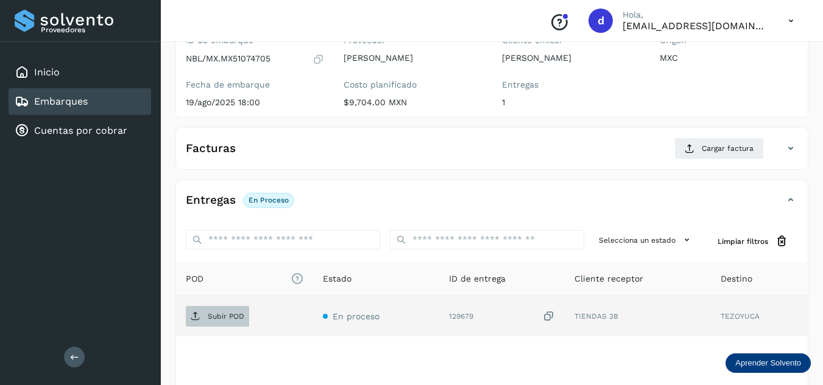
click at [222, 315] on p "Subir POD" at bounding box center [226, 316] width 37 height 9
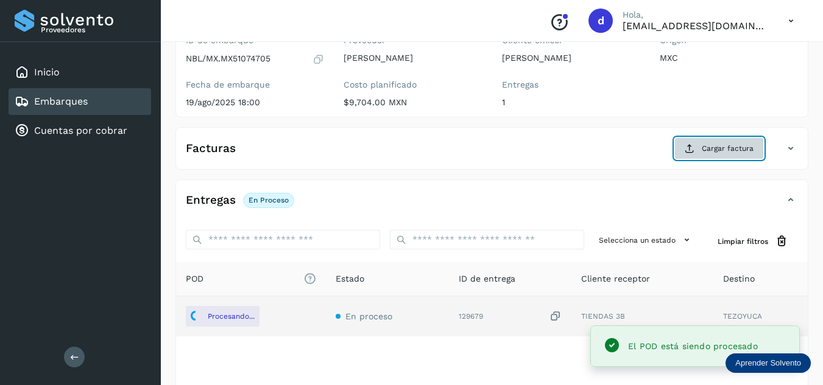
click at [723, 157] on button "Cargar factura" at bounding box center [719, 149] width 90 height 22
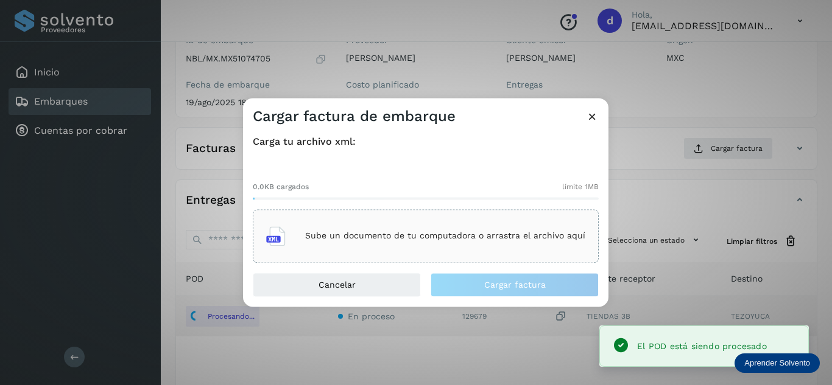
click at [445, 235] on p "Sube un documento de tu computadora o arrastra el archivo aquí" at bounding box center [445, 236] width 280 height 10
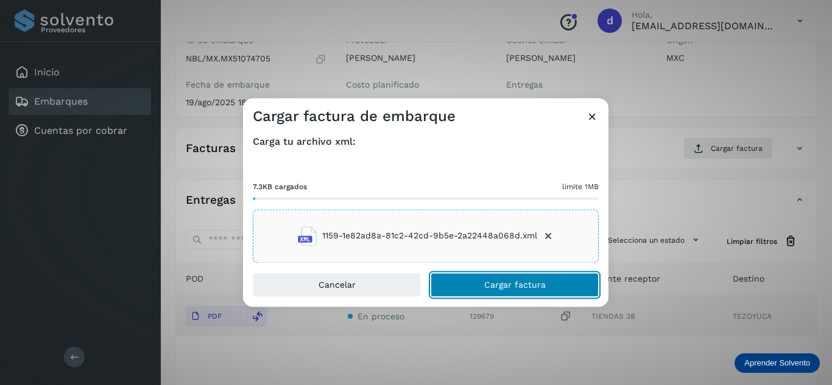
click at [519, 284] on span "Cargar factura" at bounding box center [515, 285] width 62 height 9
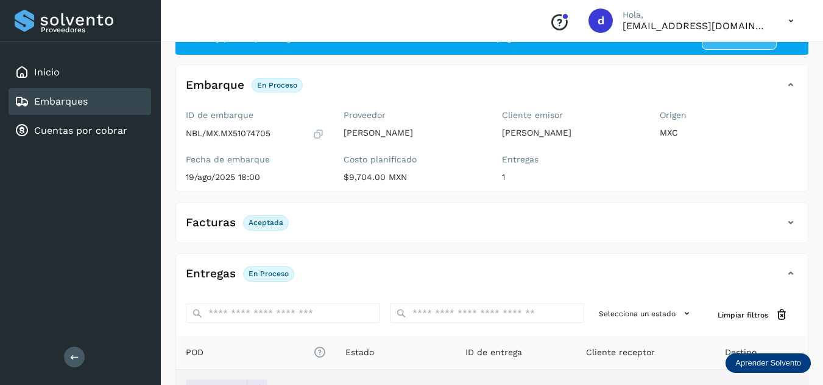
scroll to position [0, 0]
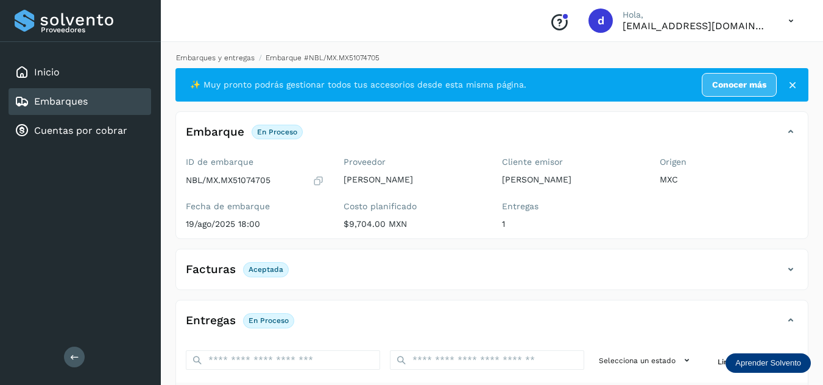
click at [242, 60] on link "Embarques y entregas" at bounding box center [215, 58] width 79 height 9
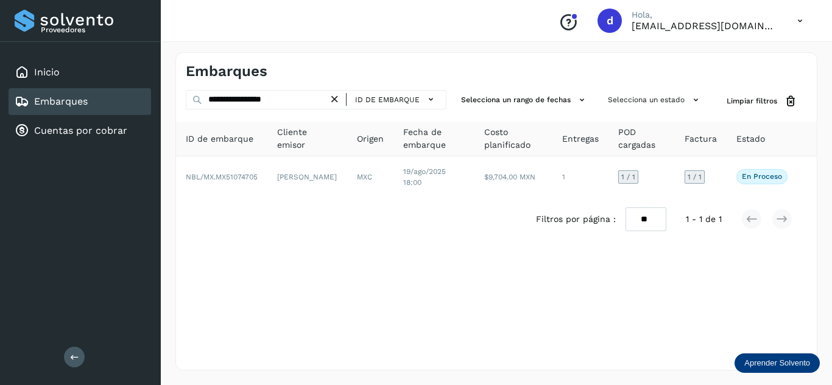
click at [337, 100] on icon at bounding box center [334, 99] width 13 height 13
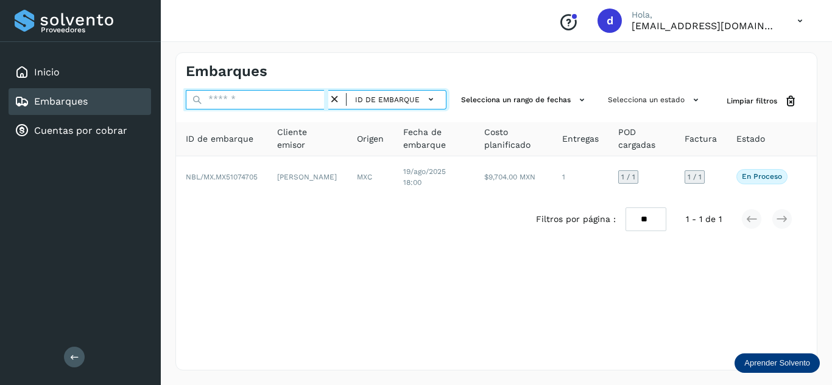
click at [326, 103] on input "text" at bounding box center [257, 99] width 143 height 19
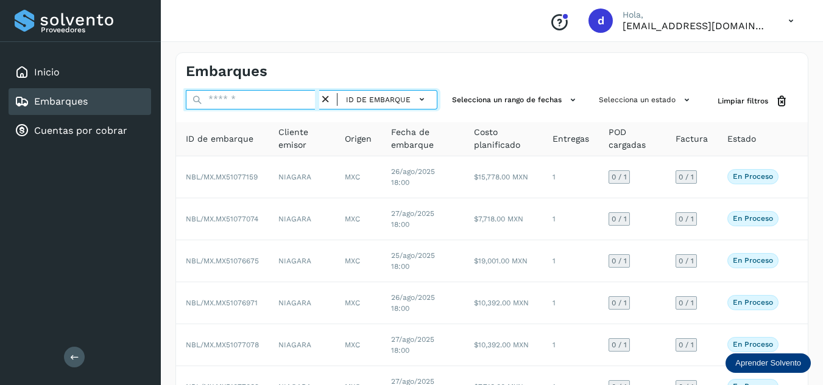
paste input "**********"
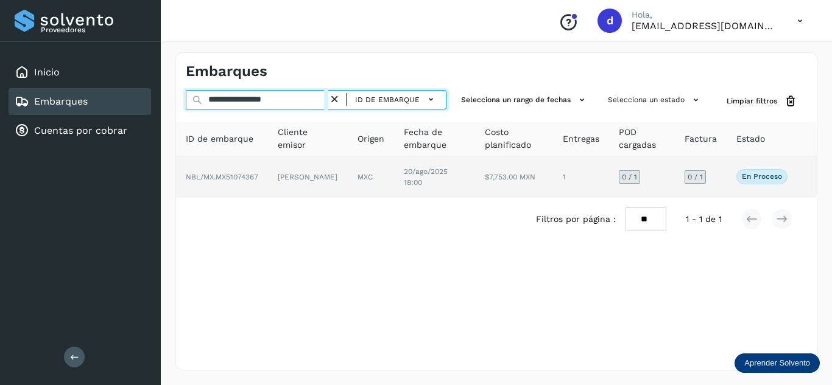
type input "**********"
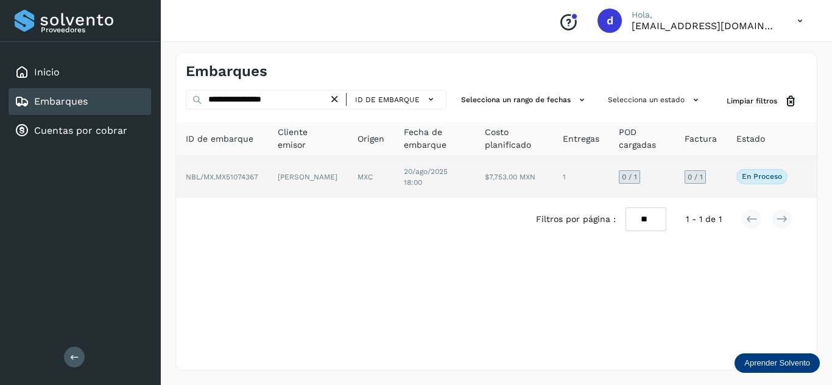
click at [260, 176] on td "NBL/MX.MX51074367" at bounding box center [222, 177] width 92 height 41
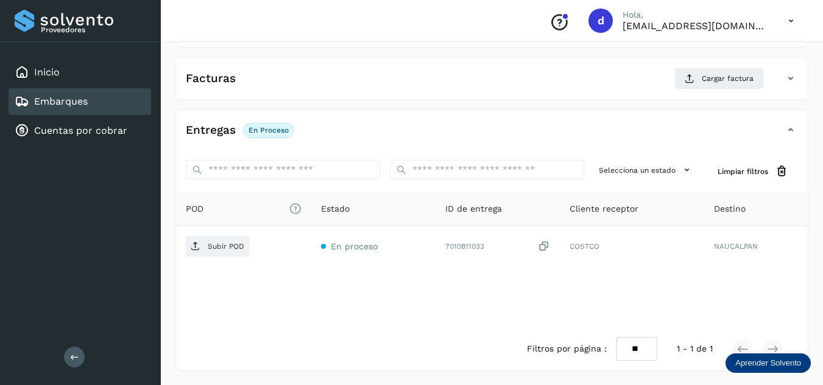
scroll to position [192, 0]
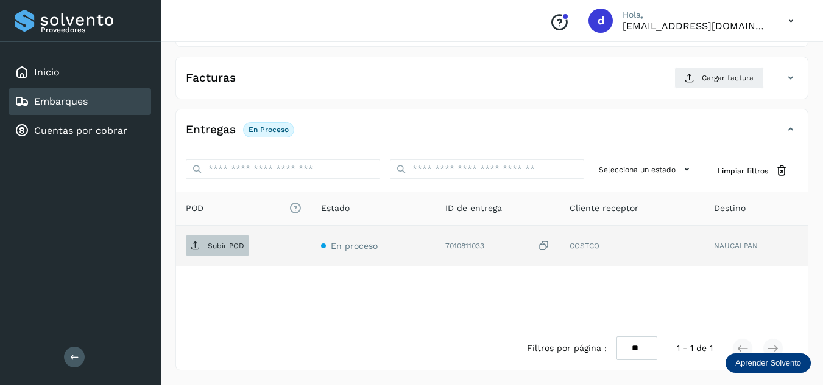
click at [217, 247] on p "Subir POD" at bounding box center [226, 246] width 37 height 9
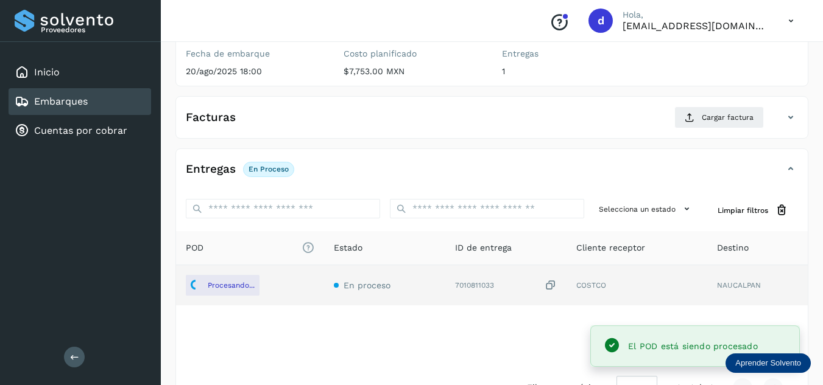
scroll to position [132, 0]
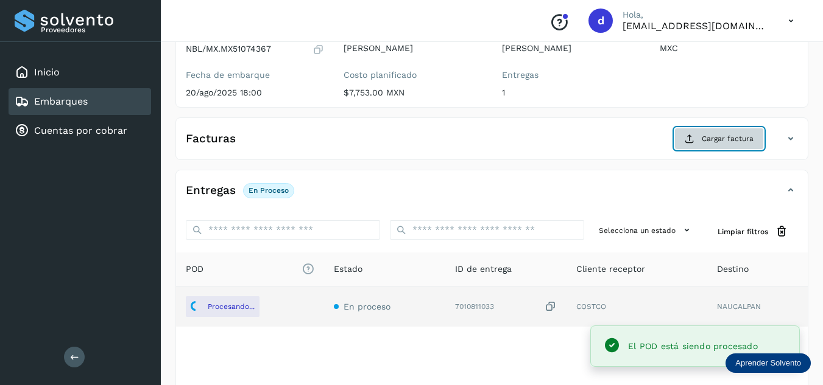
click at [719, 146] on main "Proveedores Inicio Embarques Cuentas por cobrar Salir Conoce nuestros beneficio…" at bounding box center [411, 157] width 823 height 578
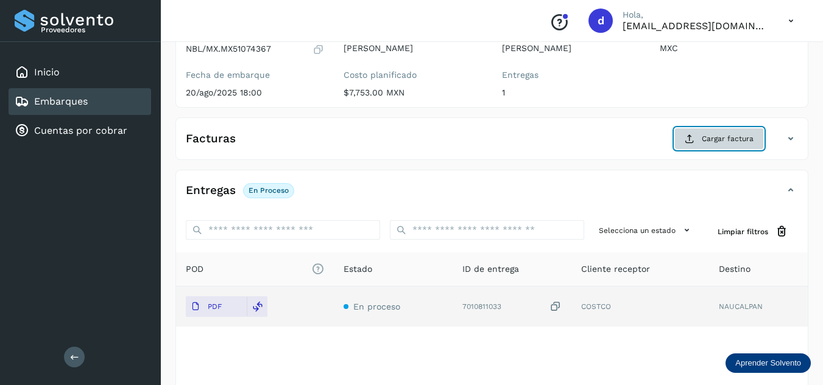
click at [714, 140] on span "Cargar factura" at bounding box center [728, 138] width 52 height 11
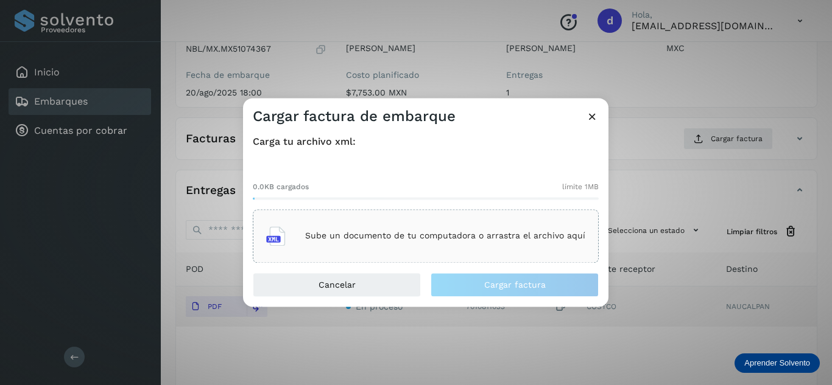
click at [416, 244] on div "Sube un documento de tu computadora o arrastra el archivo aquí" at bounding box center [425, 236] width 319 height 33
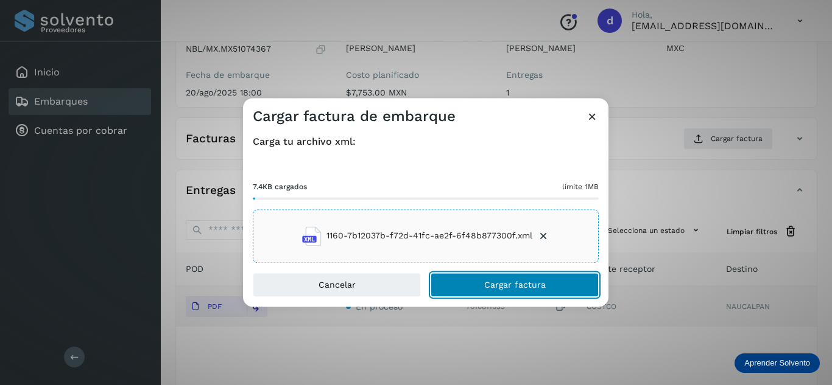
click at [529, 287] on span "Cargar factura" at bounding box center [515, 285] width 62 height 9
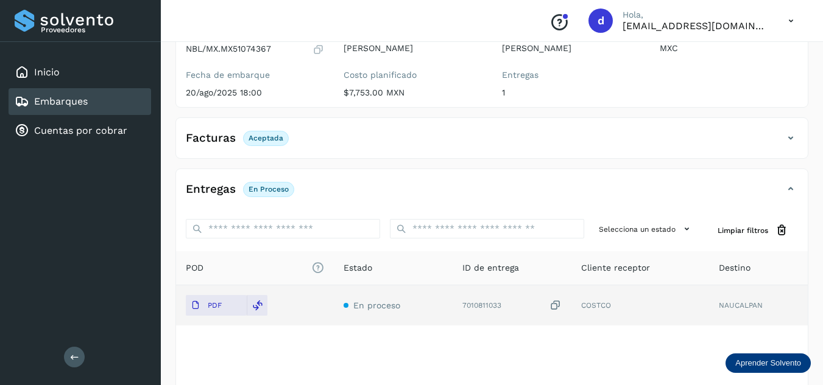
scroll to position [0, 0]
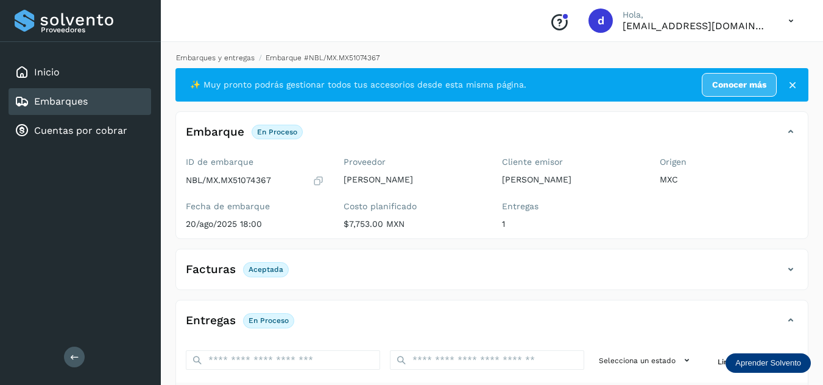
click at [234, 62] on link "Embarques y entregas" at bounding box center [215, 58] width 79 height 9
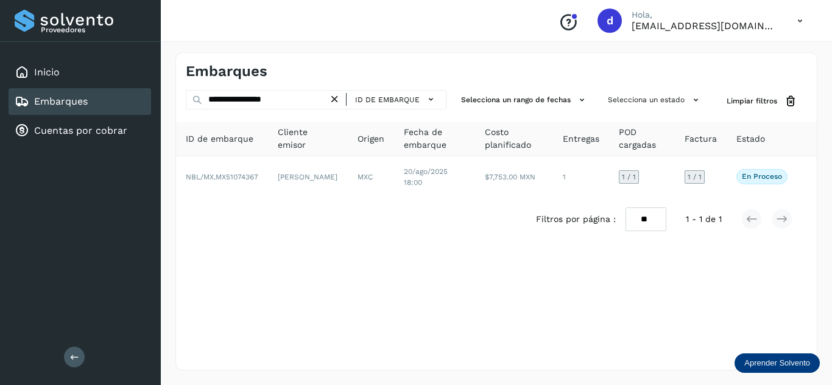
click at [341, 100] on icon at bounding box center [334, 99] width 13 height 13
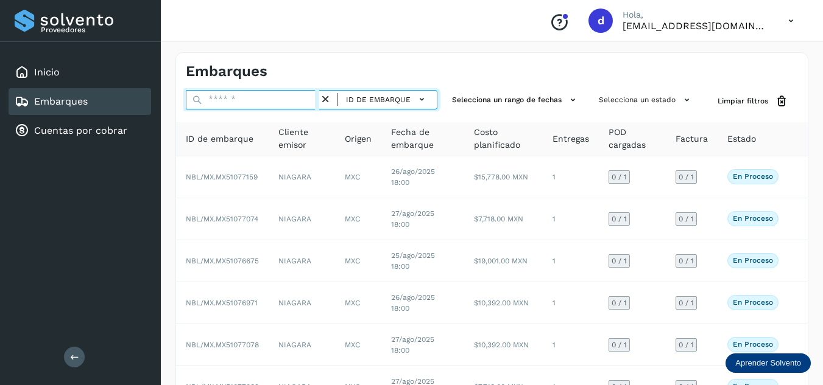
click at [289, 97] on input "text" at bounding box center [252, 99] width 133 height 19
paste input "**********"
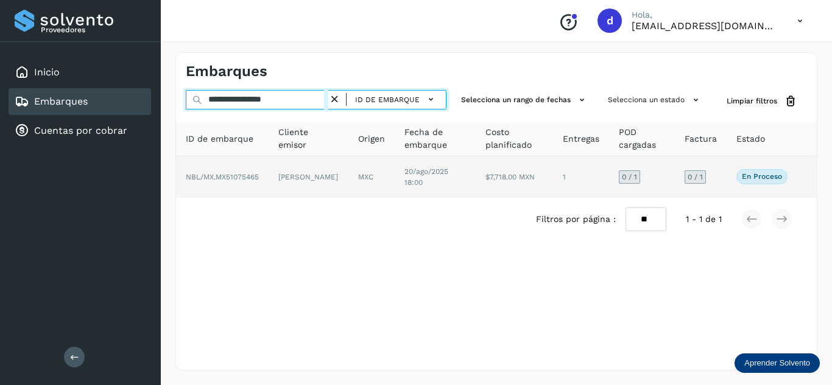
type input "**********"
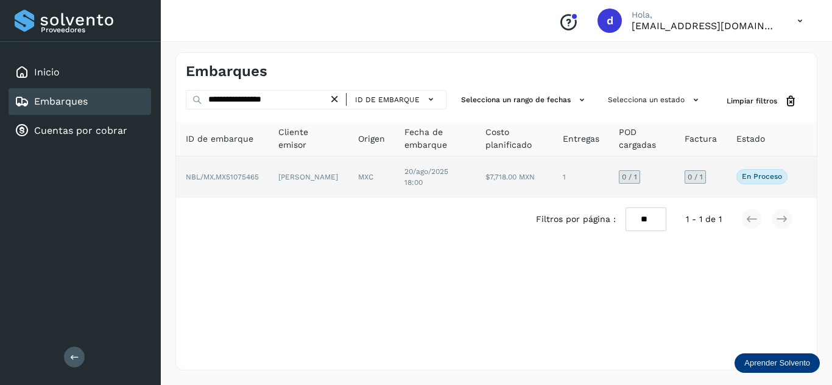
click at [233, 180] on span "NBL/MX.MX51075465" at bounding box center [222, 177] width 73 height 9
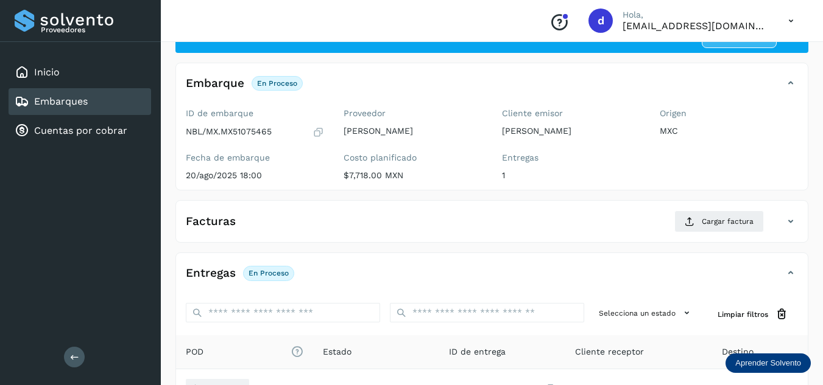
scroll to position [122, 0]
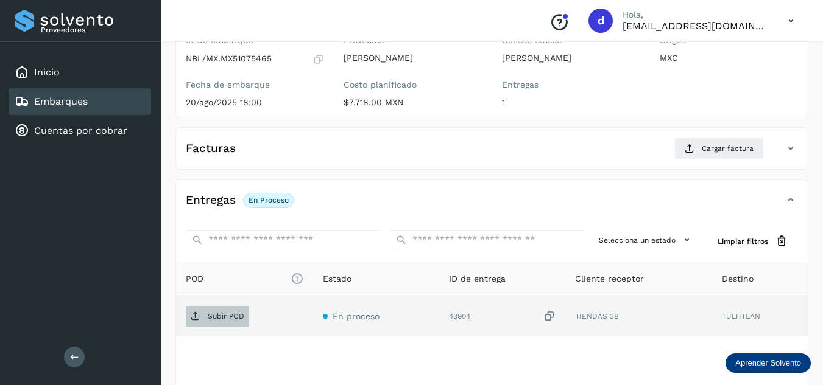
click at [234, 319] on p "Subir POD" at bounding box center [226, 316] width 37 height 9
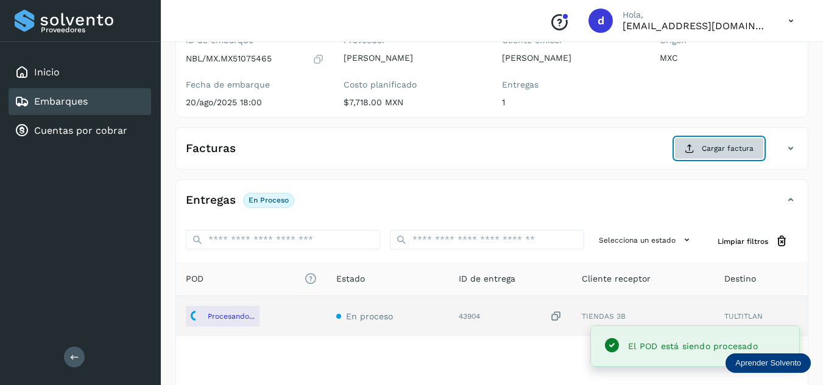
click at [709, 153] on span "Cargar factura" at bounding box center [728, 148] width 52 height 11
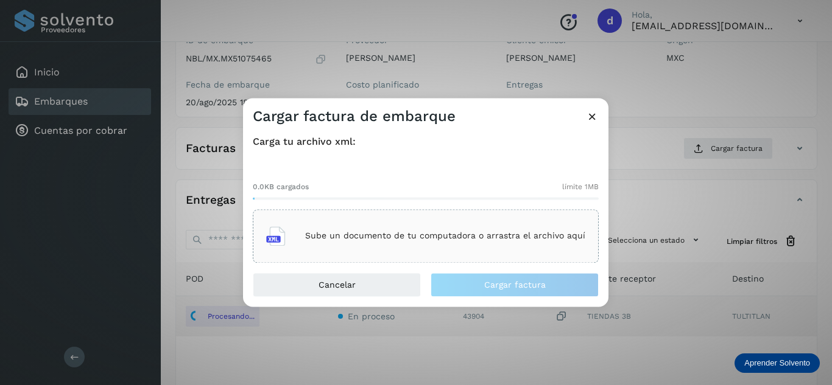
click at [395, 238] on p "Sube un documento de tu computadora o arrastra el archivo aquí" at bounding box center [445, 236] width 280 height 10
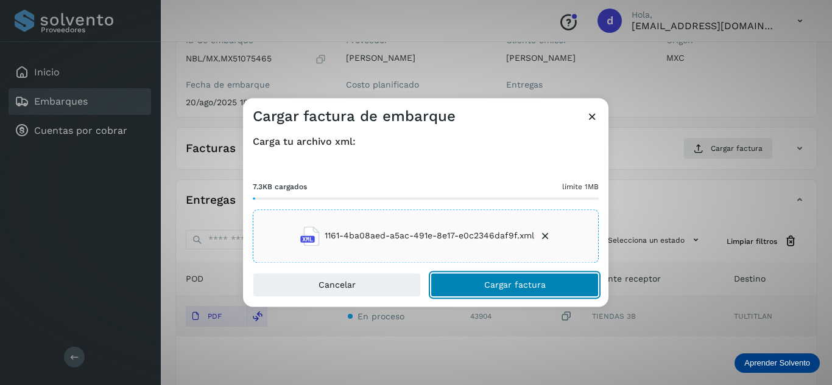
click at [511, 286] on span "Cargar factura" at bounding box center [515, 285] width 62 height 9
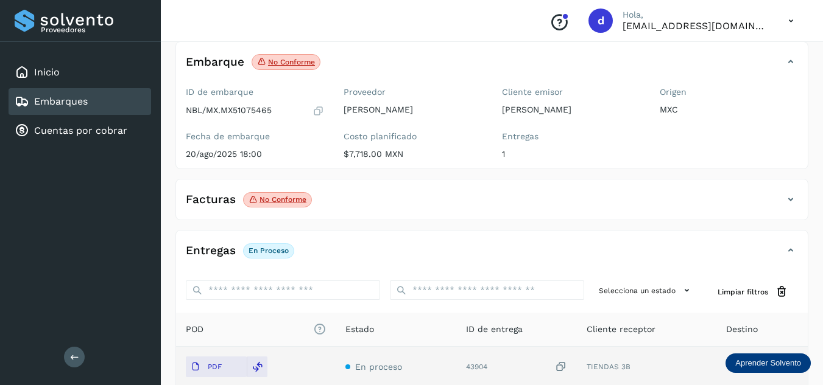
scroll to position [0, 0]
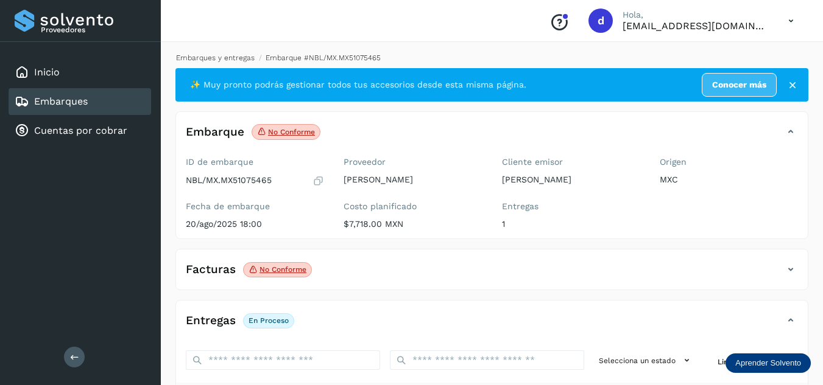
click at [233, 54] on link "Embarques y entregas" at bounding box center [215, 58] width 79 height 9
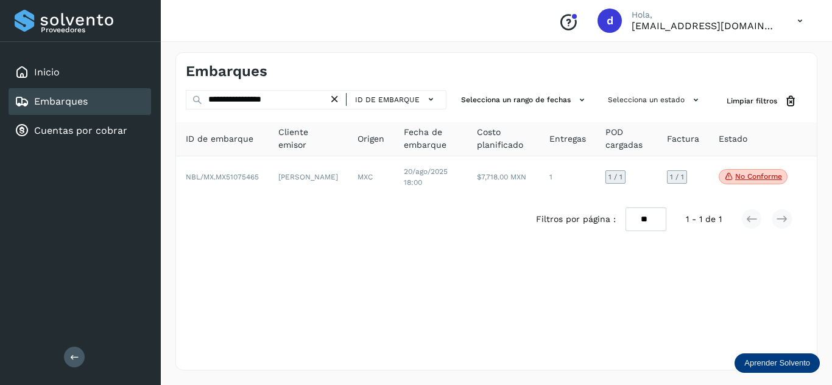
click at [333, 99] on icon at bounding box center [334, 99] width 13 height 13
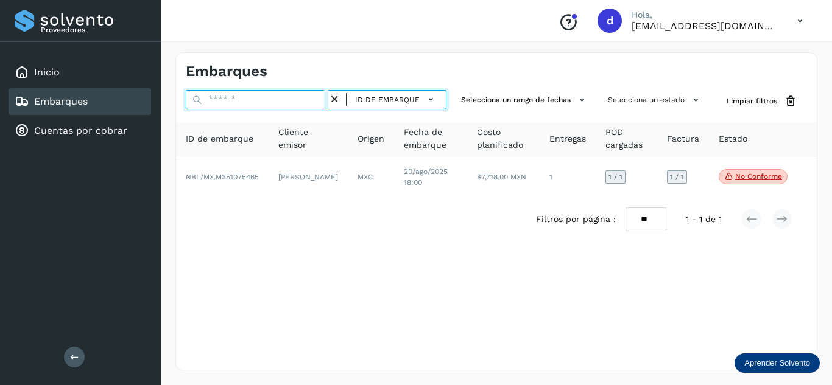
click at [309, 102] on input "text" at bounding box center [257, 99] width 143 height 19
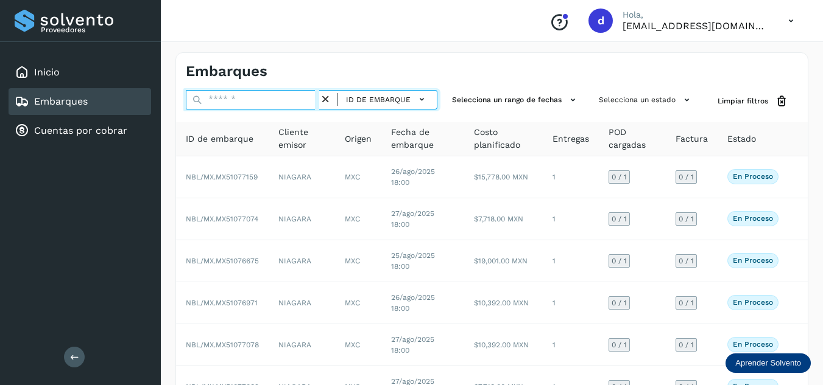
paste input "**********"
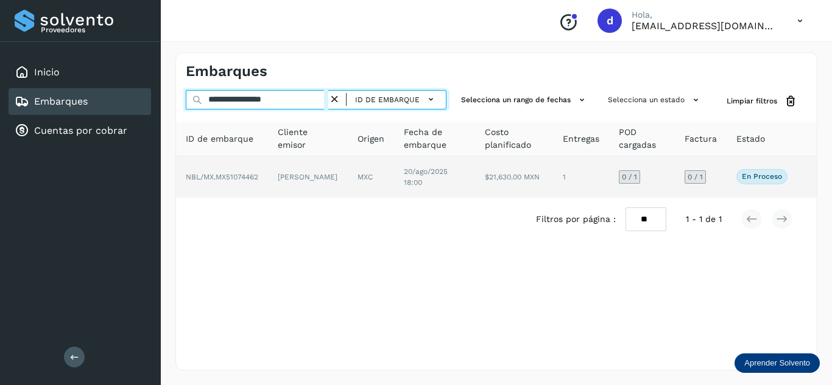
type input "**********"
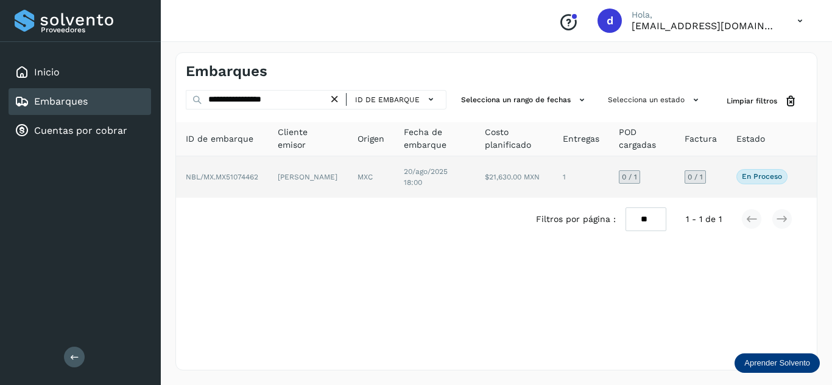
click at [240, 180] on span "NBL/MX.MX51074462" at bounding box center [222, 177] width 72 height 9
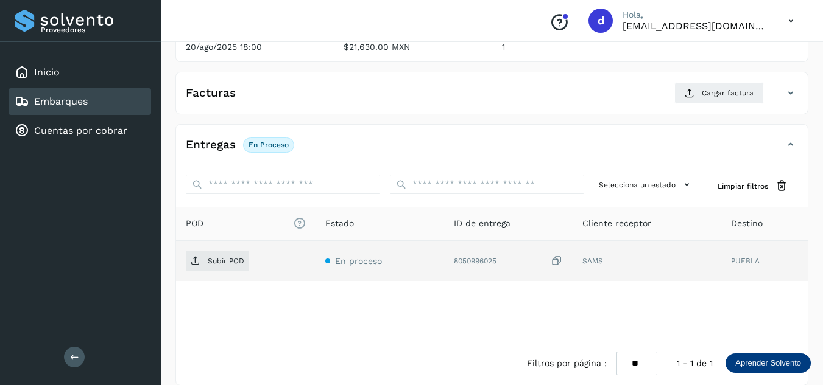
scroll to position [183, 0]
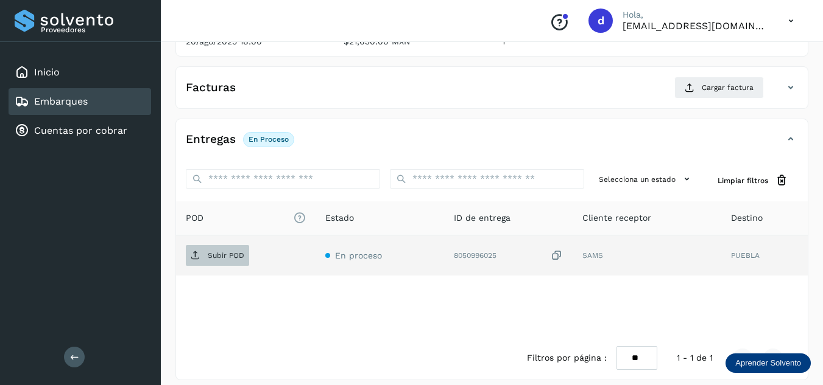
click at [244, 258] on span "Subir POD" at bounding box center [217, 255] width 63 height 19
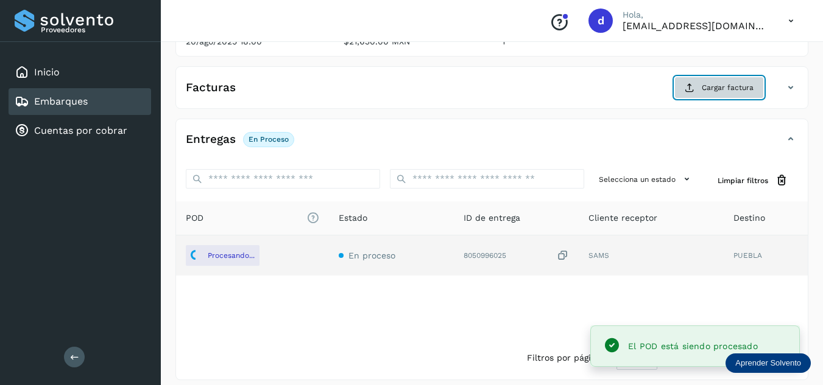
click at [713, 90] on span "Cargar factura" at bounding box center [728, 87] width 52 height 11
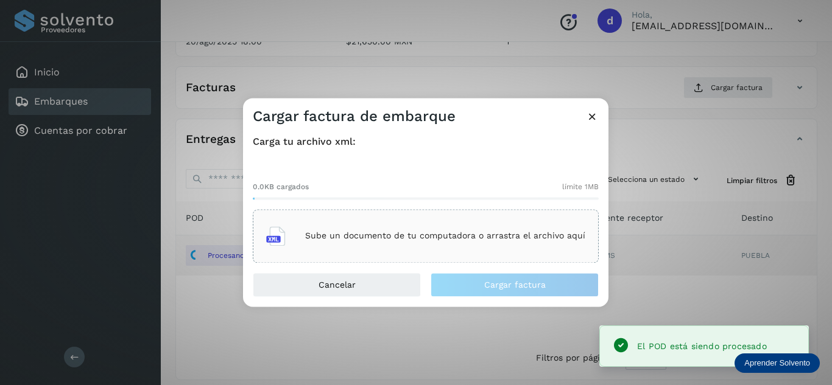
click at [491, 229] on div "Sube un documento de tu computadora o arrastra el archivo aquí" at bounding box center [425, 236] width 319 height 33
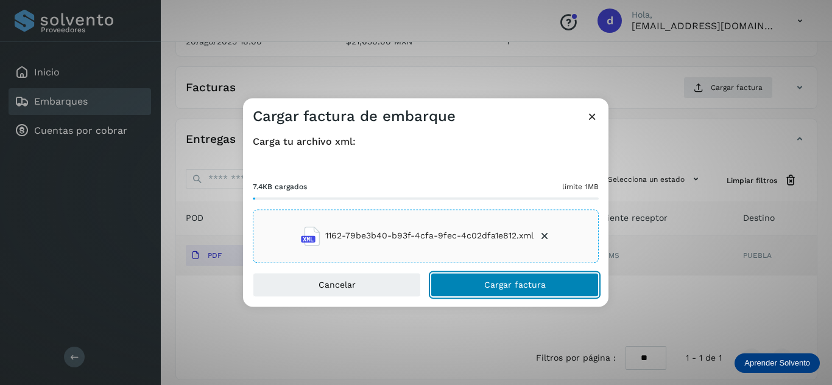
click at [526, 290] on button "Cargar factura" at bounding box center [515, 285] width 168 height 24
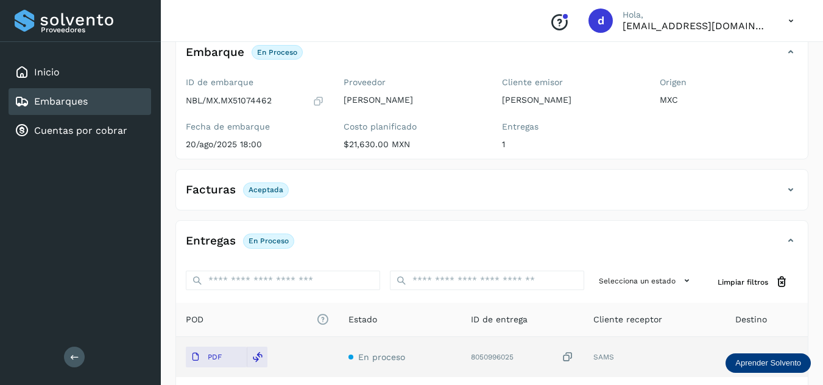
scroll to position [0, 0]
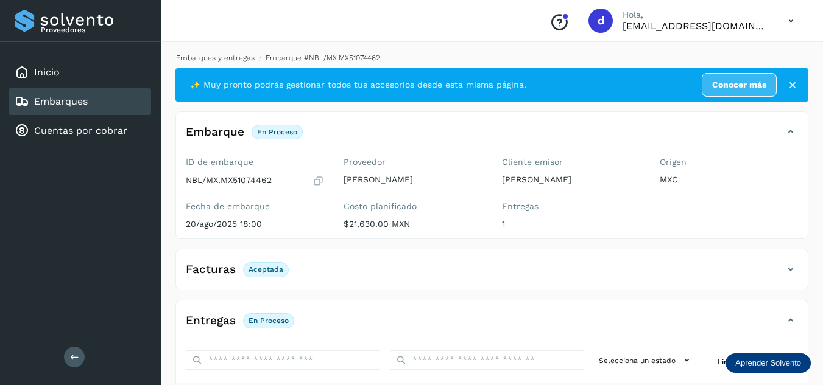
click at [225, 54] on link "Embarques y entregas" at bounding box center [215, 58] width 79 height 9
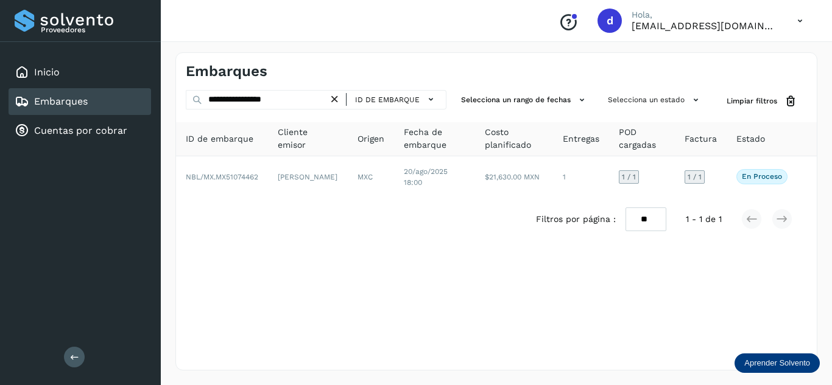
click at [340, 98] on icon at bounding box center [334, 99] width 13 height 13
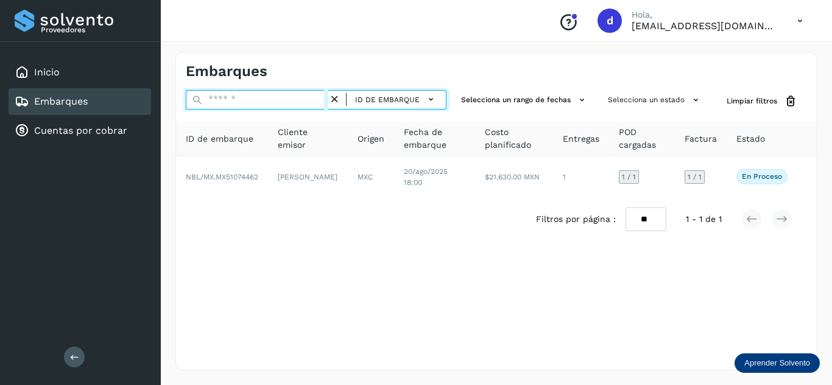
click at [318, 100] on input "text" at bounding box center [257, 99] width 143 height 19
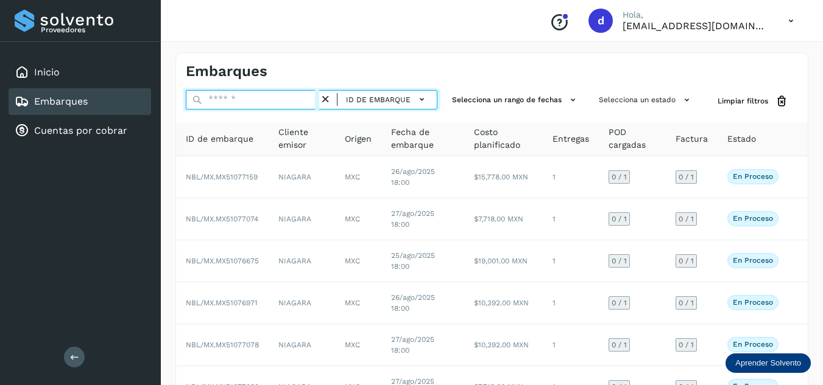
paste input "**********"
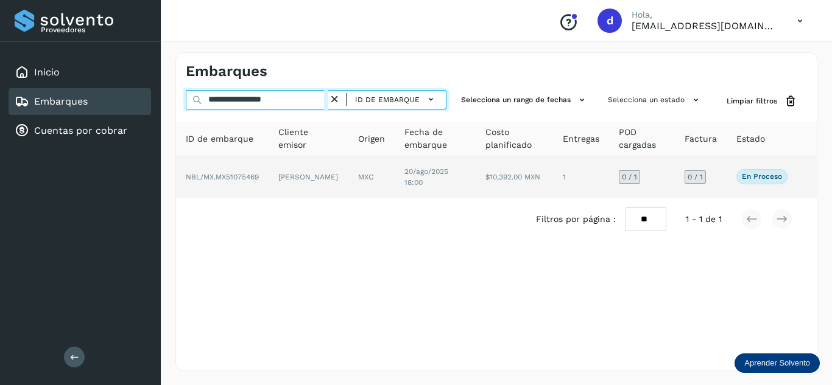
type input "**********"
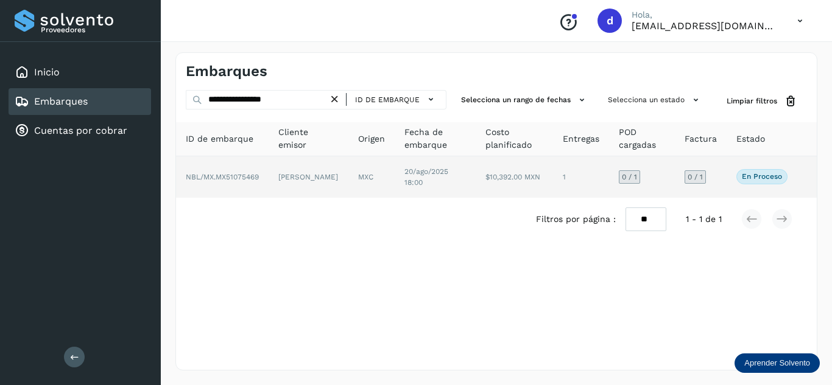
click at [241, 179] on span "NBL/MX.MX51075469" at bounding box center [222, 177] width 73 height 9
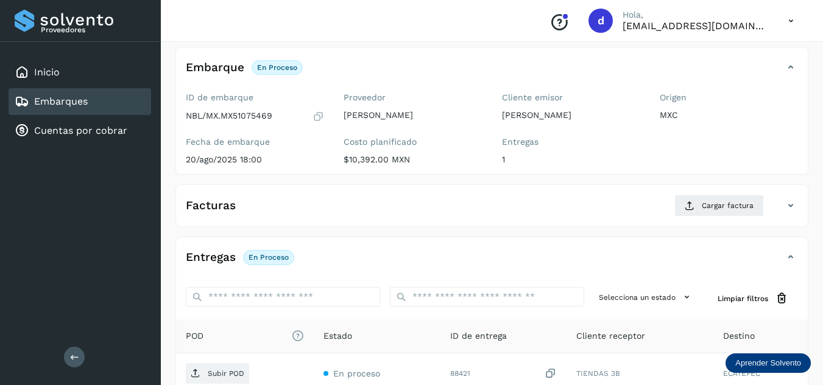
scroll to position [122, 0]
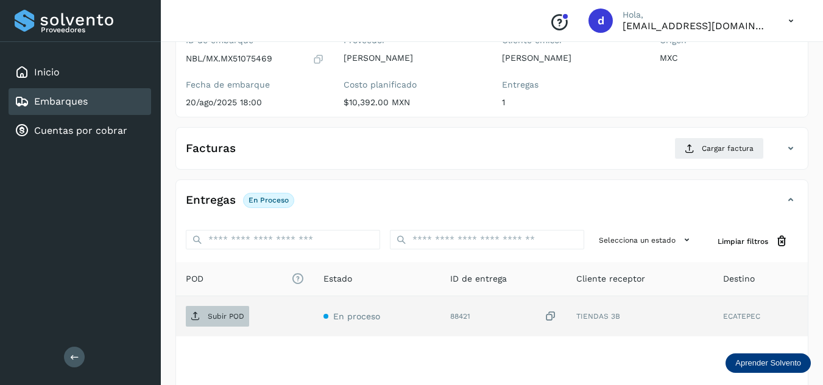
click at [217, 317] on p "Subir POD" at bounding box center [226, 316] width 37 height 9
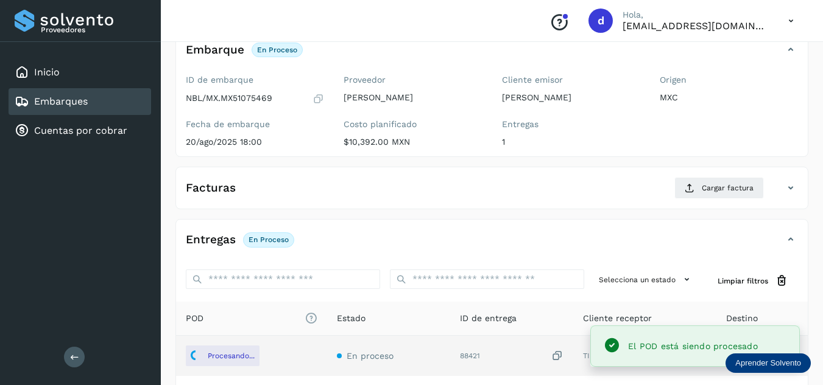
scroll to position [61, 0]
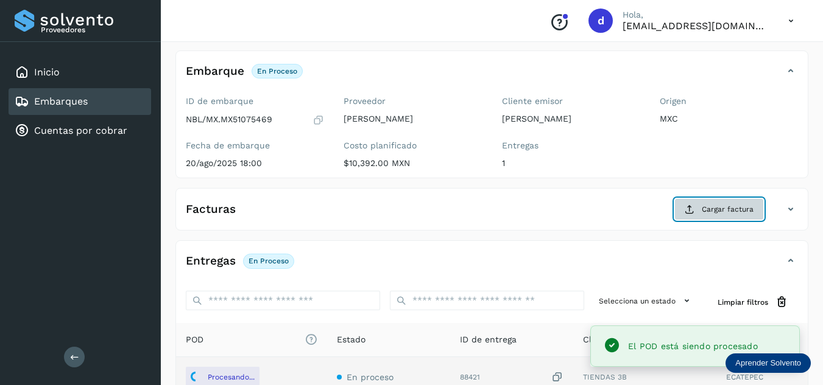
click at [714, 211] on span "Cargar factura" at bounding box center [728, 209] width 52 height 11
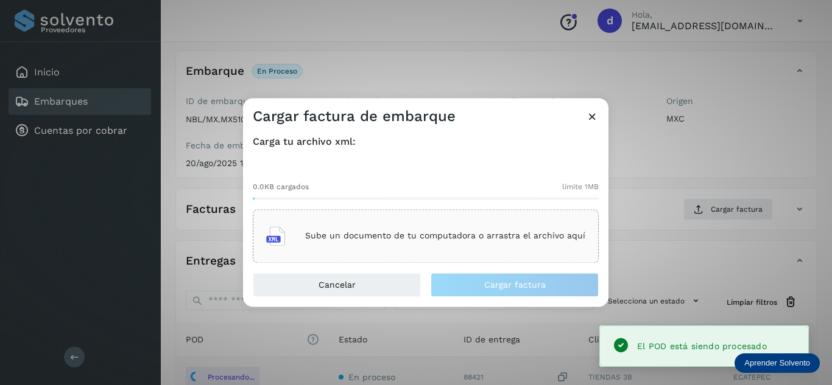
click at [571, 231] on p "Sube un documento de tu computadora o arrastra el archivo aquí" at bounding box center [445, 236] width 280 height 10
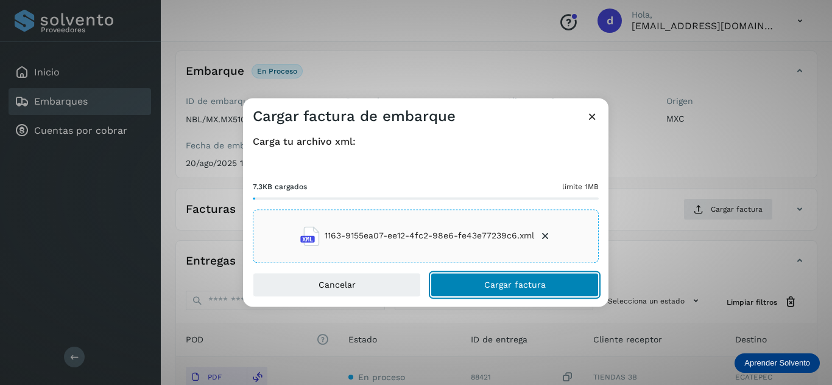
click at [535, 287] on span "Cargar factura" at bounding box center [515, 285] width 62 height 9
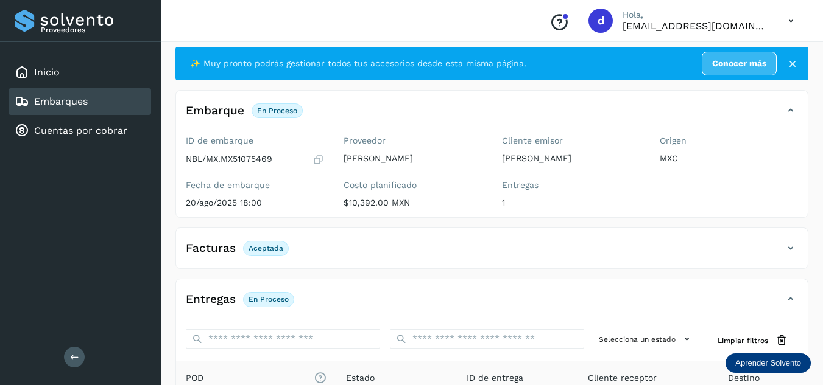
scroll to position [0, 0]
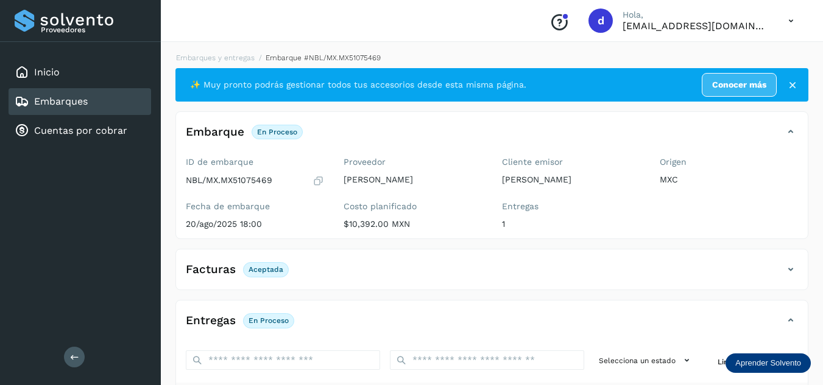
click at [228, 53] on li "Embarques y entregas" at bounding box center [211, 57] width 86 height 11
click at [238, 58] on link "Embarques y entregas" at bounding box center [215, 58] width 79 height 9
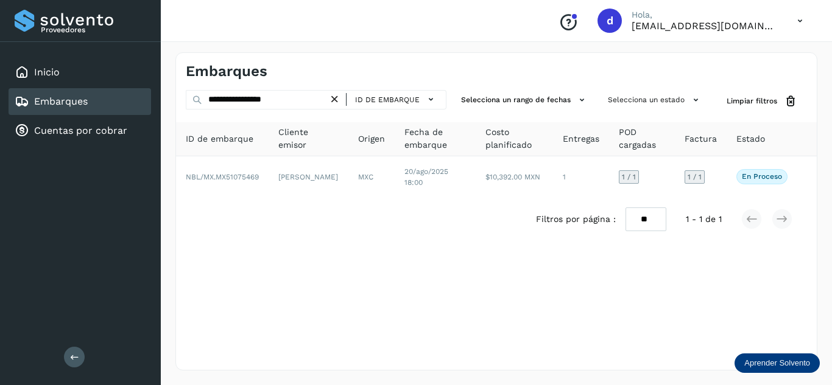
click at [334, 103] on icon at bounding box center [334, 99] width 13 height 13
drag, startPoint x: 344, startPoint y: 96, endPoint x: 314, endPoint y: 99, distance: 30.0
click at [343, 97] on div "ID de embarque" at bounding box center [391, 100] width 100 height 18
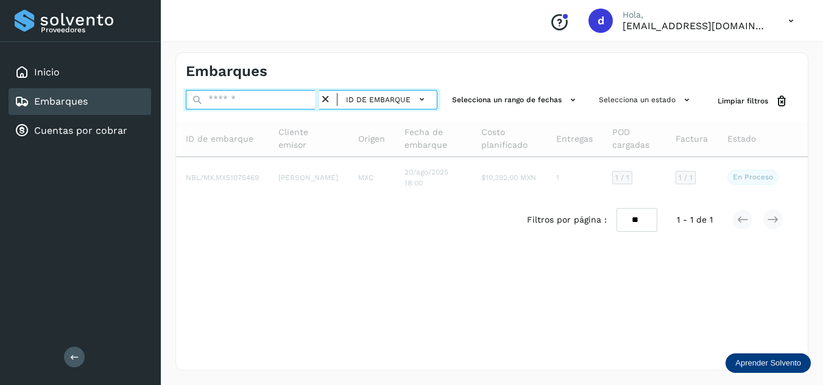
click at [314, 99] on input "text" at bounding box center [252, 99] width 133 height 19
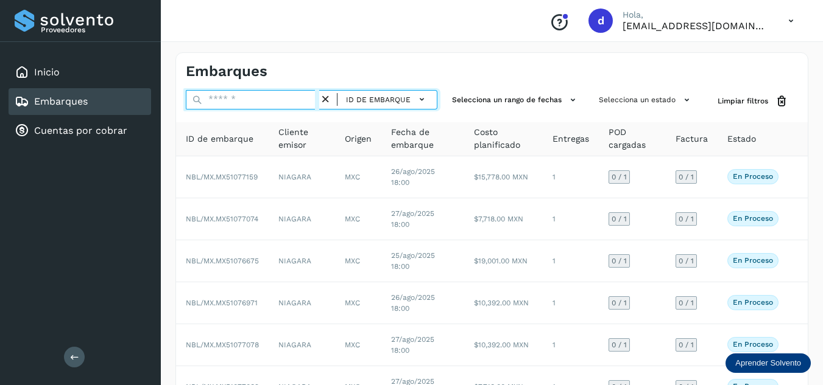
paste input "**********"
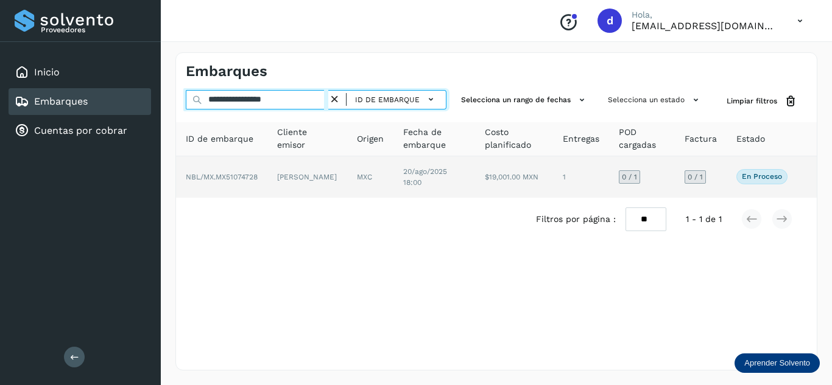
type input "**********"
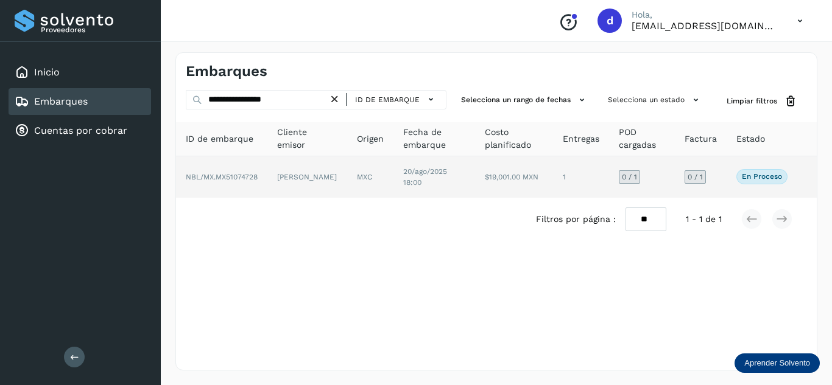
click at [230, 176] on span "NBL/MX.MX51074728" at bounding box center [222, 177] width 72 height 9
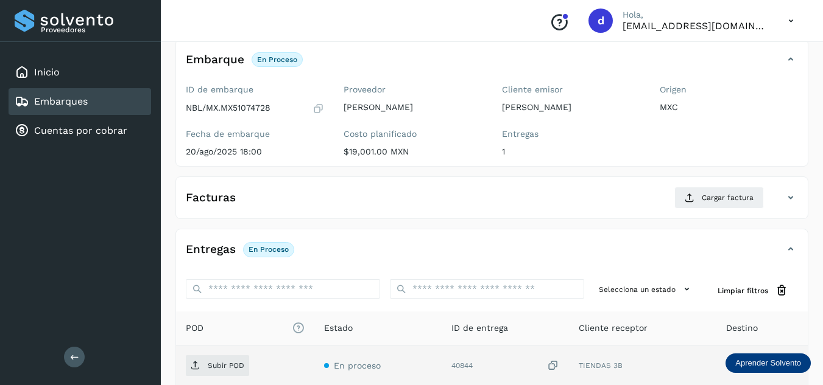
scroll to position [183, 0]
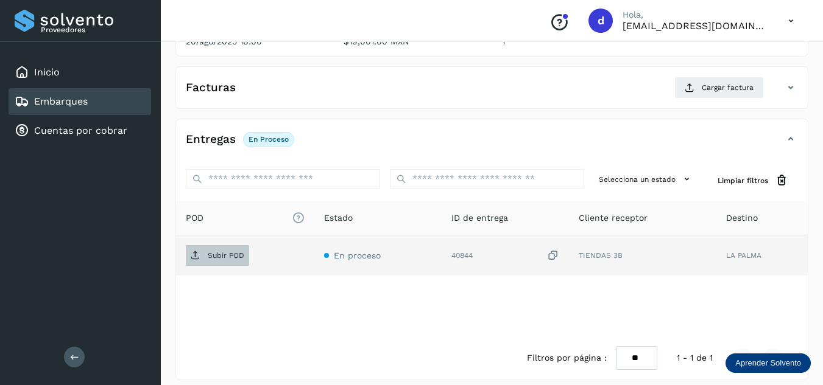
click at [224, 253] on p "Subir POD" at bounding box center [226, 256] width 37 height 9
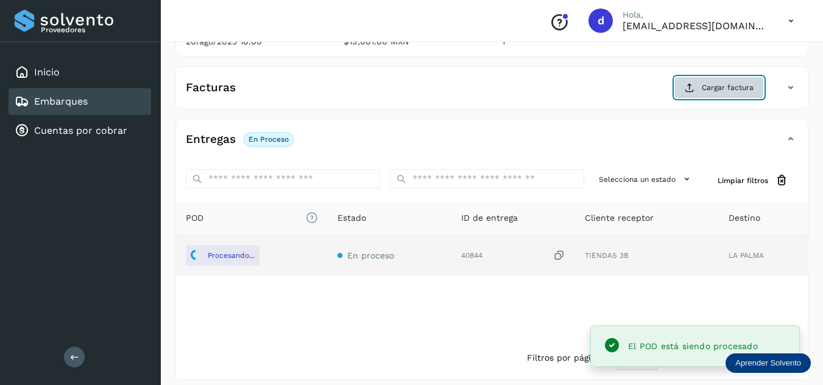
click at [733, 88] on span "Cargar factura" at bounding box center [728, 87] width 52 height 11
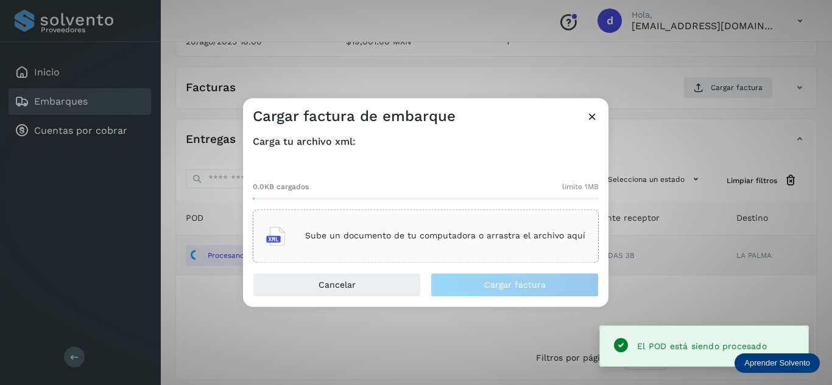
click at [539, 231] on p "Sube un documento de tu computadora o arrastra el archivo aquí" at bounding box center [445, 236] width 280 height 10
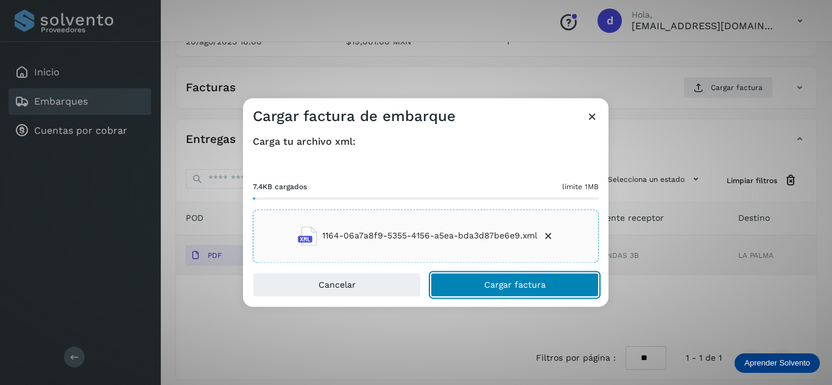
drag, startPoint x: 552, startPoint y: 288, endPoint x: 531, endPoint y: 323, distance: 40.9
click at [552, 289] on button "Cargar factura" at bounding box center [515, 285] width 168 height 24
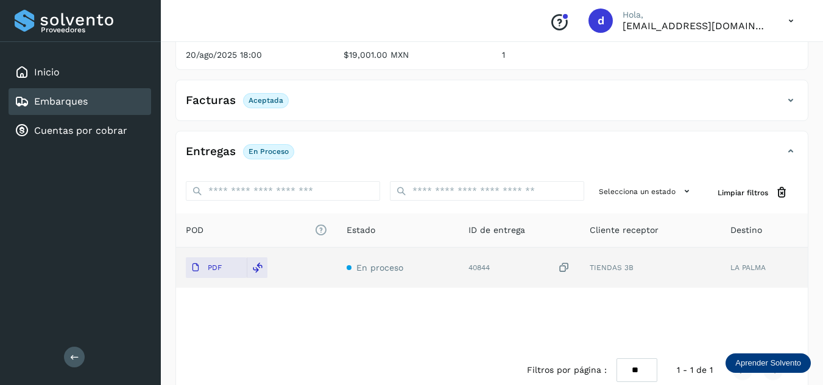
scroll to position [0, 0]
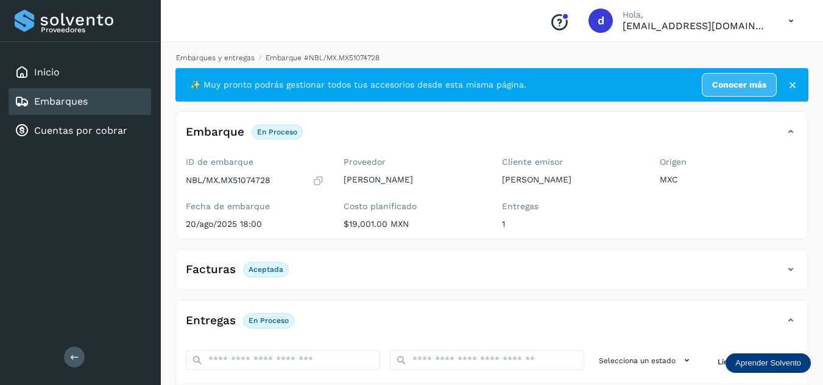
click at [247, 58] on link "Embarques y entregas" at bounding box center [215, 58] width 79 height 9
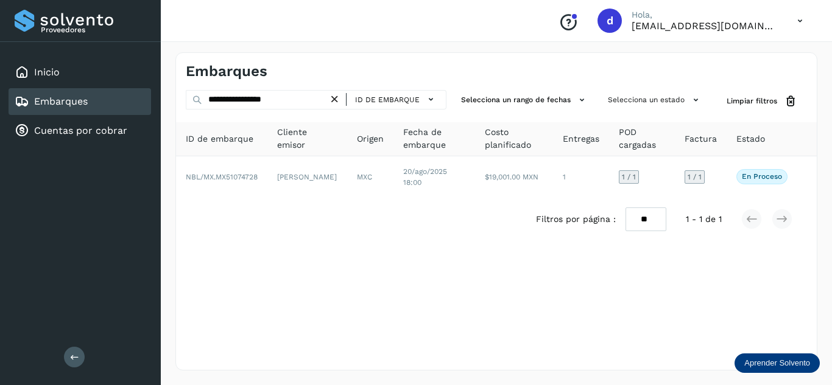
click at [337, 100] on icon at bounding box center [334, 99] width 13 height 13
click at [333, 102] on icon at bounding box center [334, 99] width 13 height 13
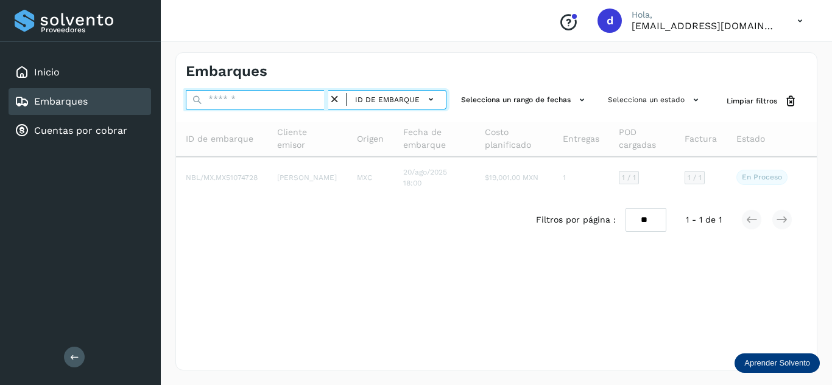
click at [310, 105] on input "text" at bounding box center [257, 99] width 143 height 19
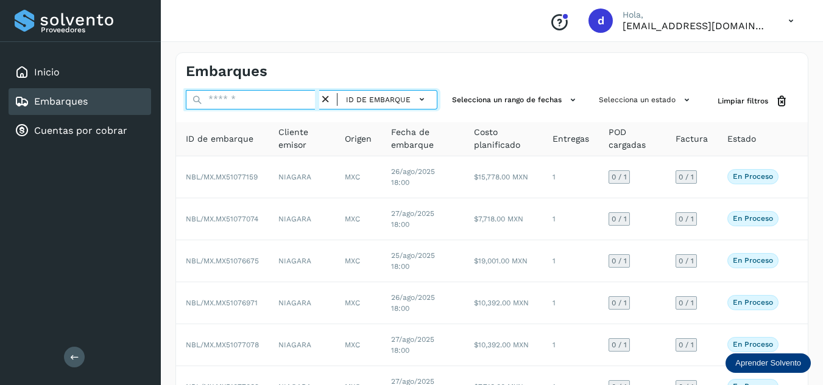
paste input "**********"
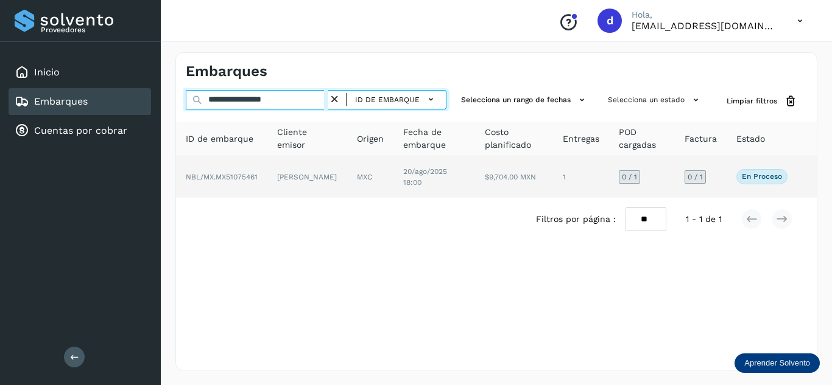
type input "**********"
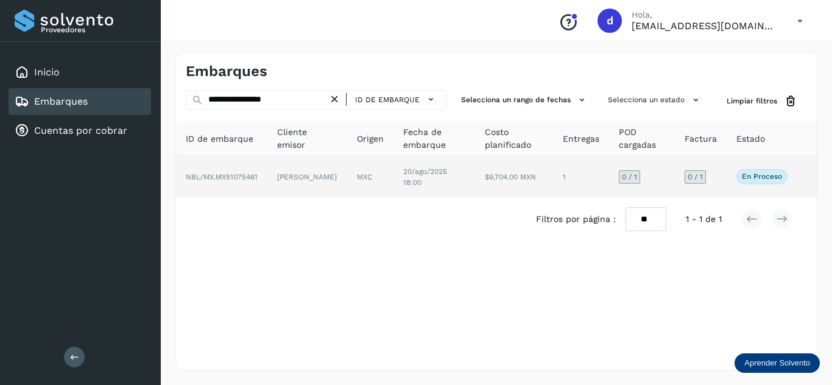
click at [217, 177] on span "NBL/MX.MX51075461" at bounding box center [222, 177] width 72 height 9
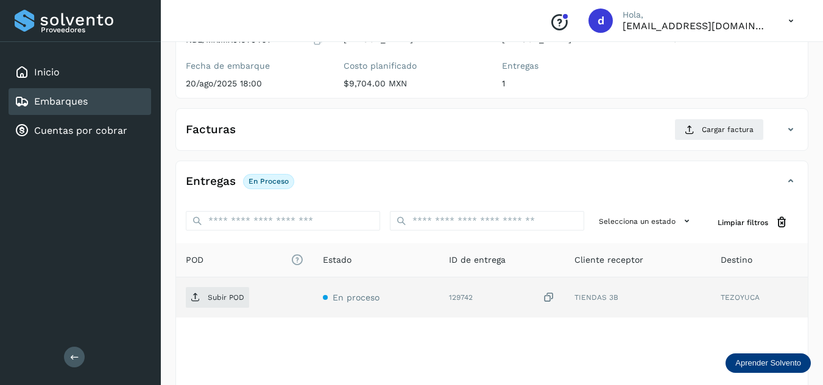
scroll to position [183, 0]
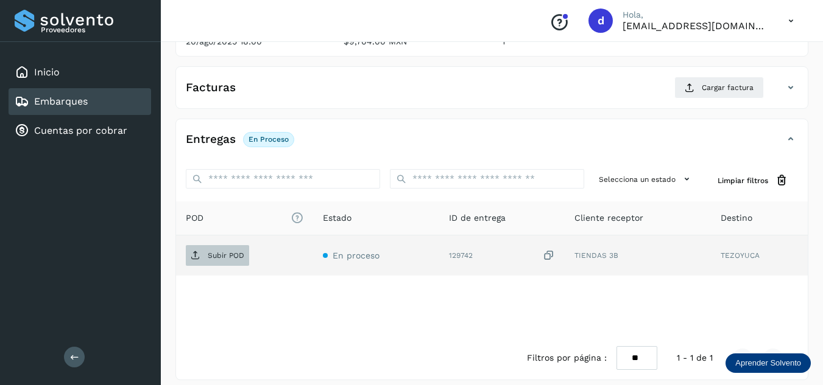
click at [227, 261] on span "Subir POD" at bounding box center [217, 255] width 63 height 19
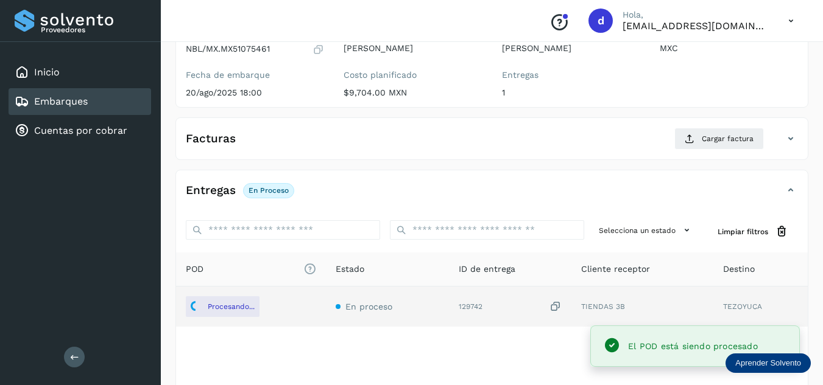
scroll to position [61, 0]
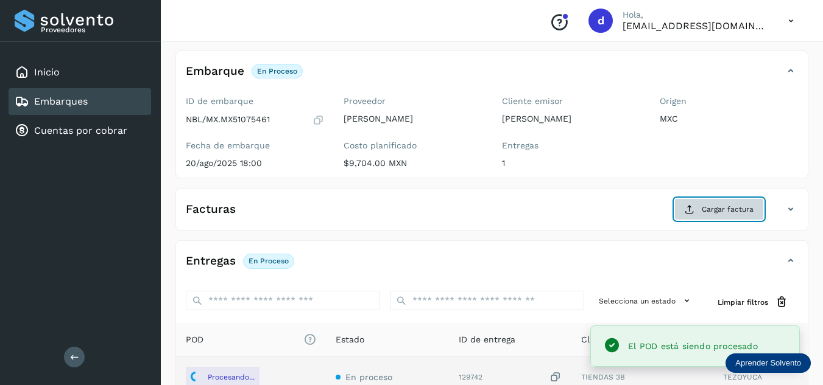
click at [731, 213] on span "Cargar factura" at bounding box center [728, 209] width 52 height 11
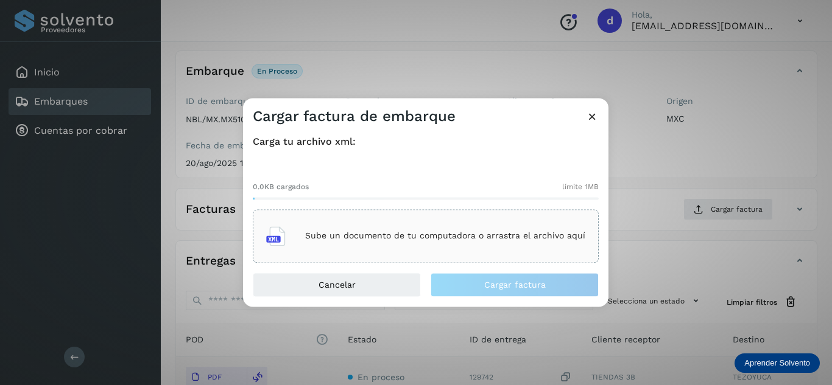
click at [415, 222] on div "Sube un documento de tu computadora o arrastra el archivo aquí" at bounding box center [425, 236] width 319 height 33
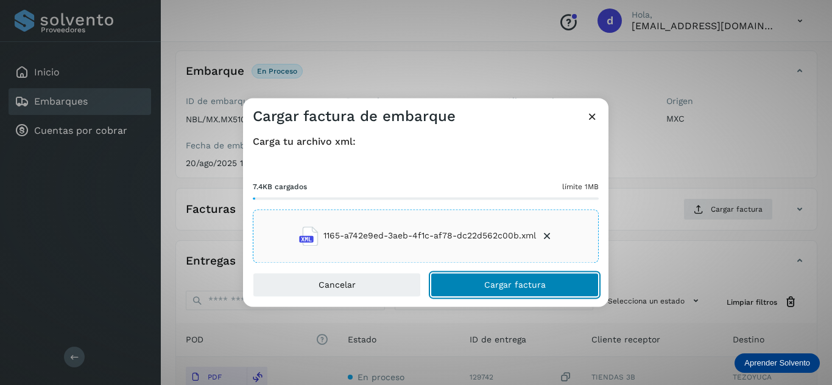
click at [487, 284] on span "Cargar factura" at bounding box center [515, 285] width 62 height 9
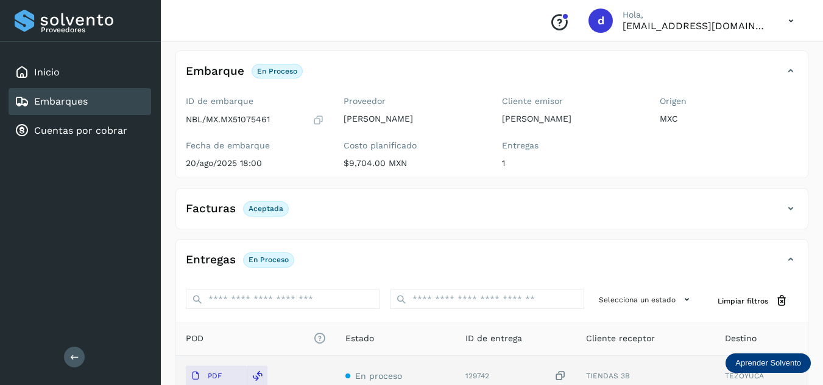
scroll to position [0, 0]
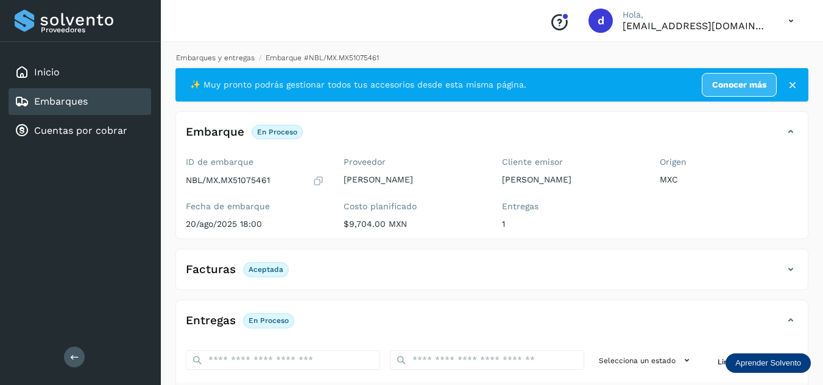
click at [219, 57] on link "Embarques y entregas" at bounding box center [215, 58] width 79 height 9
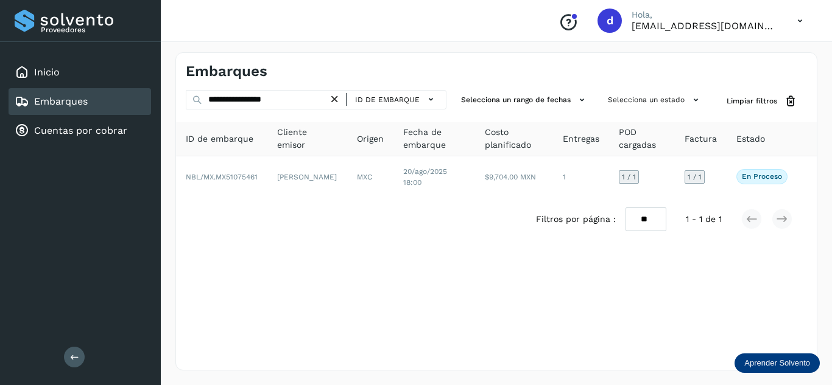
drag, startPoint x: 337, startPoint y: 99, endPoint x: 317, endPoint y: 101, distance: 20.2
click at [335, 99] on icon at bounding box center [334, 99] width 13 height 13
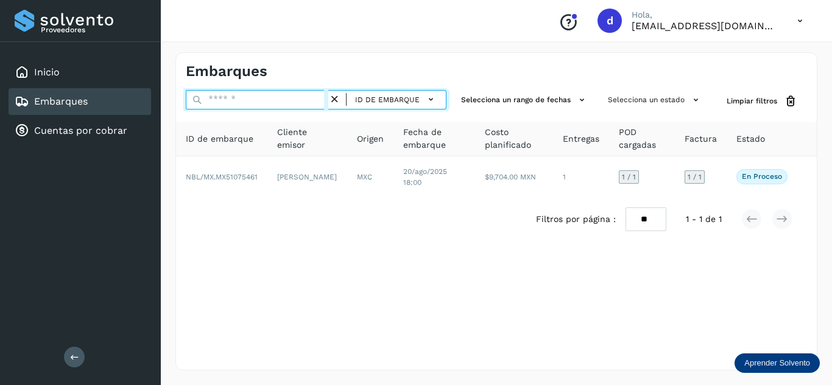
click at [303, 104] on input "text" at bounding box center [257, 99] width 143 height 19
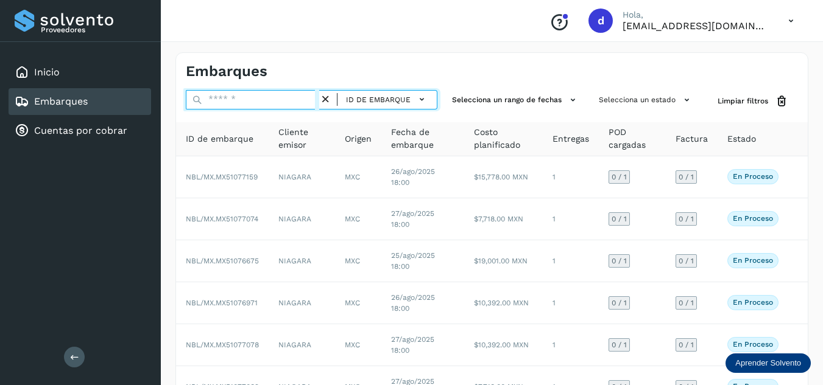
paste input "**********"
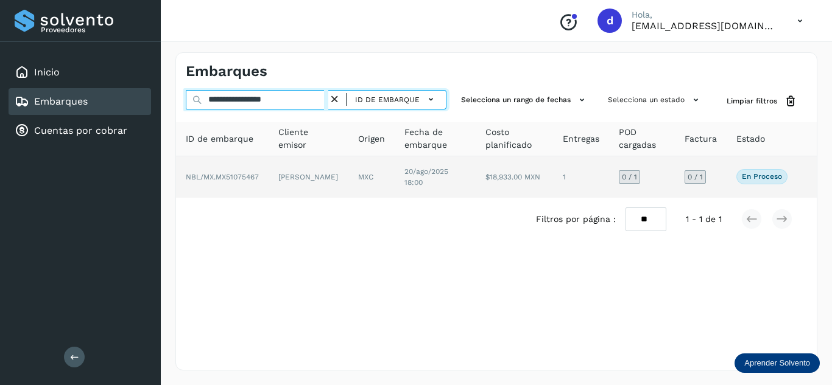
type input "**********"
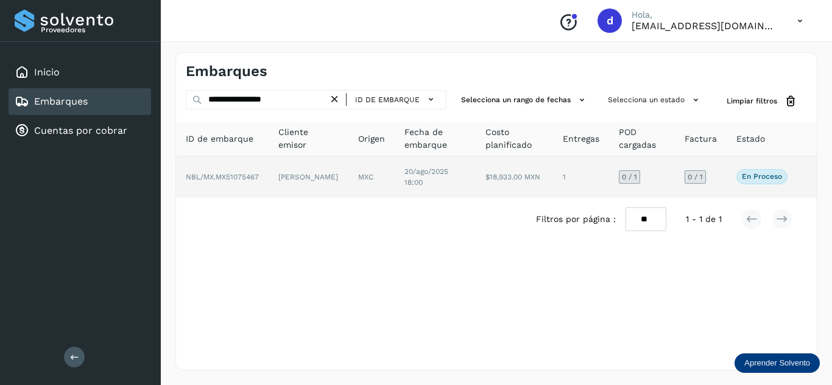
click at [233, 175] on span "NBL/MX.MX51075467" at bounding box center [222, 177] width 73 height 9
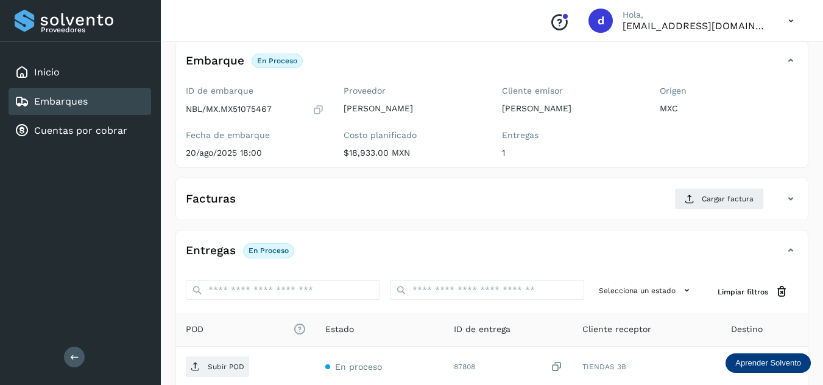
scroll to position [183, 0]
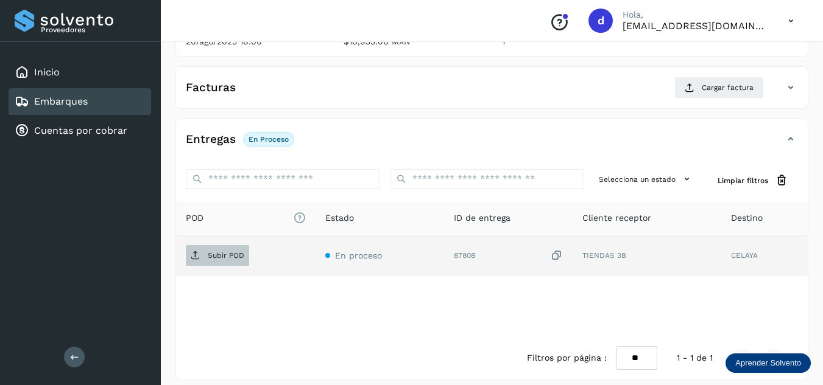
click at [228, 252] on p "Subir POD" at bounding box center [226, 256] width 37 height 9
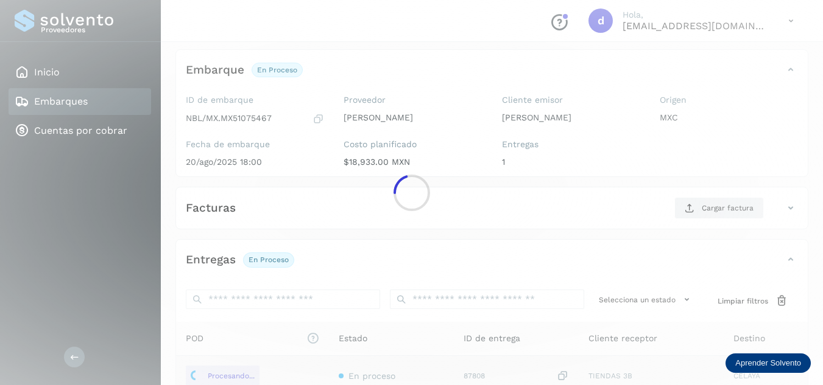
scroll to position [61, 0]
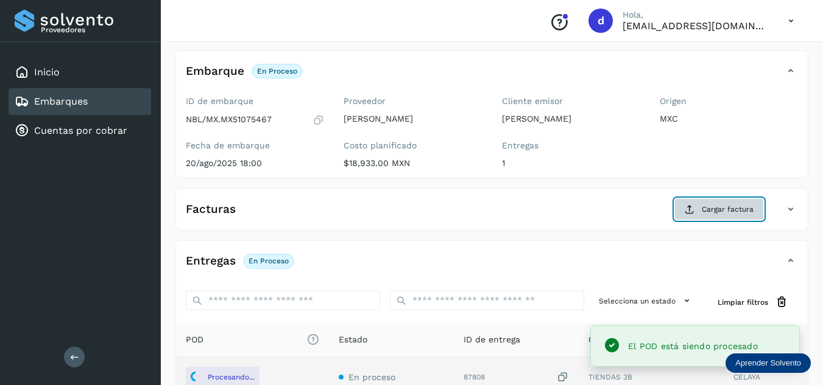
click at [719, 213] on span "Cargar factura" at bounding box center [728, 209] width 52 height 11
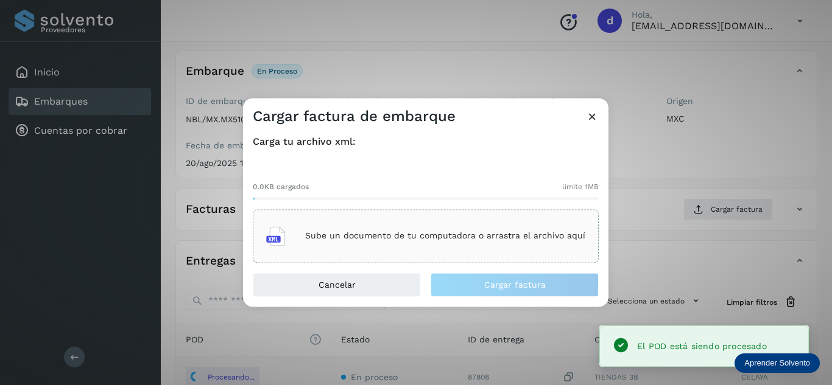
click at [463, 236] on p "Sube un documento de tu computadora o arrastra el archivo aquí" at bounding box center [445, 236] width 280 height 10
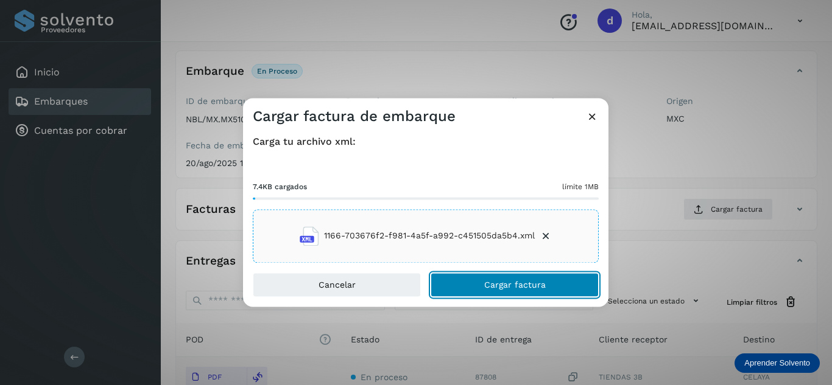
click at [533, 292] on button "Cargar factura" at bounding box center [515, 285] width 168 height 24
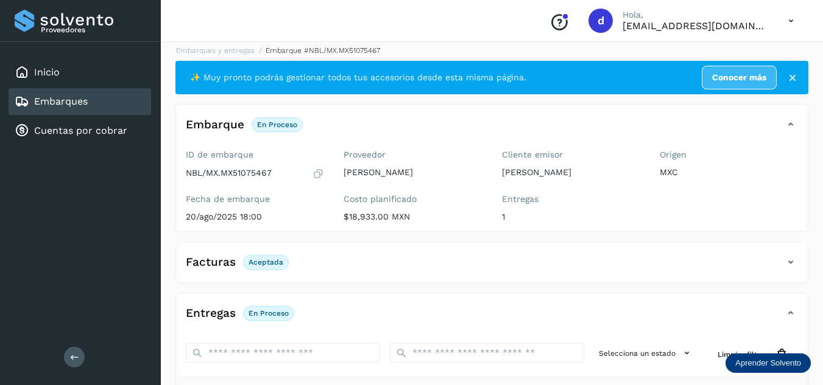
scroll to position [0, 0]
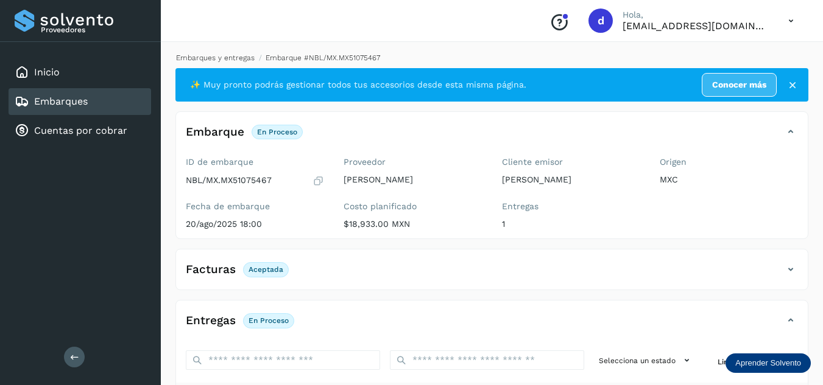
click at [243, 55] on link "Embarques y entregas" at bounding box center [215, 58] width 79 height 9
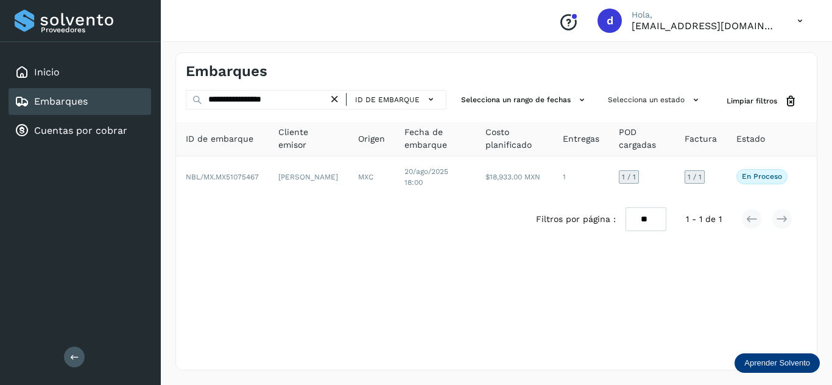
click at [341, 103] on icon at bounding box center [334, 99] width 13 height 13
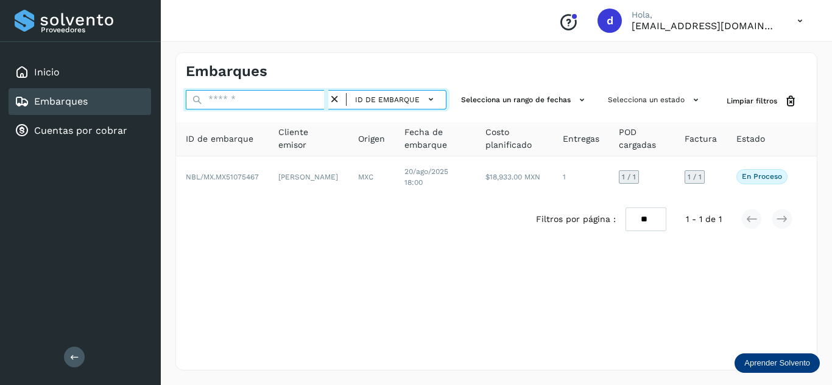
click at [327, 102] on input "text" at bounding box center [257, 99] width 143 height 19
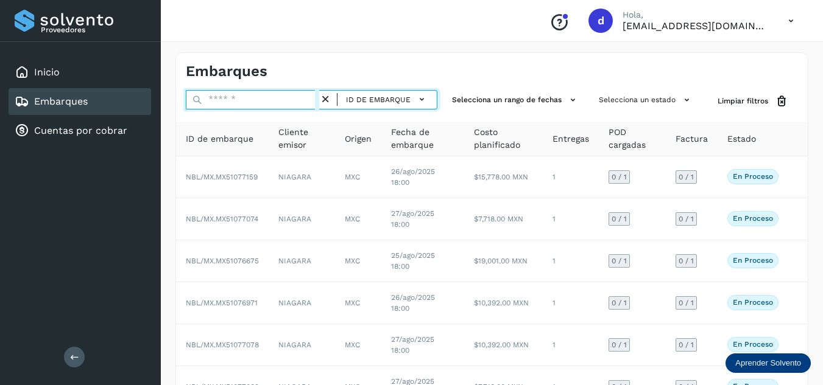
paste input "**********"
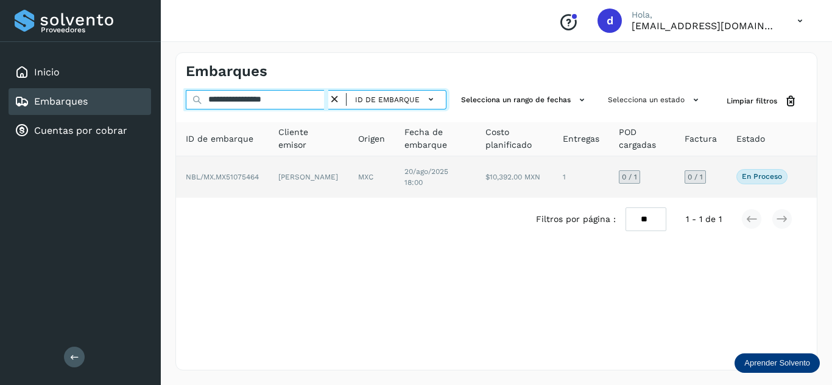
type input "**********"
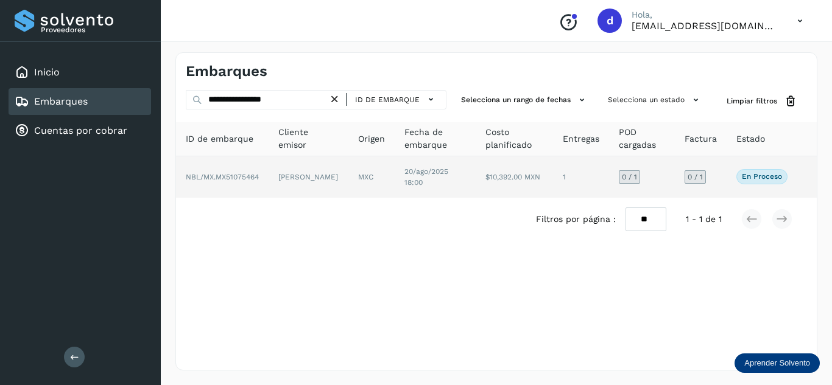
click at [243, 175] on span "NBL/MX.MX51075464" at bounding box center [222, 177] width 73 height 9
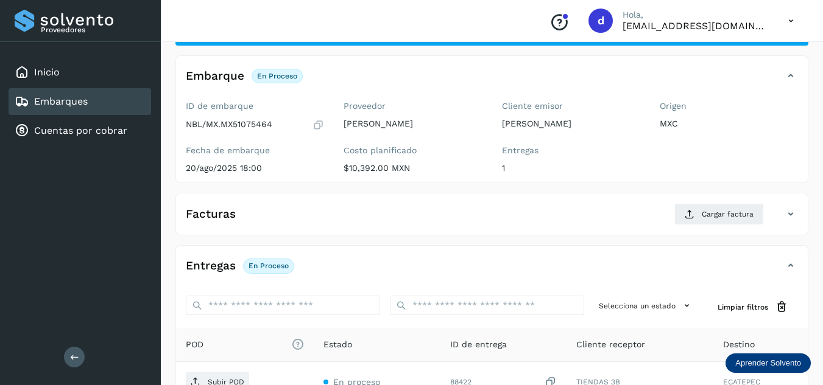
scroll to position [122, 0]
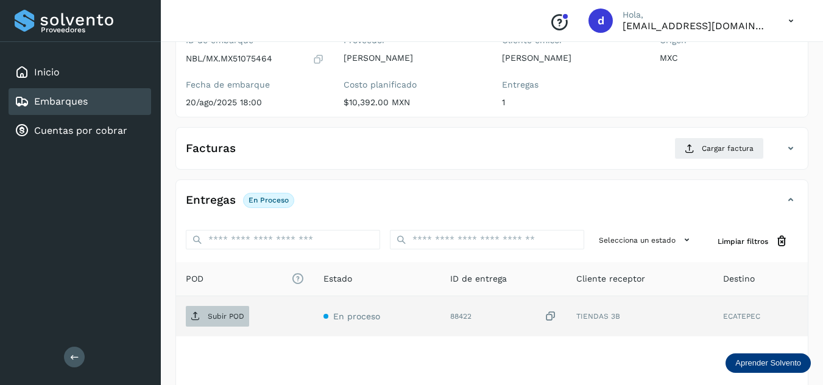
click at [188, 317] on span "Subir POD" at bounding box center [217, 316] width 63 height 19
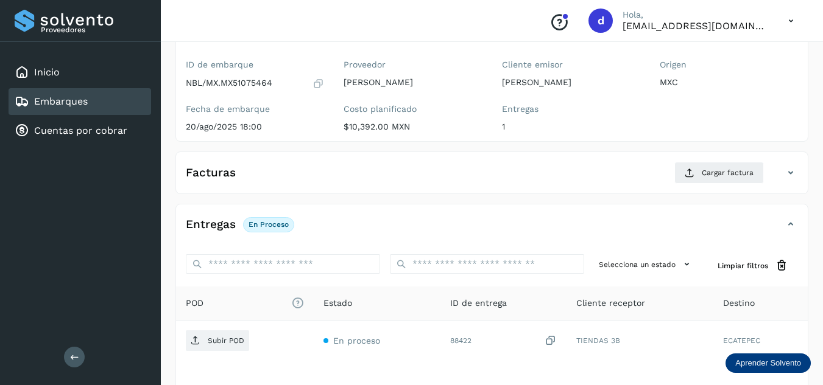
scroll to position [192, 0]
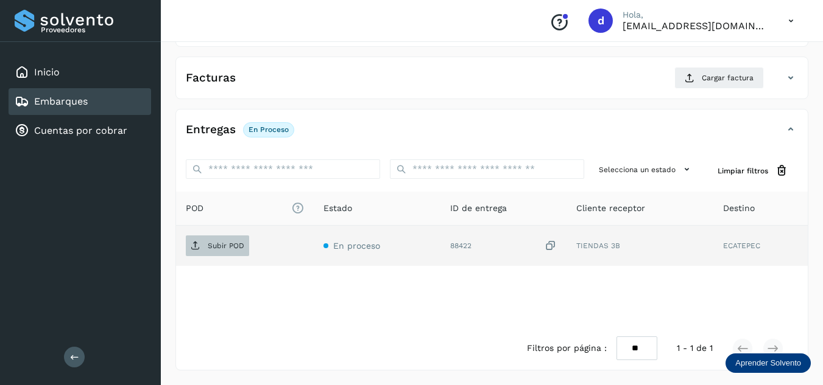
click at [219, 249] on p "Subir POD" at bounding box center [226, 246] width 37 height 9
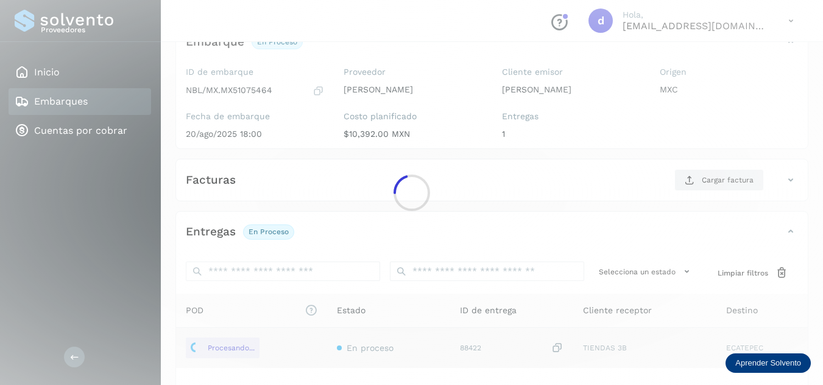
scroll to position [71, 0]
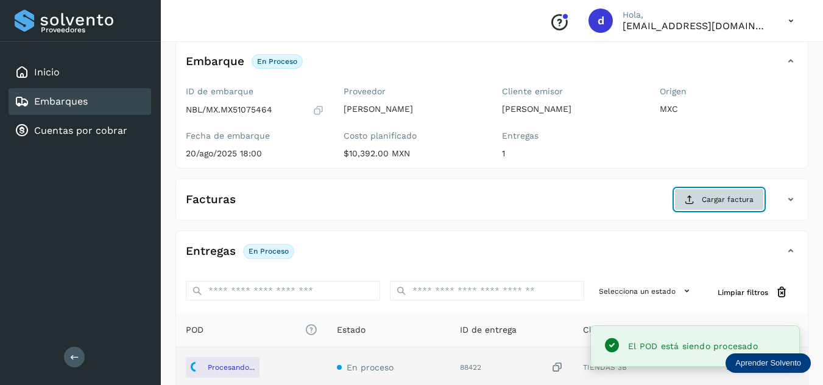
click at [714, 200] on span "Cargar factura" at bounding box center [728, 199] width 52 height 11
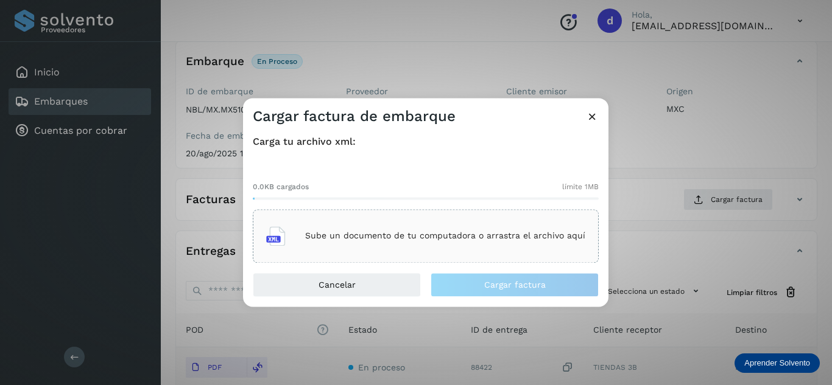
click at [379, 227] on div "Sube un documento de tu computadora o arrastra el archivo aquí" at bounding box center [425, 236] width 319 height 33
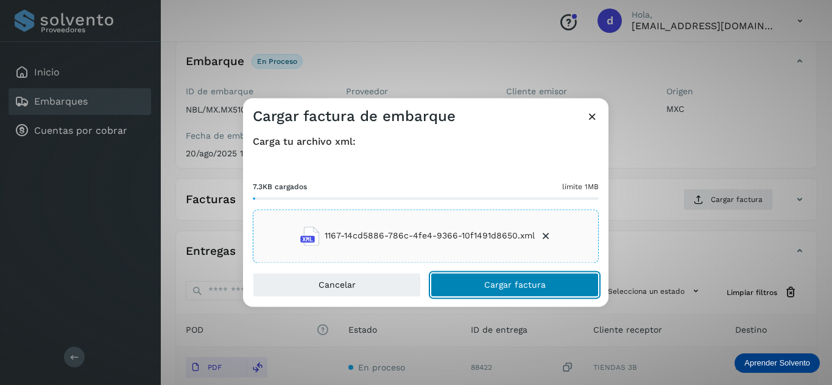
click at [483, 294] on button "Cargar factura" at bounding box center [515, 285] width 168 height 24
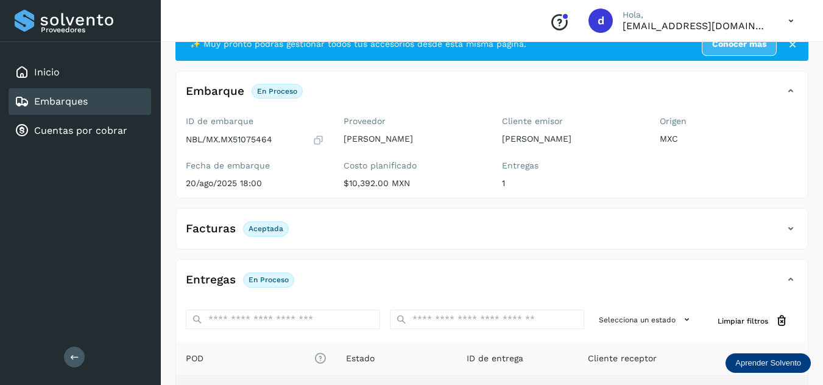
scroll to position [0, 0]
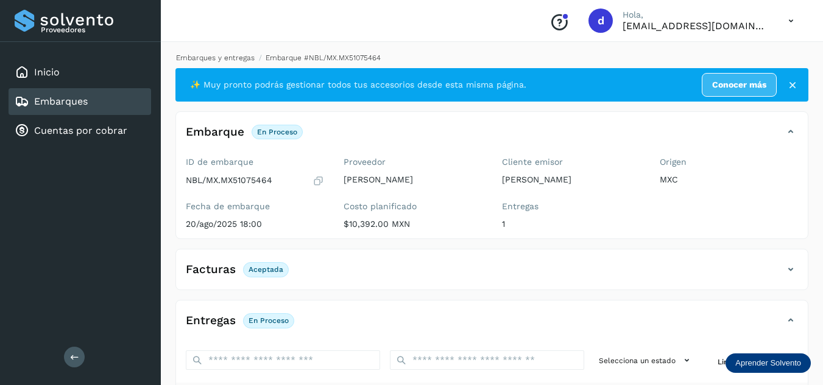
drag, startPoint x: 255, startPoint y: 55, endPoint x: 248, endPoint y: 60, distance: 8.8
click at [255, 57] on li "Embarque #NBL/MX.MX51075464" at bounding box center [318, 57] width 126 height 11
click at [245, 60] on link "Embarques y entregas" at bounding box center [215, 58] width 79 height 9
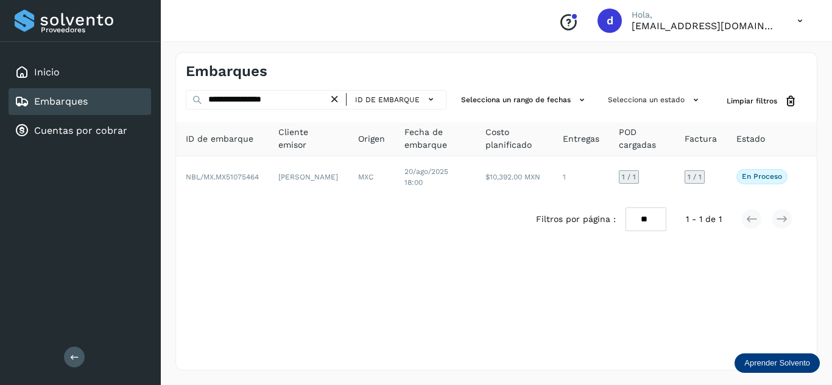
drag, startPoint x: 337, startPoint y: 100, endPoint x: 320, endPoint y: 104, distance: 18.0
click at [337, 100] on icon at bounding box center [334, 99] width 13 height 13
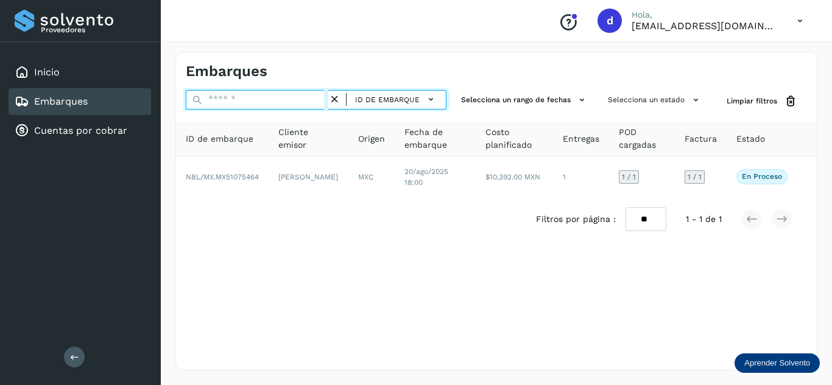
click at [320, 104] on input "text" at bounding box center [257, 99] width 143 height 19
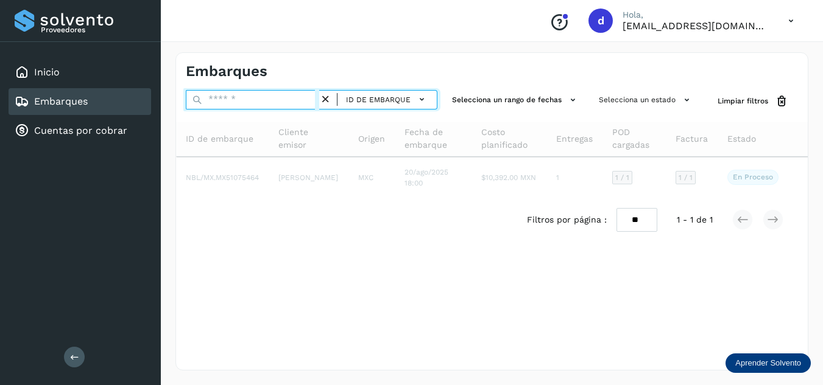
paste input "**********"
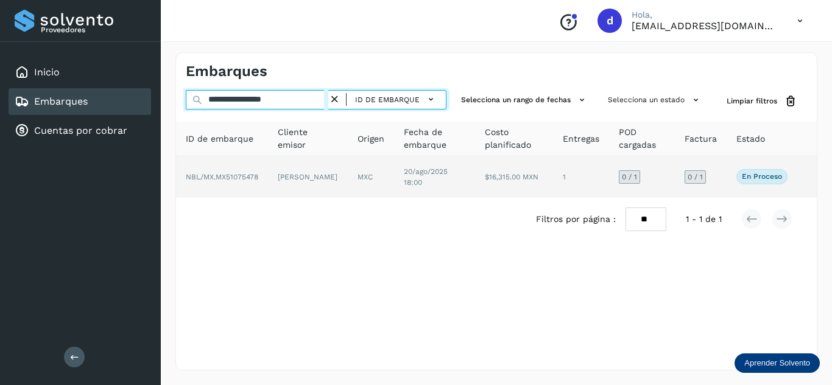
type input "**********"
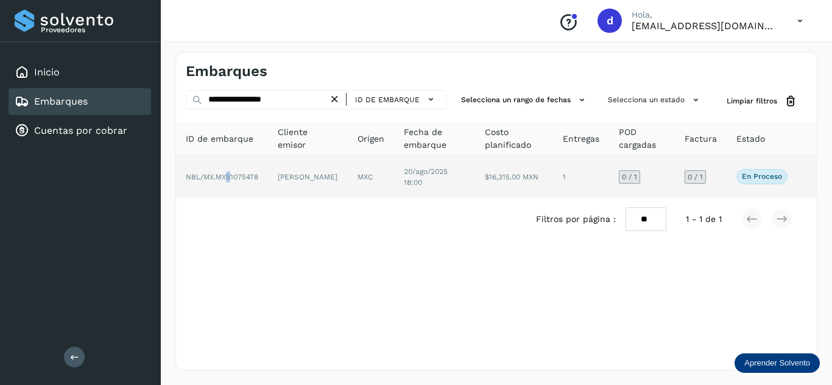
click at [229, 179] on span "NBL/MX.MX51075478" at bounding box center [222, 177] width 72 height 9
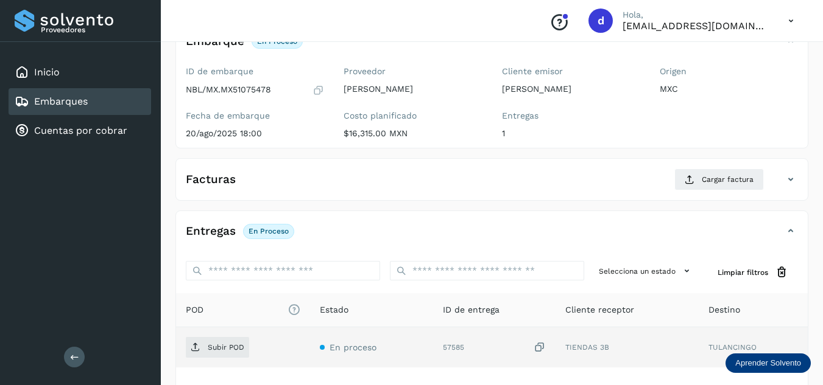
scroll to position [183, 0]
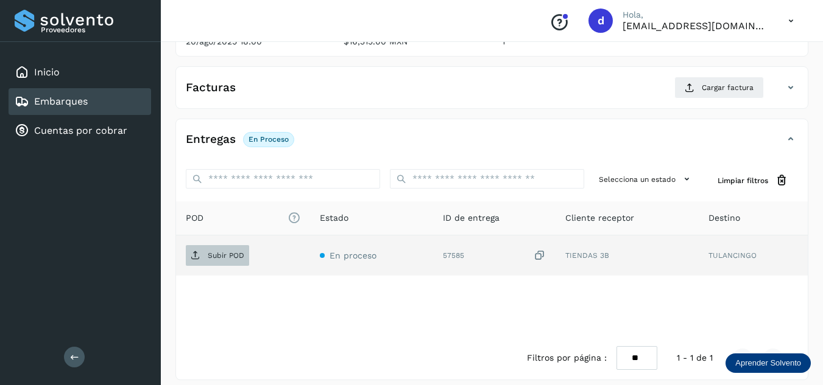
click at [231, 261] on span "Subir POD" at bounding box center [217, 255] width 63 height 19
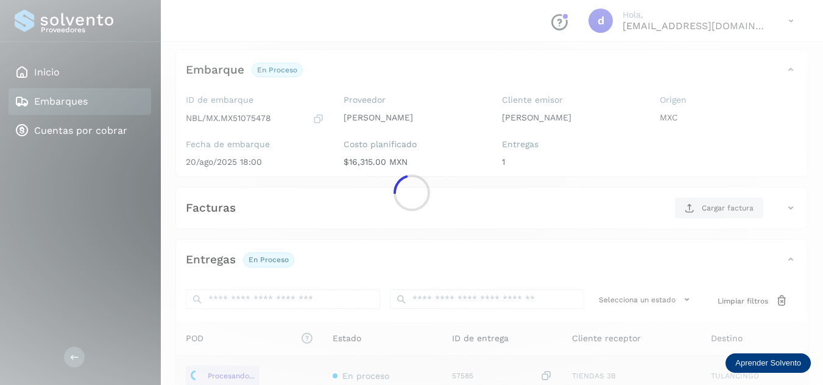
scroll to position [61, 0]
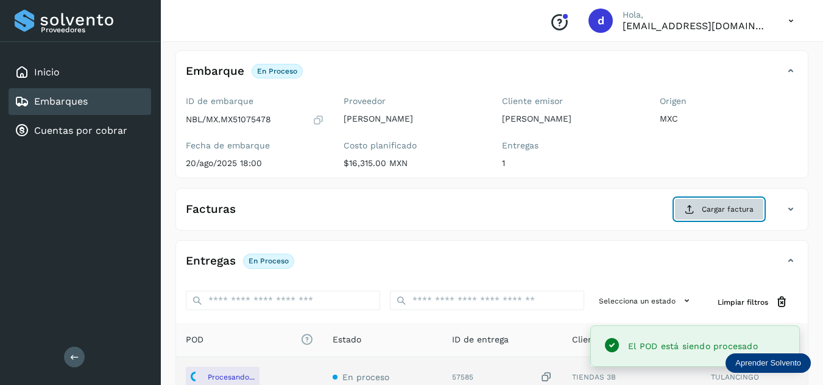
click at [715, 214] on span "Cargar factura" at bounding box center [728, 209] width 52 height 11
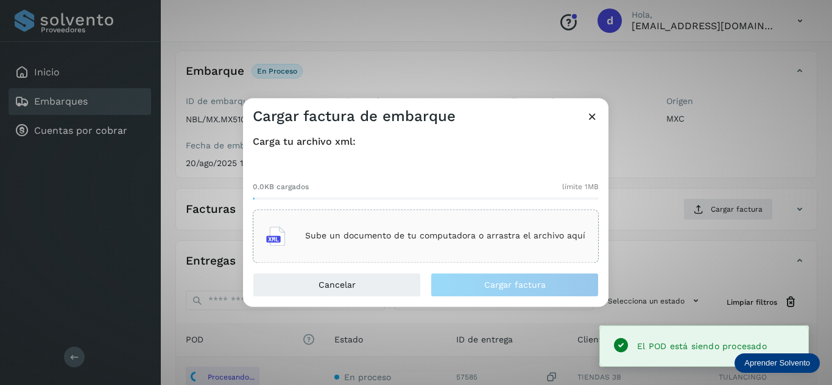
click at [429, 227] on div "Sube un documento de tu computadora o arrastra el archivo aquí" at bounding box center [425, 236] width 319 height 33
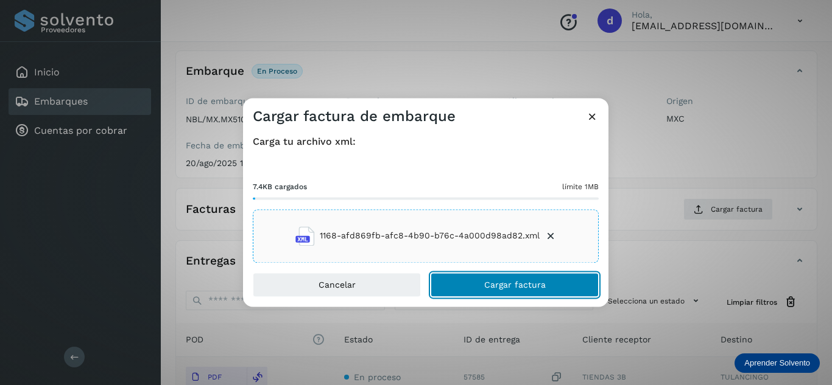
click at [510, 281] on span "Cargar factura" at bounding box center [515, 285] width 62 height 9
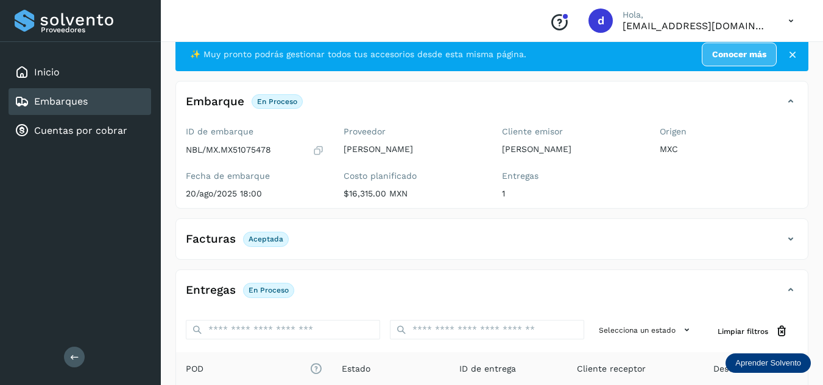
scroll to position [0, 0]
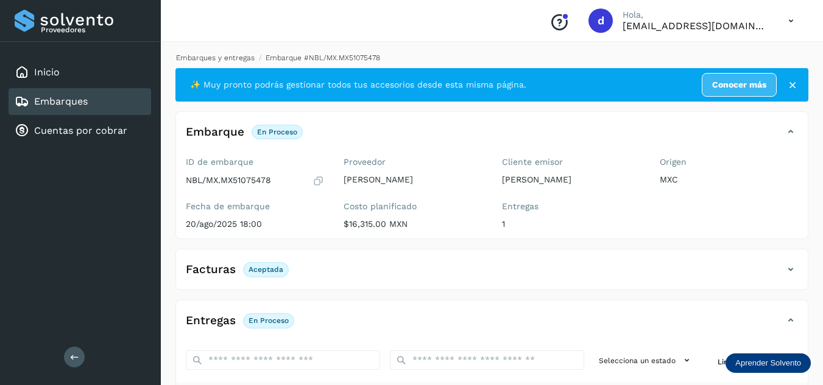
click at [234, 60] on link "Embarques y entregas" at bounding box center [215, 58] width 79 height 9
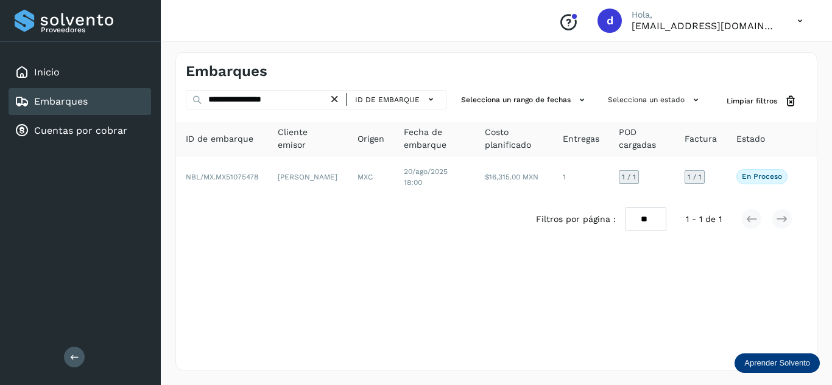
click at [336, 100] on icon at bounding box center [334, 99] width 13 height 13
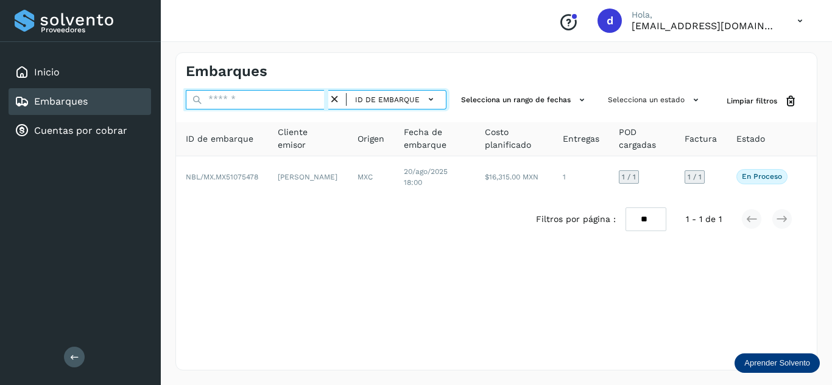
click at [315, 100] on input "text" at bounding box center [257, 99] width 143 height 19
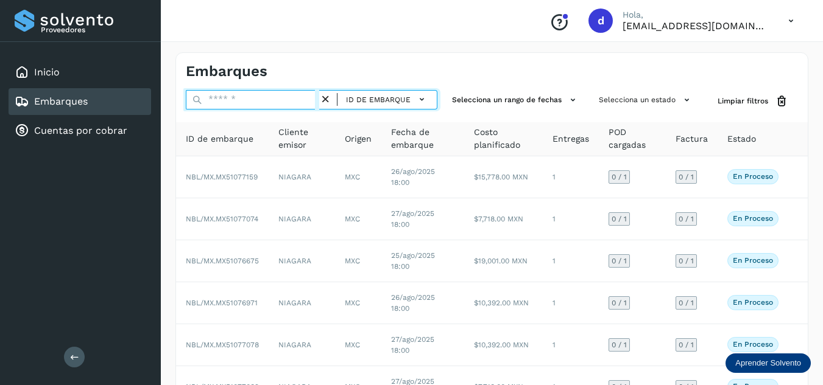
paste input "**********"
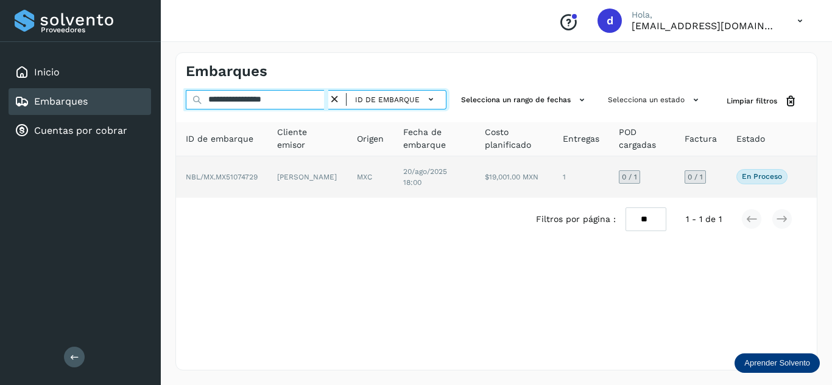
type input "**********"
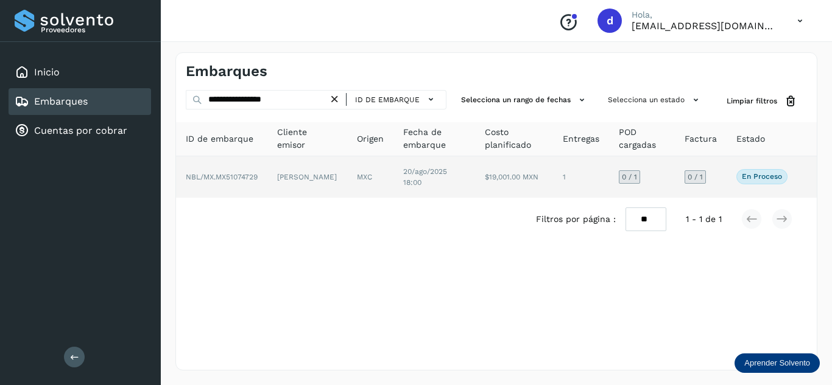
click at [241, 178] on span "NBL/MX.MX51074729" at bounding box center [222, 177] width 72 height 9
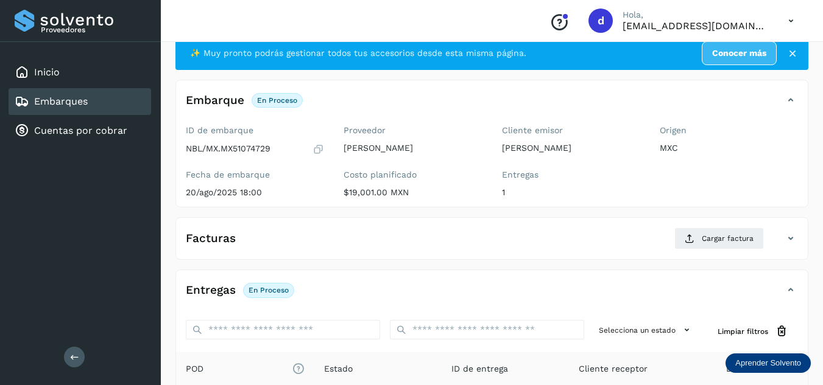
scroll to position [192, 0]
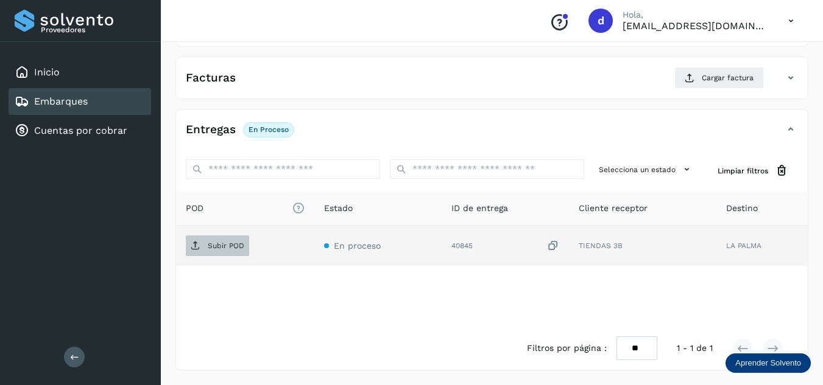
click at [227, 245] on p "Subir POD" at bounding box center [226, 246] width 37 height 9
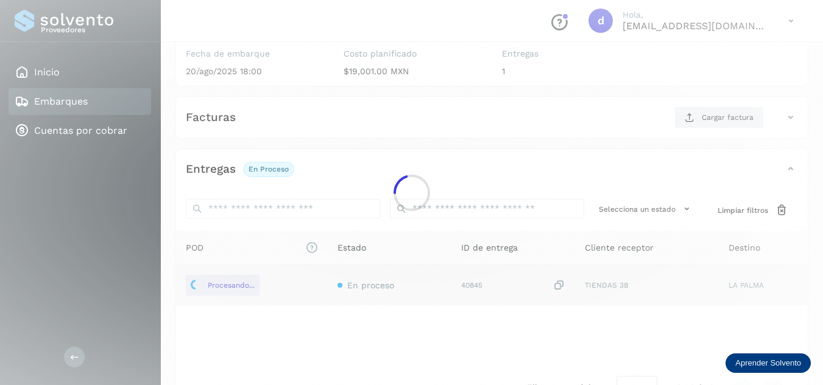
scroll to position [132, 0]
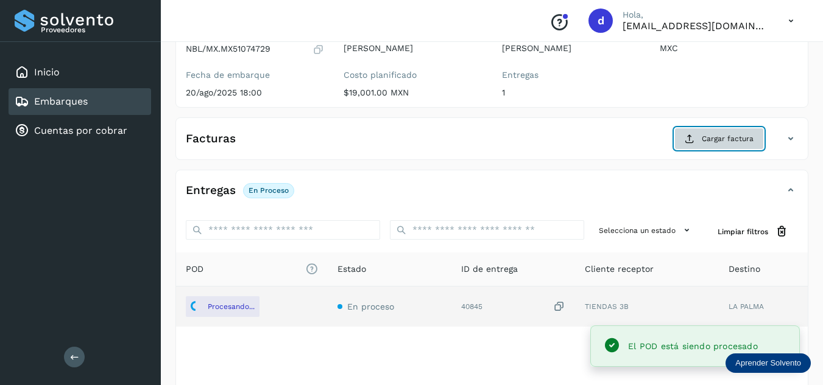
click at [713, 139] on span "Cargar factura" at bounding box center [728, 138] width 52 height 11
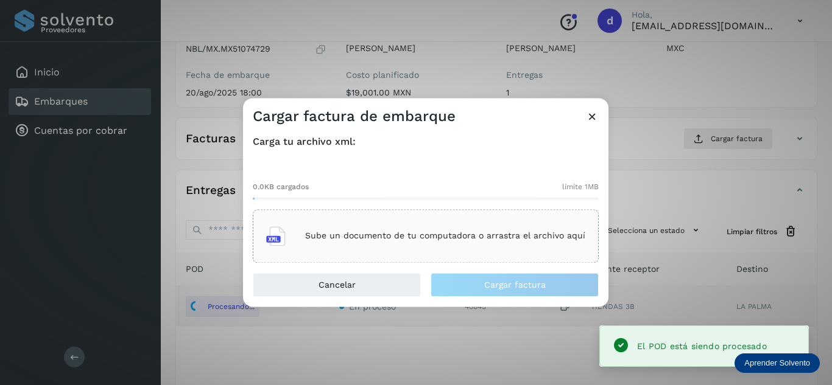
click at [437, 232] on p "Sube un documento de tu computadora o arrastra el archivo aquí" at bounding box center [445, 236] width 280 height 10
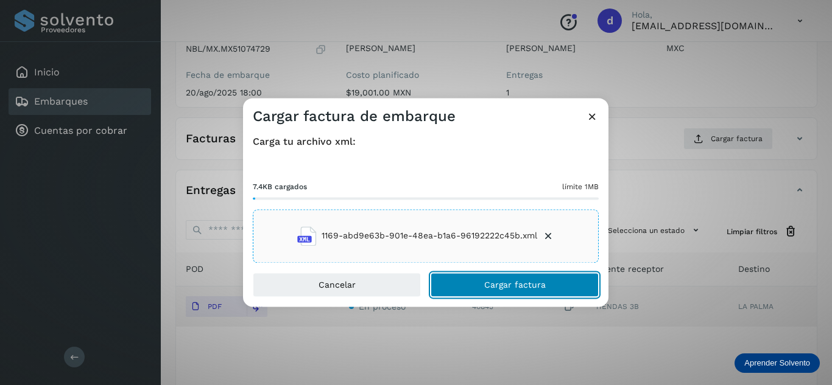
click at [536, 290] on button "Cargar factura" at bounding box center [515, 285] width 168 height 24
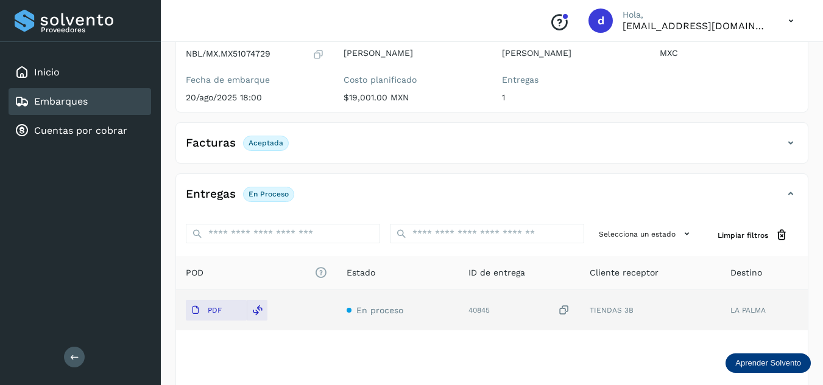
scroll to position [0, 0]
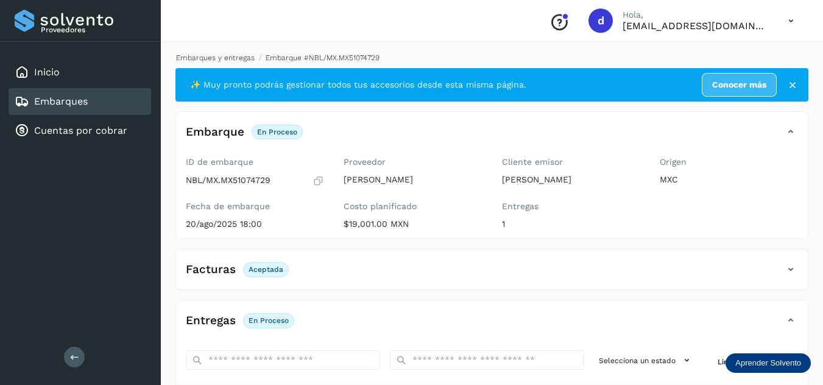
click at [209, 62] on link "Embarques y entregas" at bounding box center [215, 58] width 79 height 9
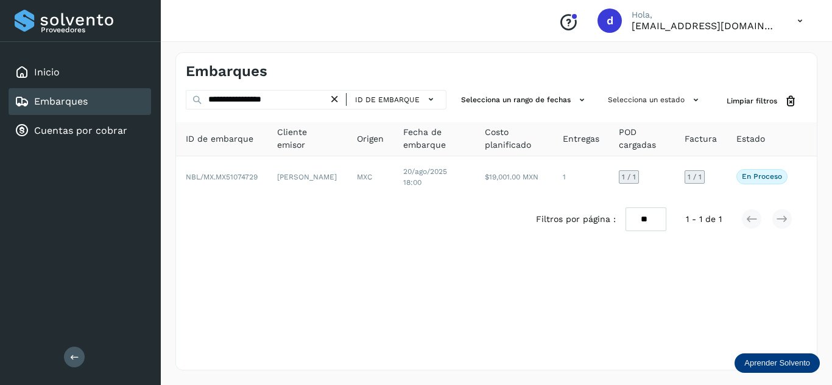
drag, startPoint x: 337, startPoint y: 105, endPoint x: 318, endPoint y: 105, distance: 19.5
click at [338, 105] on icon at bounding box center [334, 99] width 13 height 13
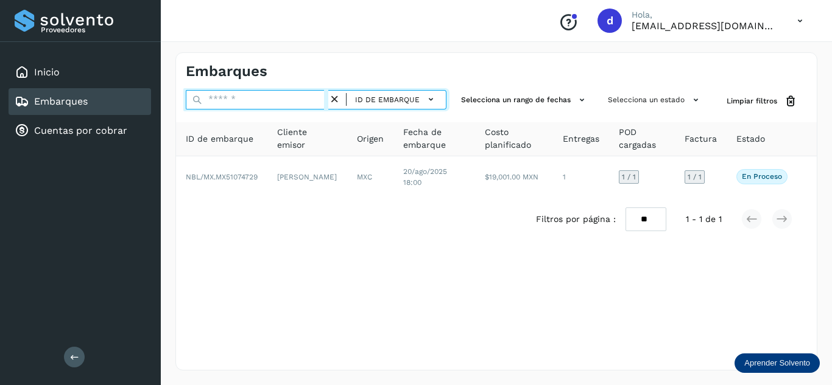
click at [312, 103] on input "text" at bounding box center [257, 99] width 143 height 19
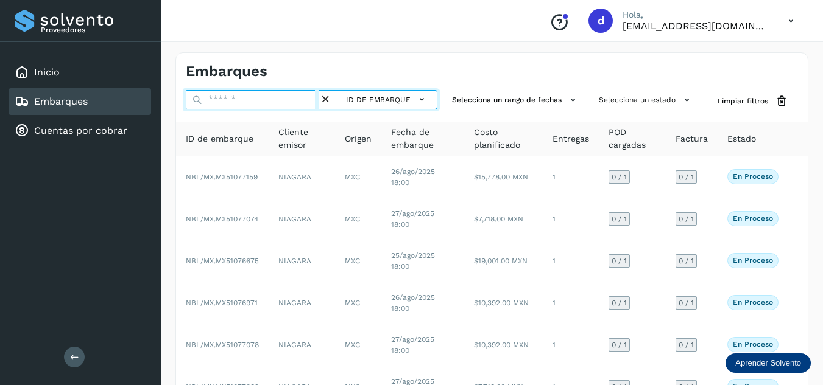
paste input "**********"
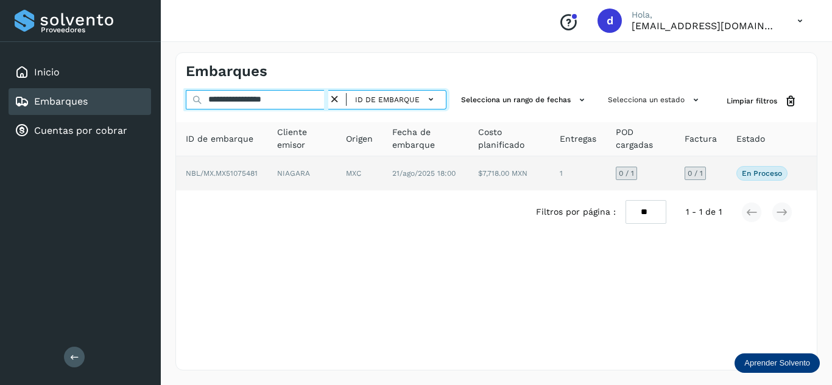
type input "**********"
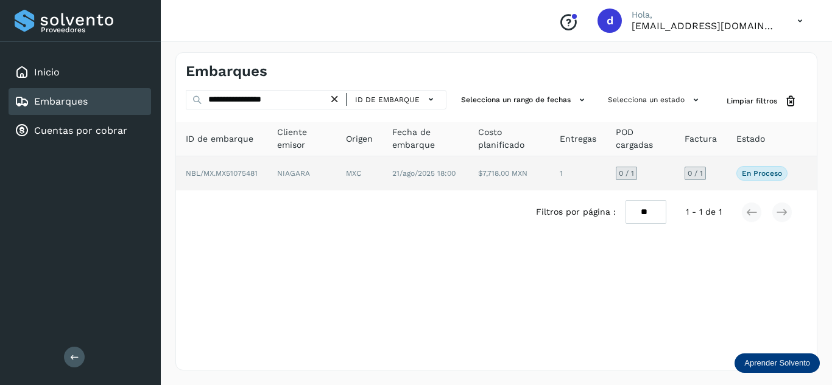
click at [244, 173] on span "NBL/MX.MX51075481" at bounding box center [222, 173] width 72 height 9
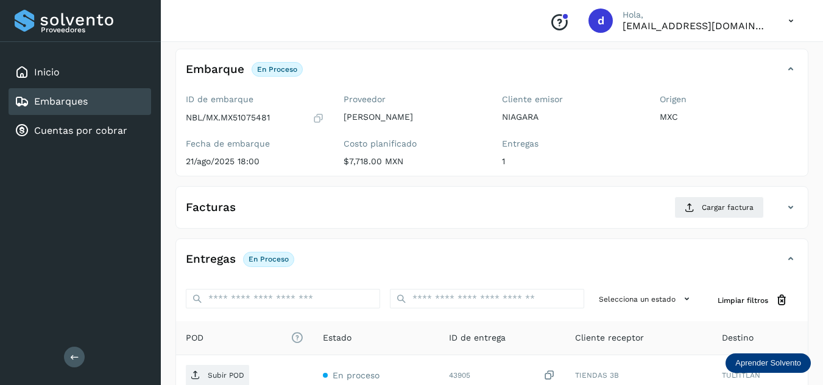
scroll to position [122, 0]
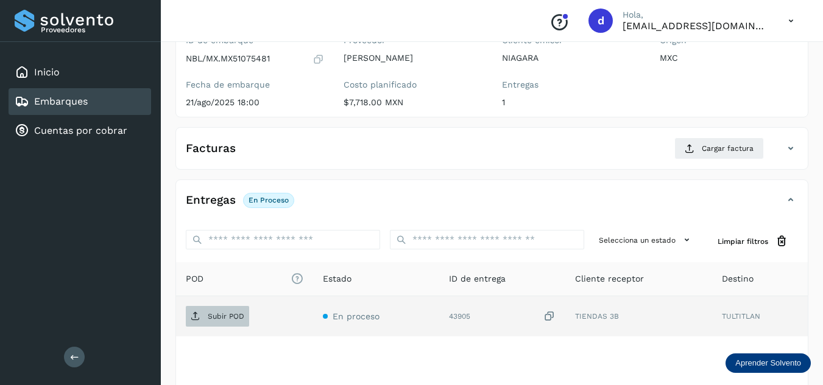
click at [217, 322] on span "Subir POD" at bounding box center [217, 316] width 63 height 19
